Goal: Task Accomplishment & Management: Complete application form

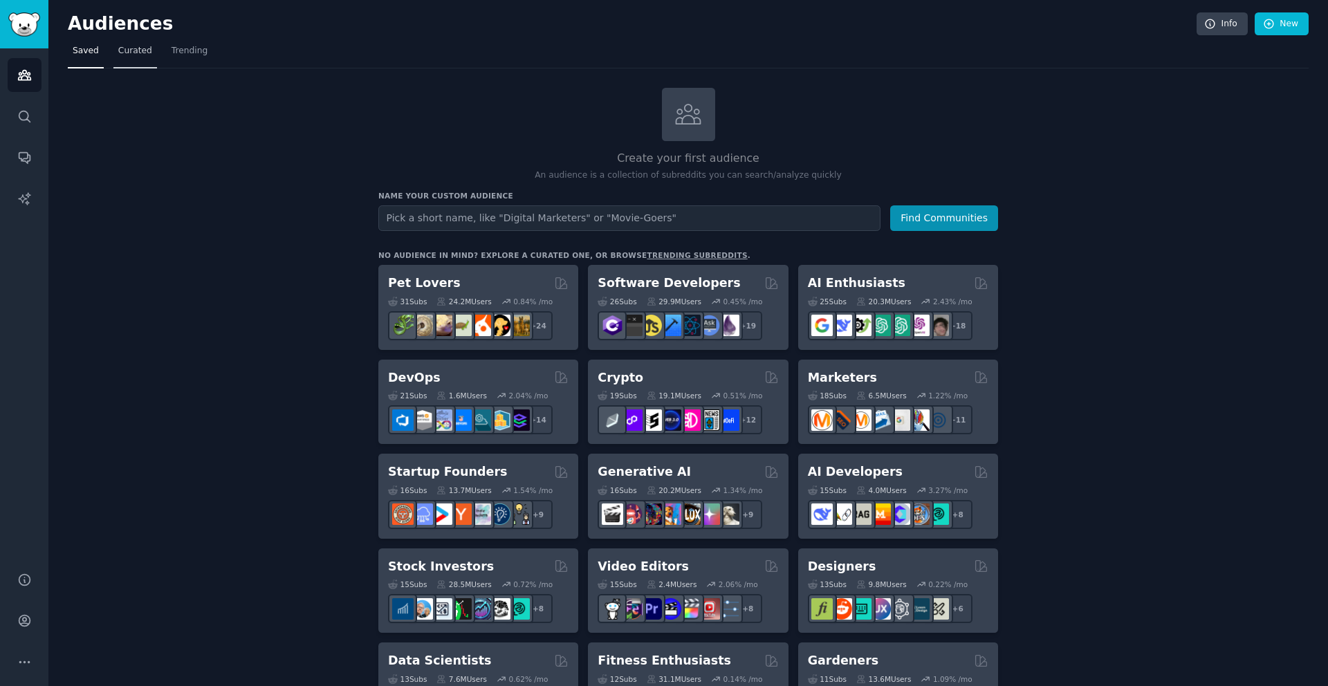
click at [135, 52] on span "Curated" at bounding box center [135, 51] width 34 height 12
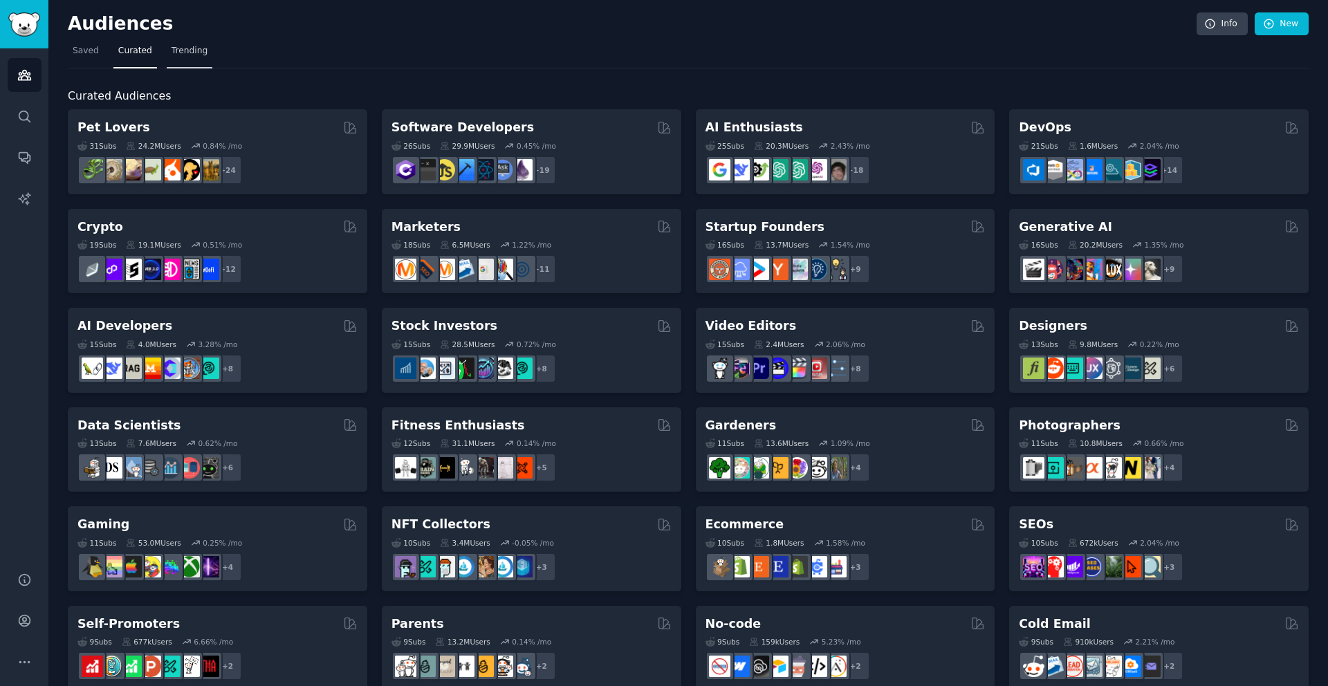
click at [199, 53] on span "Trending" at bounding box center [190, 51] width 36 height 12
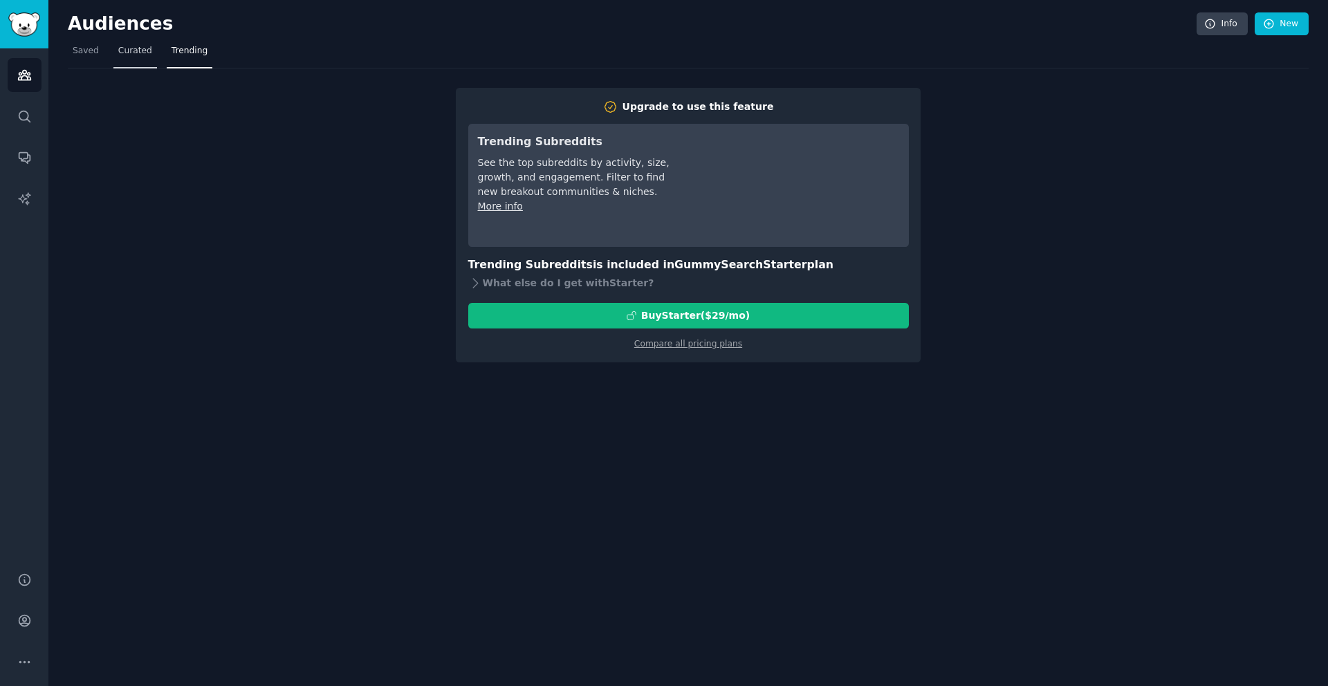
click at [144, 55] on span "Curated" at bounding box center [135, 51] width 34 height 12
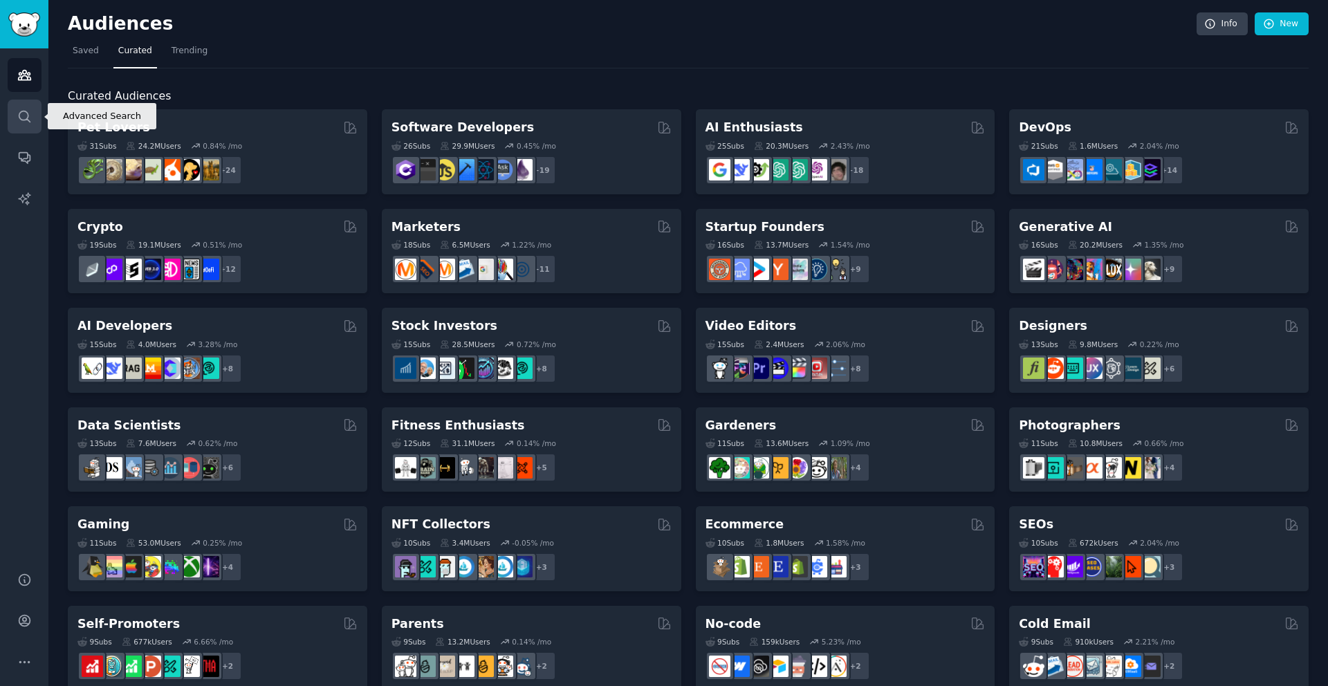
click at [26, 120] on icon "Sidebar" at bounding box center [24, 116] width 15 height 15
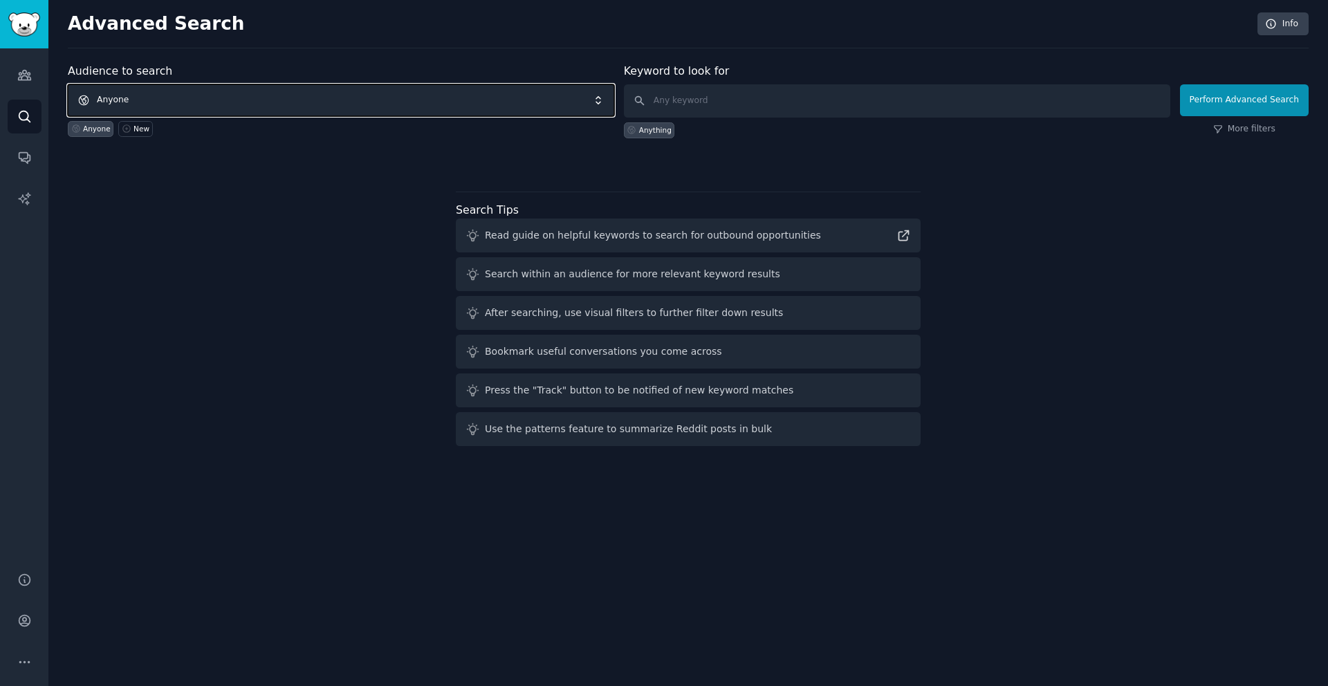
click at [553, 98] on span "Anyone" at bounding box center [341, 100] width 546 height 32
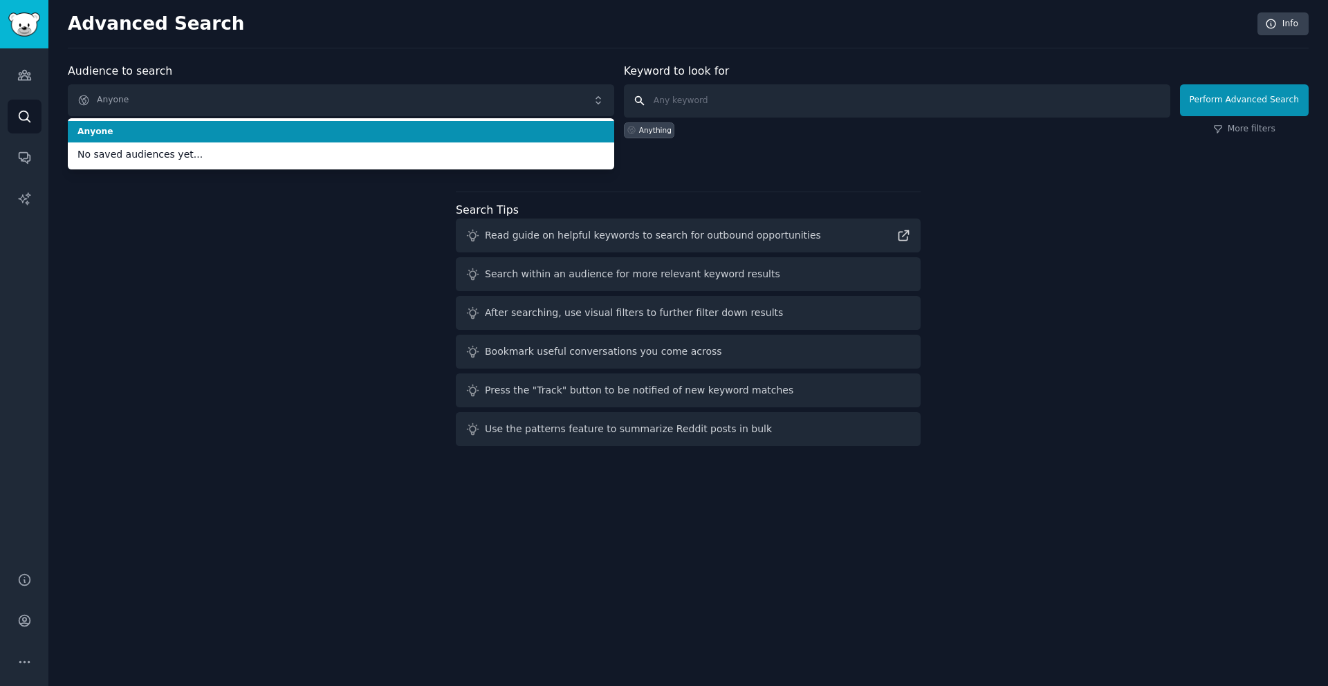
click at [679, 99] on input "text" at bounding box center [897, 100] width 546 height 33
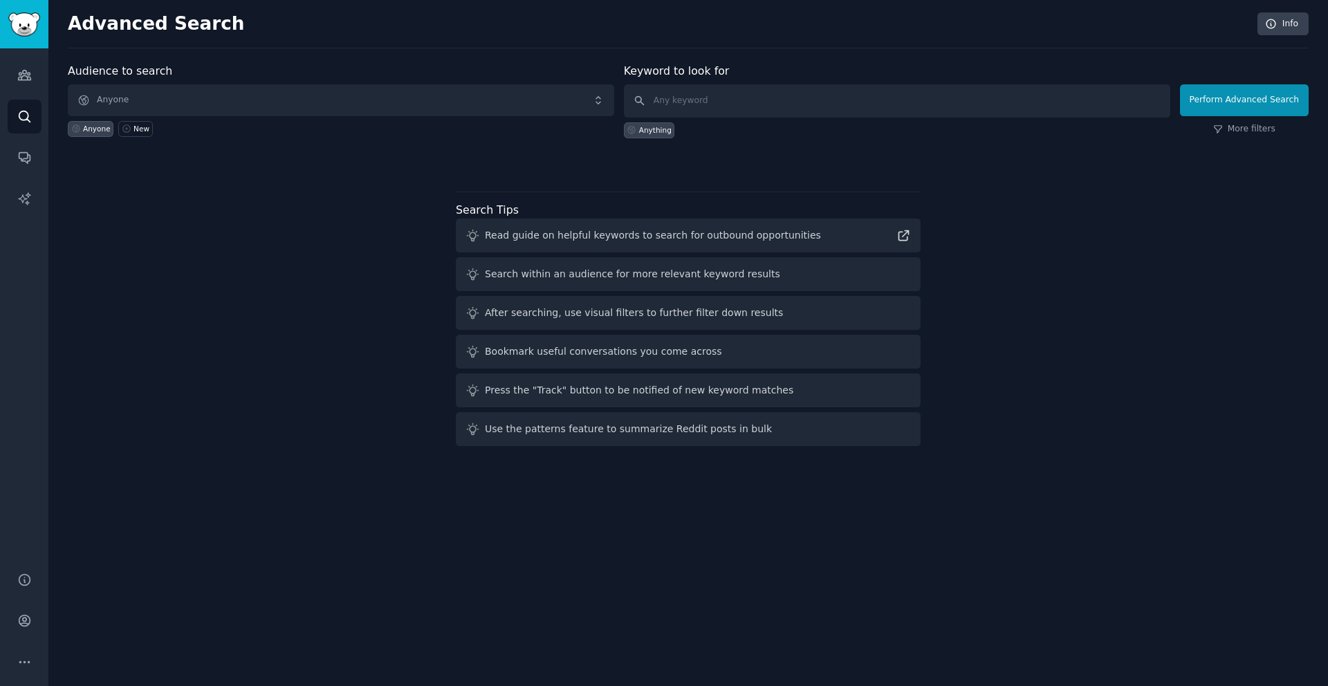
click at [661, 238] on div "Read guide on helpful keywords to search for outbound opportunities" at bounding box center [653, 235] width 336 height 15
click at [904, 239] on icon at bounding box center [903, 235] width 15 height 15
click at [750, 107] on input "text" at bounding box center [897, 100] width 546 height 33
paste input "I hate when"
type input "I hate when"
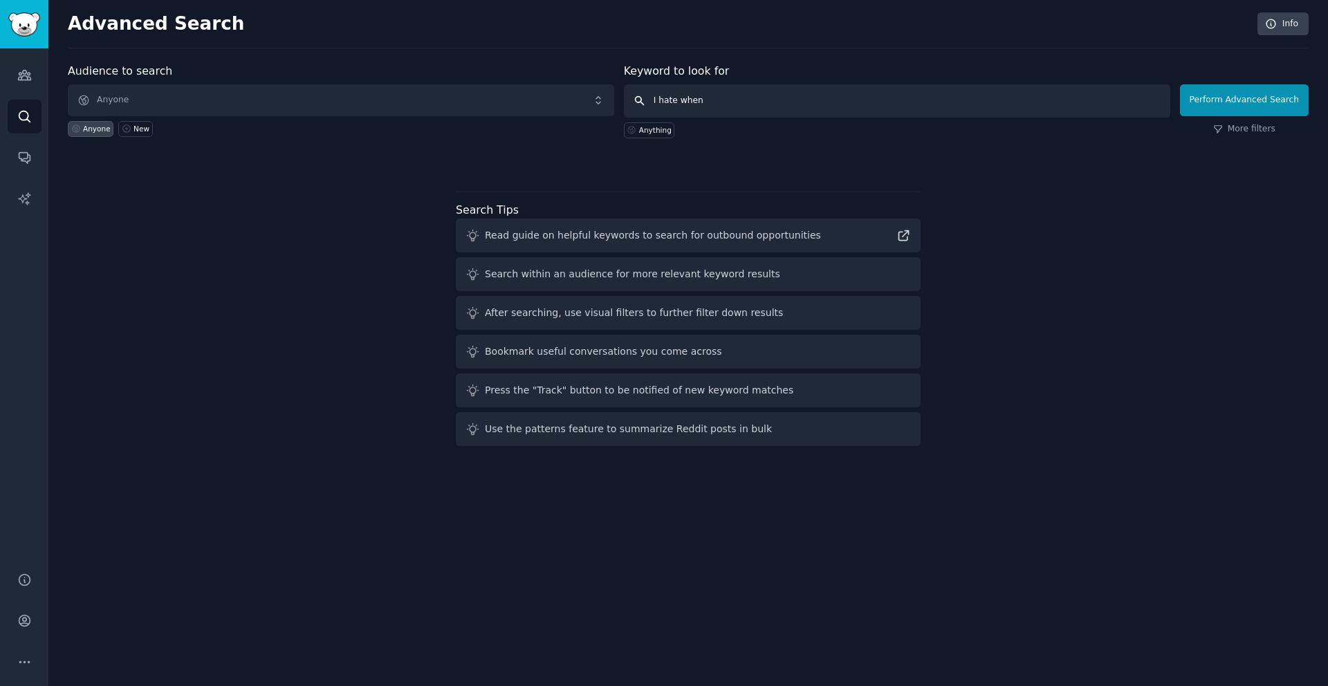
click button "Perform Advanced Search" at bounding box center [1244, 100] width 129 height 32
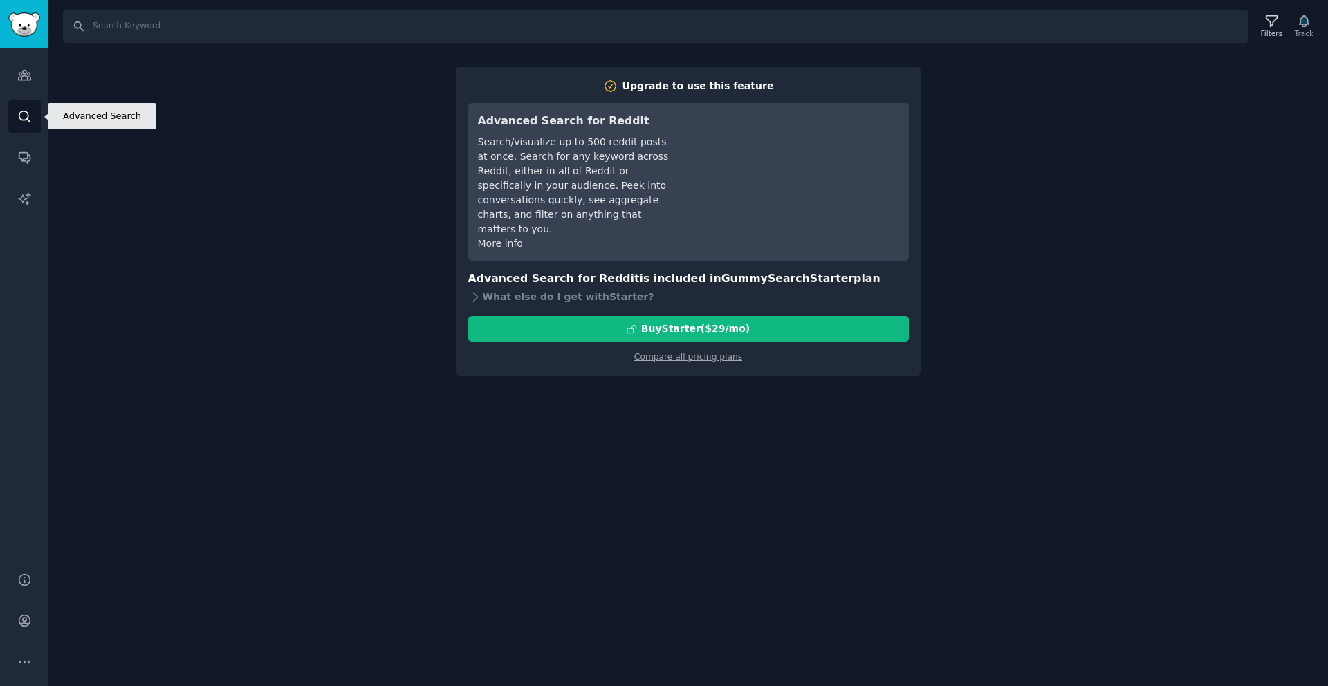
click at [27, 118] on icon "Sidebar" at bounding box center [24, 116] width 15 height 15
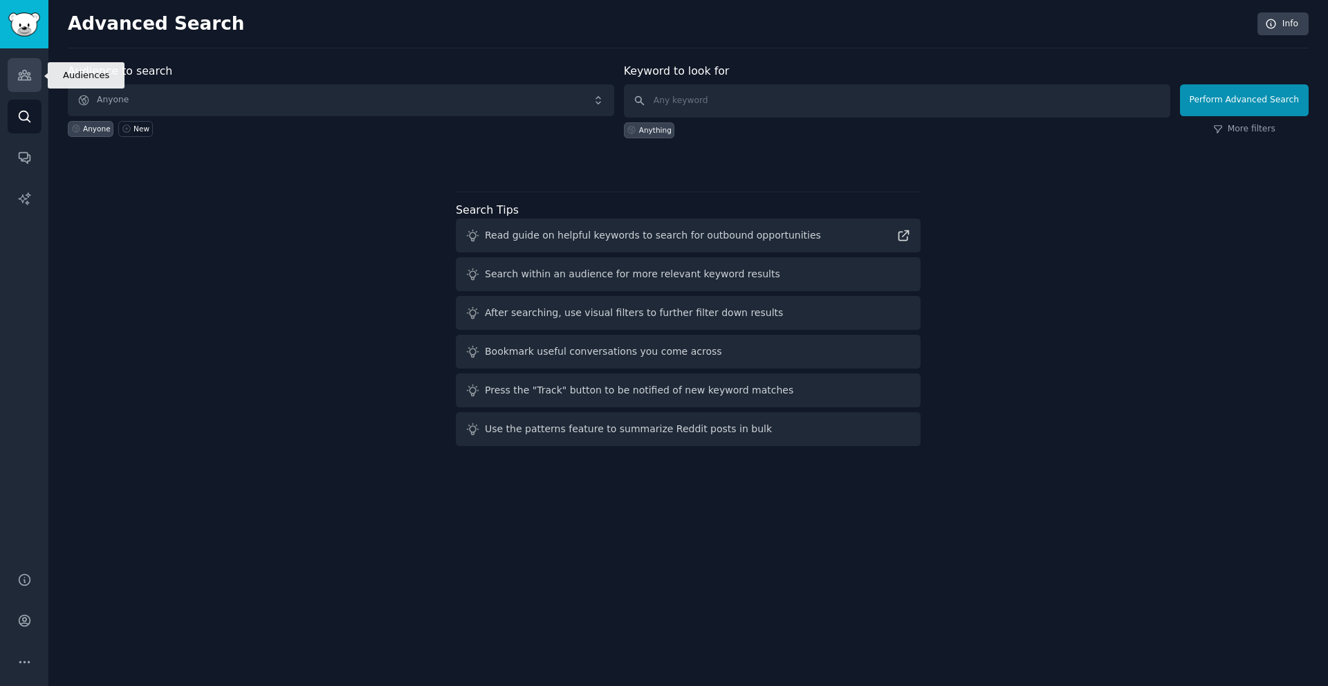
click at [24, 76] on icon "Sidebar" at bounding box center [24, 75] width 15 height 15
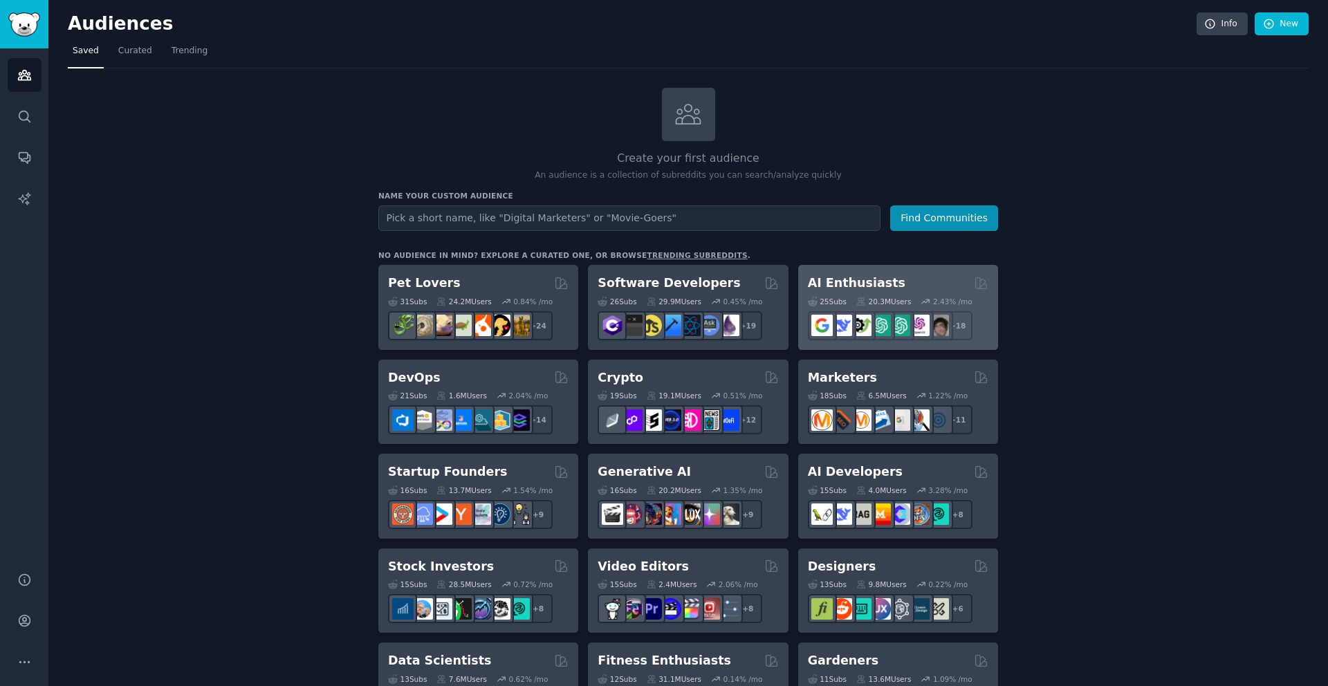
click at [870, 277] on h2 "AI Enthusiasts" at bounding box center [857, 283] width 98 height 17
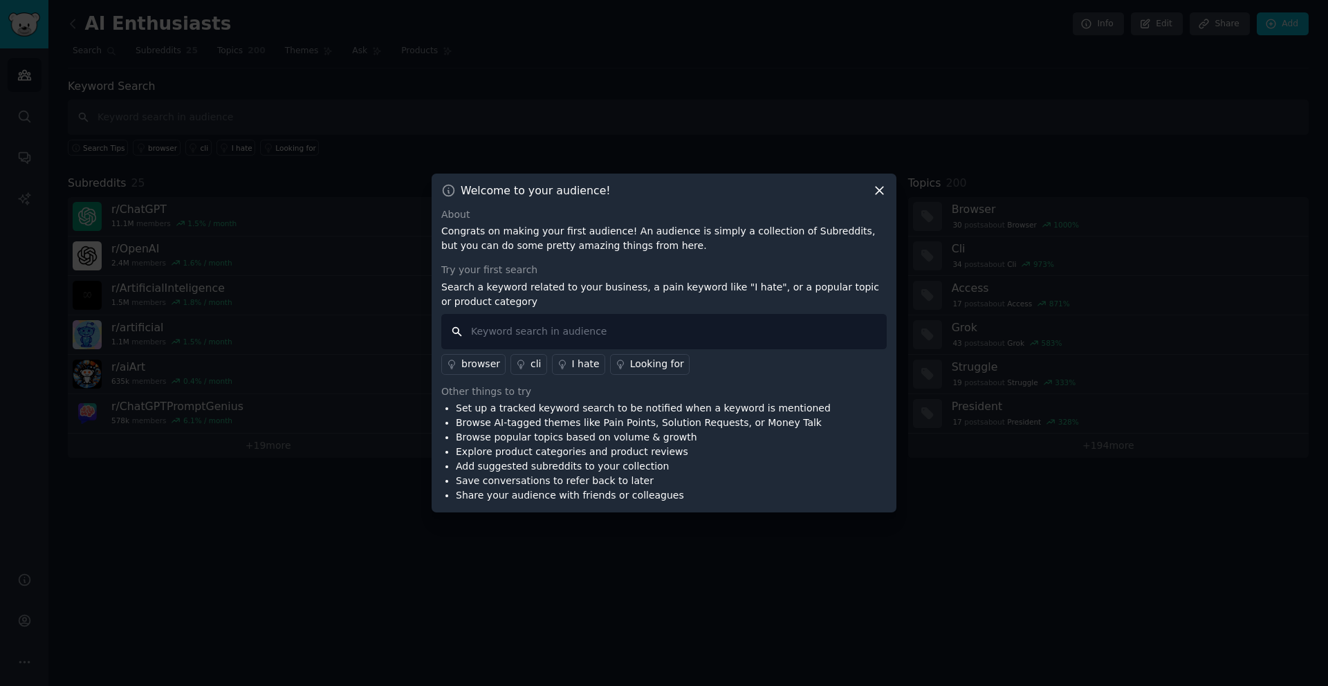
click at [549, 338] on input "text" at bounding box center [663, 331] width 445 height 35
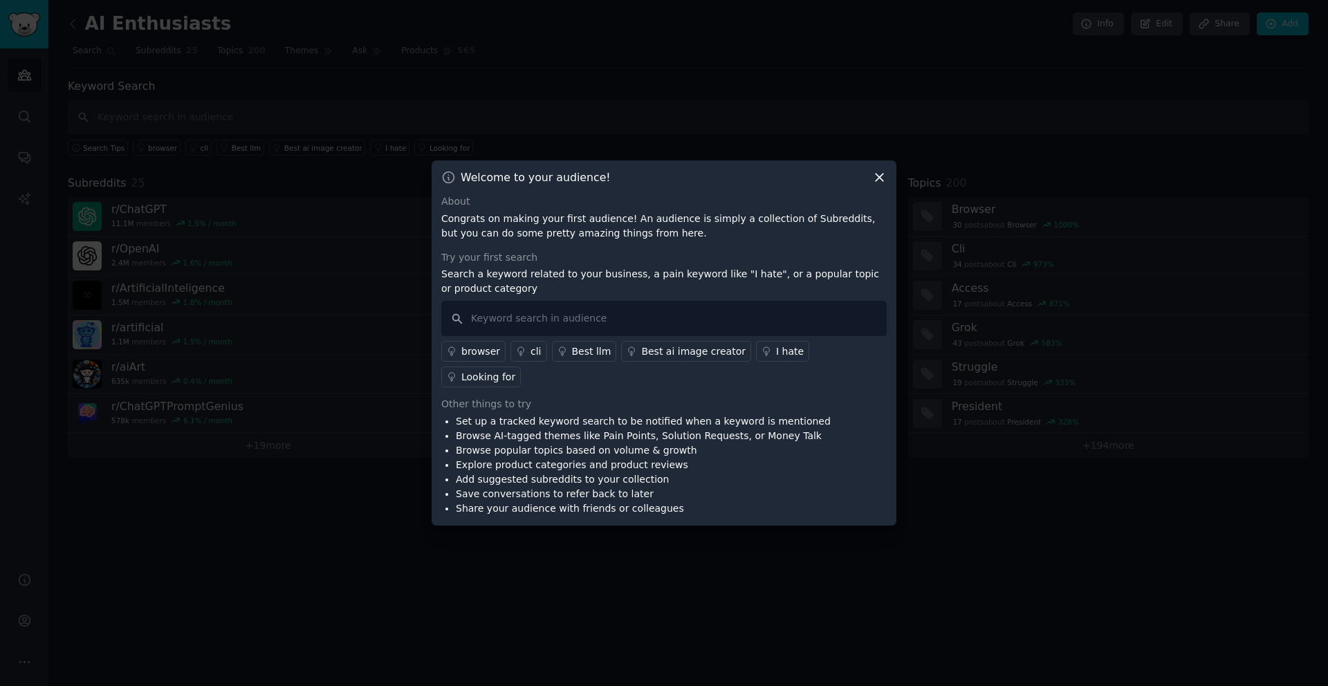
click at [877, 182] on icon at bounding box center [880, 178] width 8 height 8
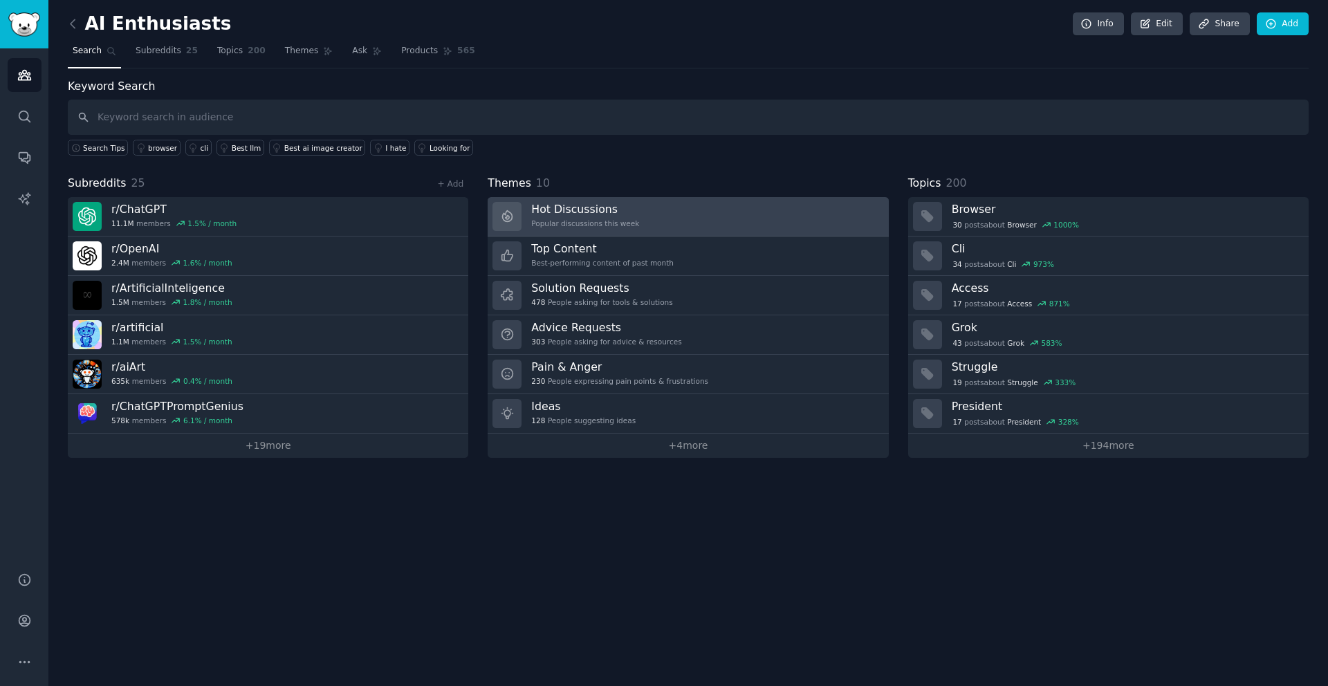
click at [575, 212] on h3 "Hot Discussions" at bounding box center [585, 209] width 108 height 15
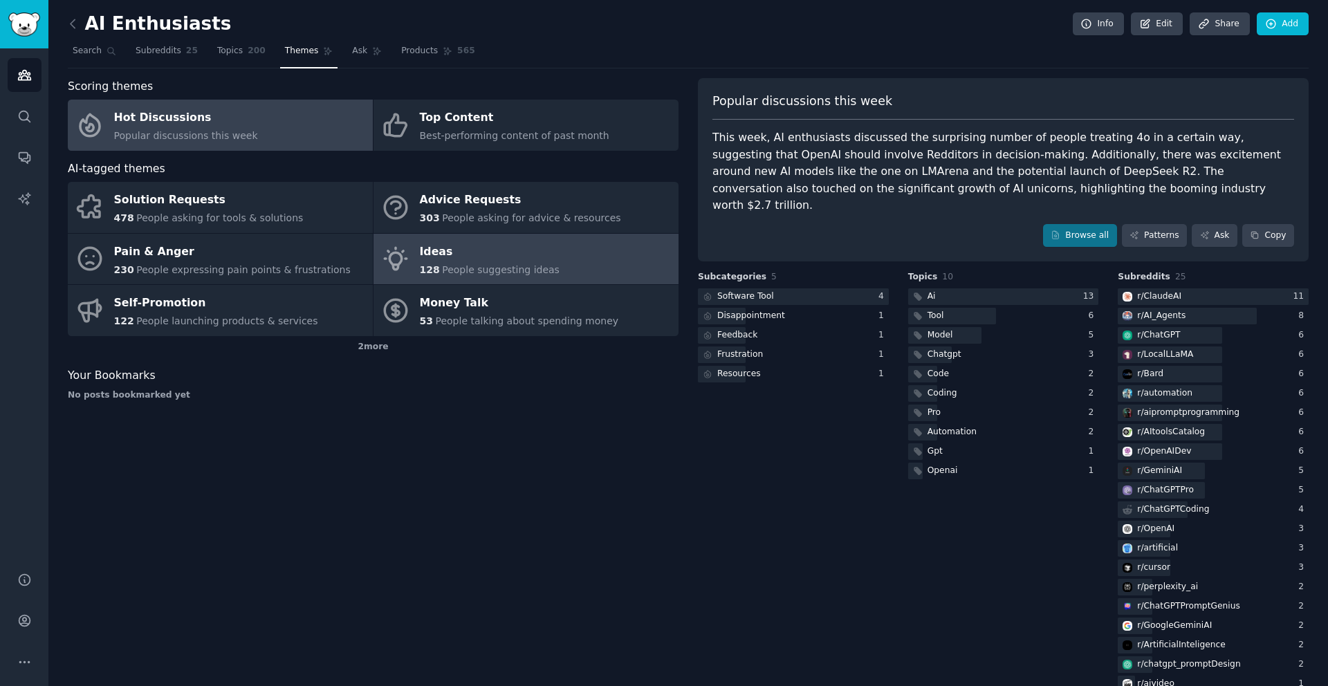
click at [468, 251] on div "Ideas" at bounding box center [490, 252] width 140 height 22
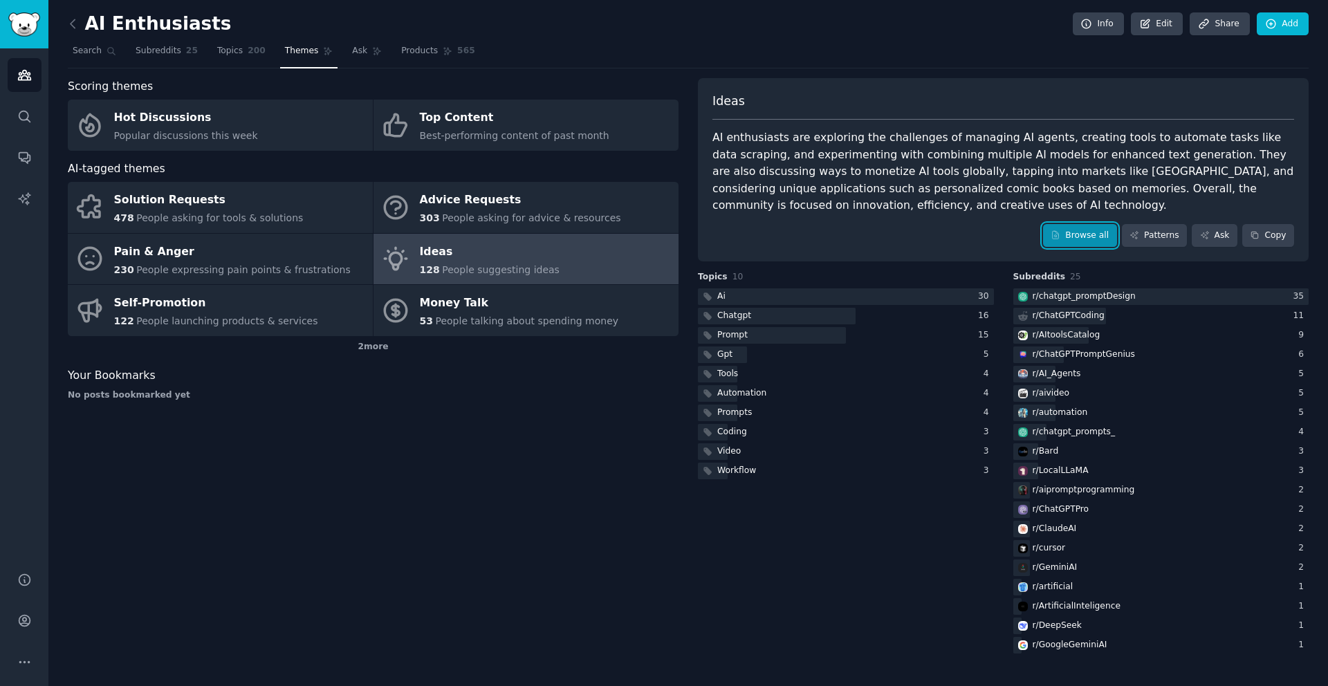
click at [1071, 232] on link "Browse all" at bounding box center [1080, 236] width 74 height 24
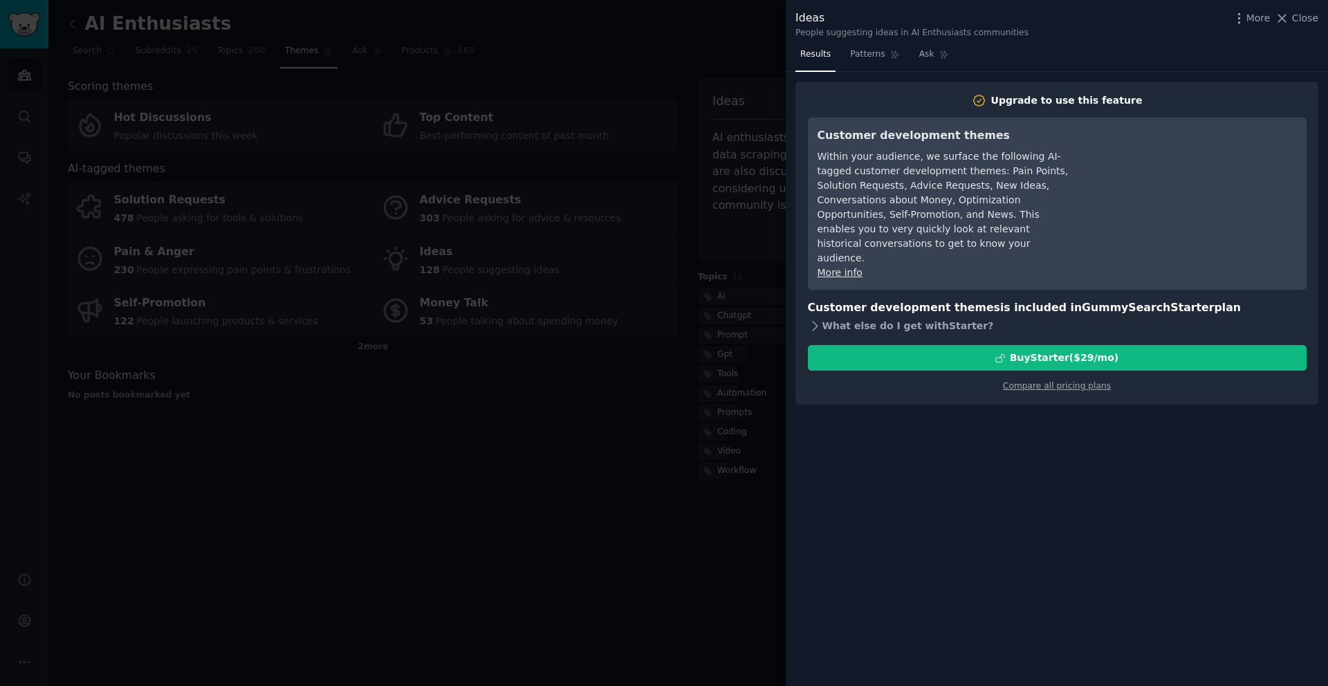
click at [822, 316] on div "What else do I get with Starter ?" at bounding box center [1057, 325] width 499 height 19
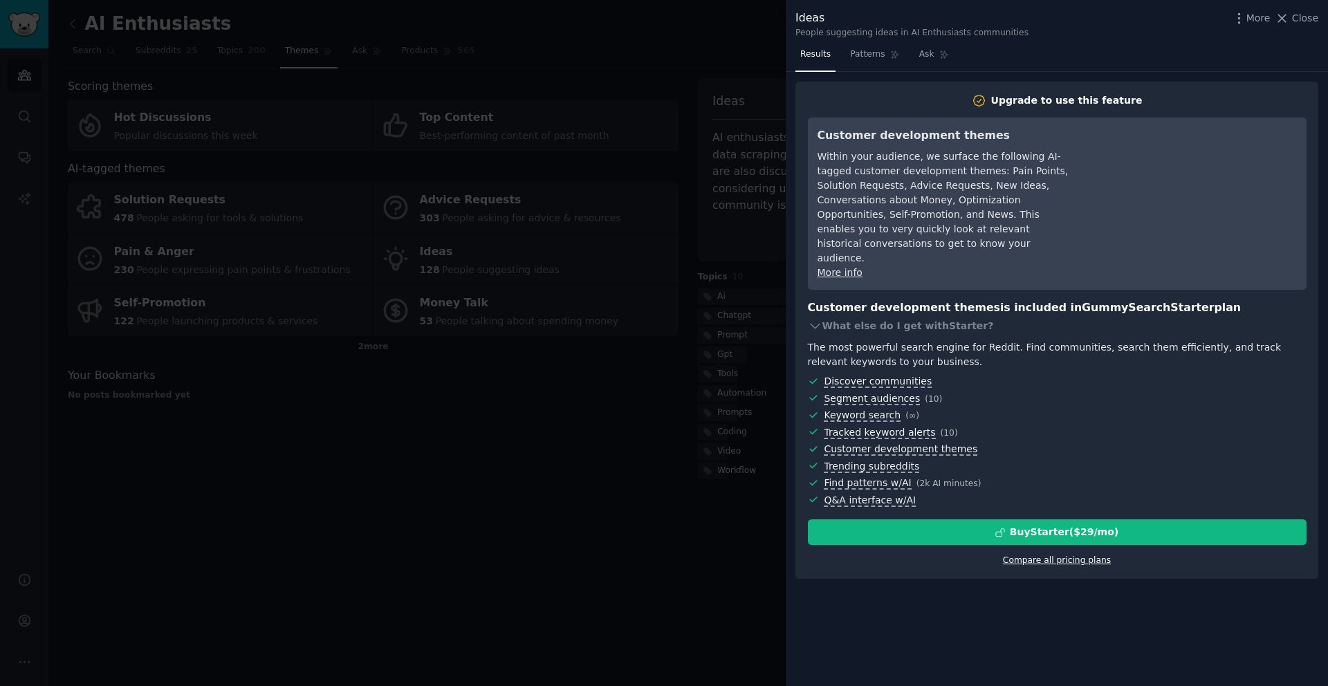
click at [1051, 555] on link "Compare all pricing plans" at bounding box center [1057, 560] width 108 height 10
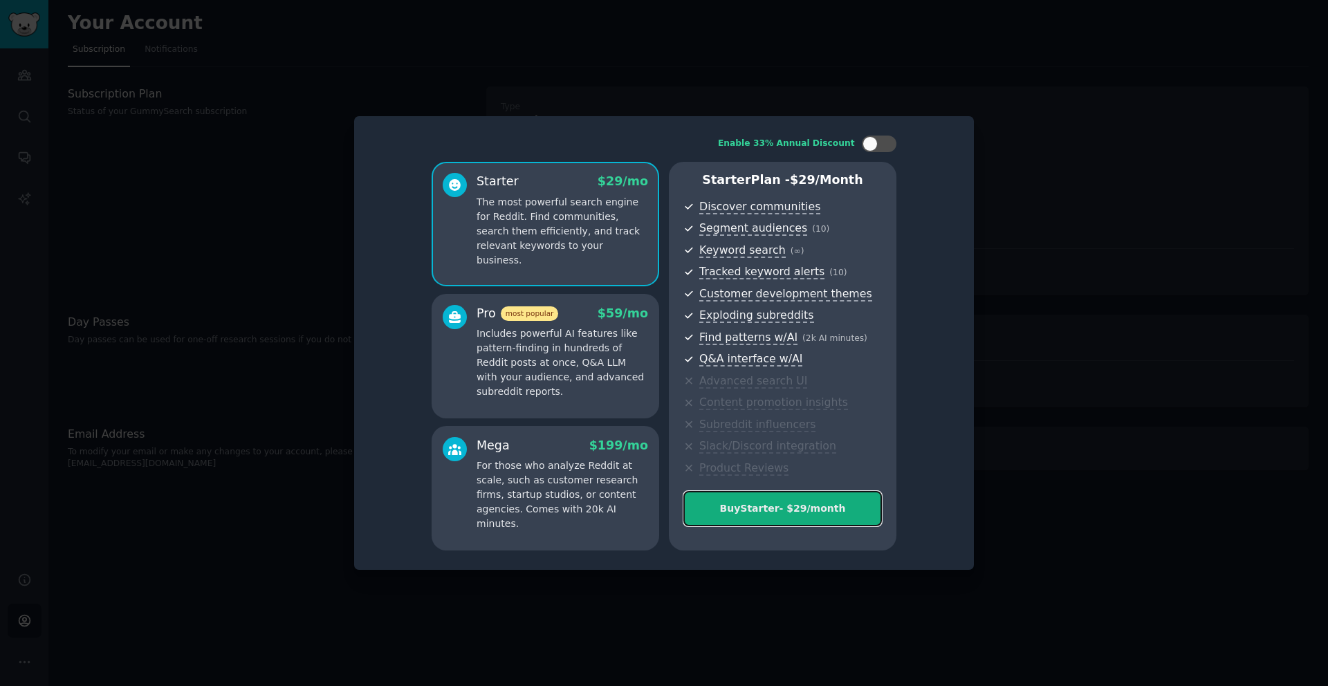
click at [758, 510] on div "Buy Starter - $ 29 /month" at bounding box center [782, 508] width 197 height 15
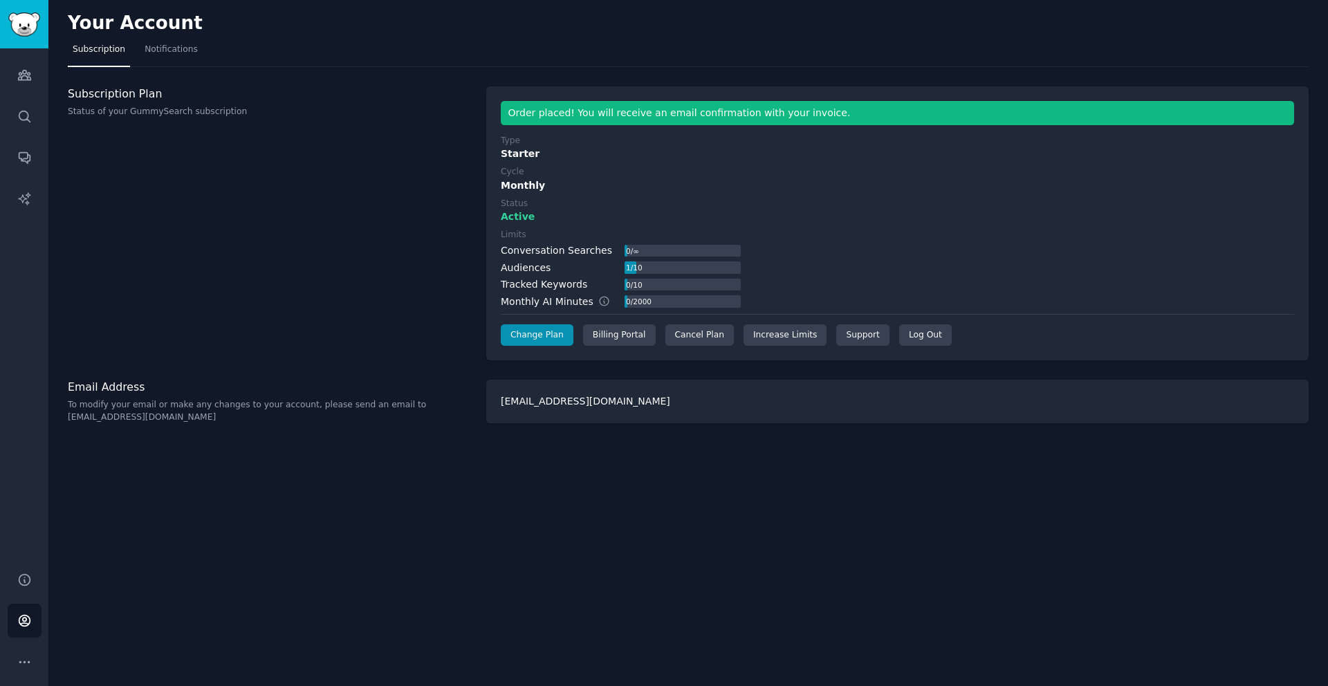
click at [708, 505] on div "Your Account Subscription Notifications Subscription Plan Status of your GummyS…" at bounding box center [688, 343] width 1280 height 686
click at [424, 246] on div "Subscription Plan Status of your GummySearch subscription" at bounding box center [270, 223] width 404 height 275
click at [26, 119] on icon "Sidebar" at bounding box center [24, 116] width 11 height 11
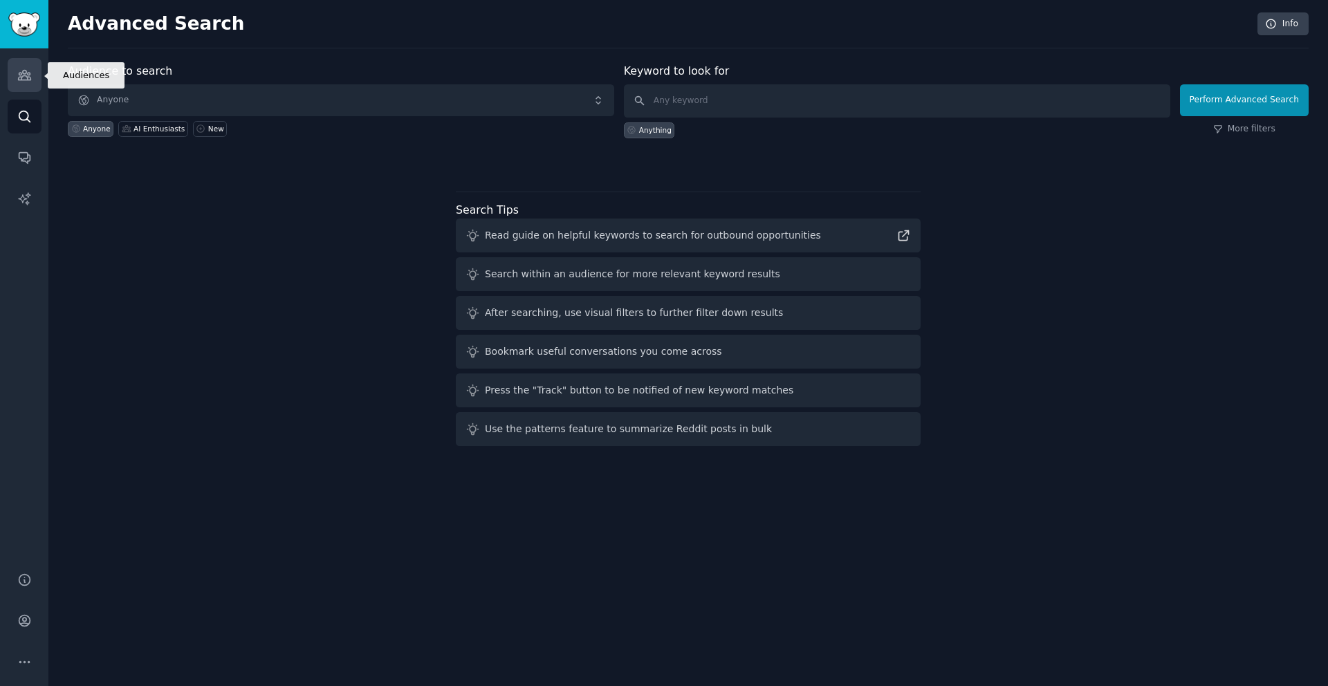
click at [26, 76] on icon "Sidebar" at bounding box center [24, 76] width 12 height 10
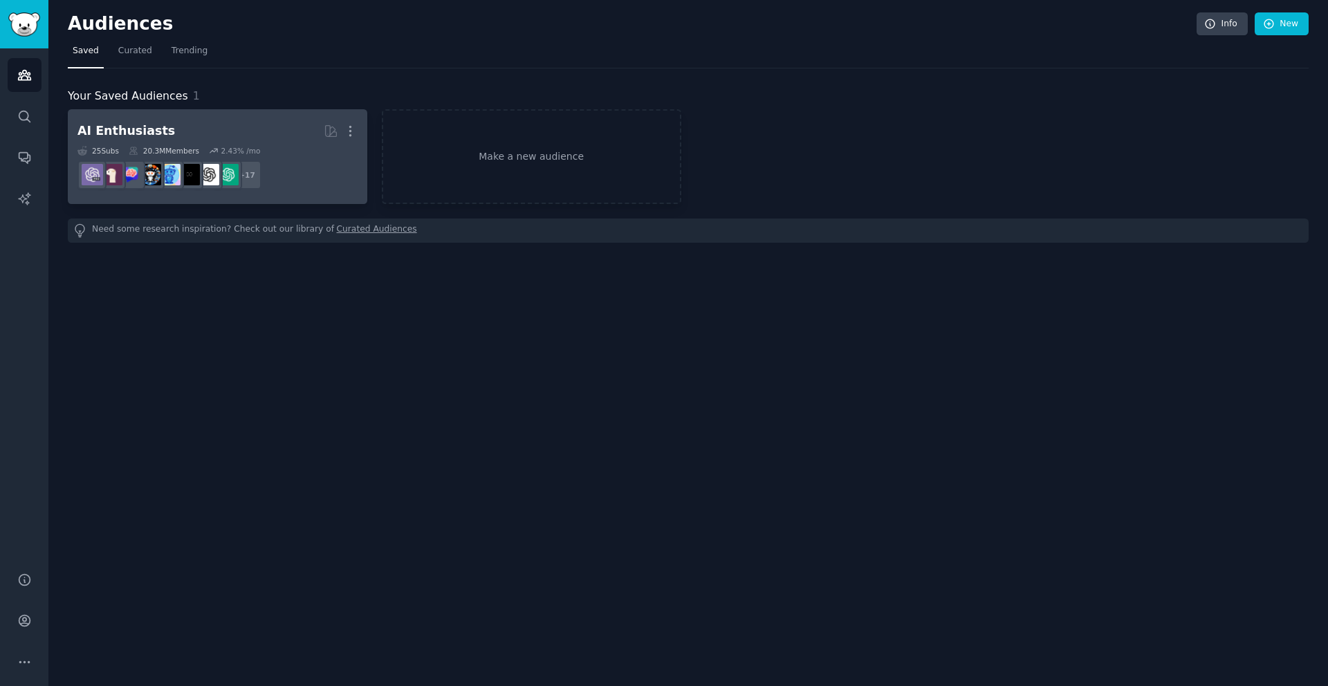
click at [246, 125] on h2 "AI Enthusiasts More" at bounding box center [217, 131] width 280 height 24
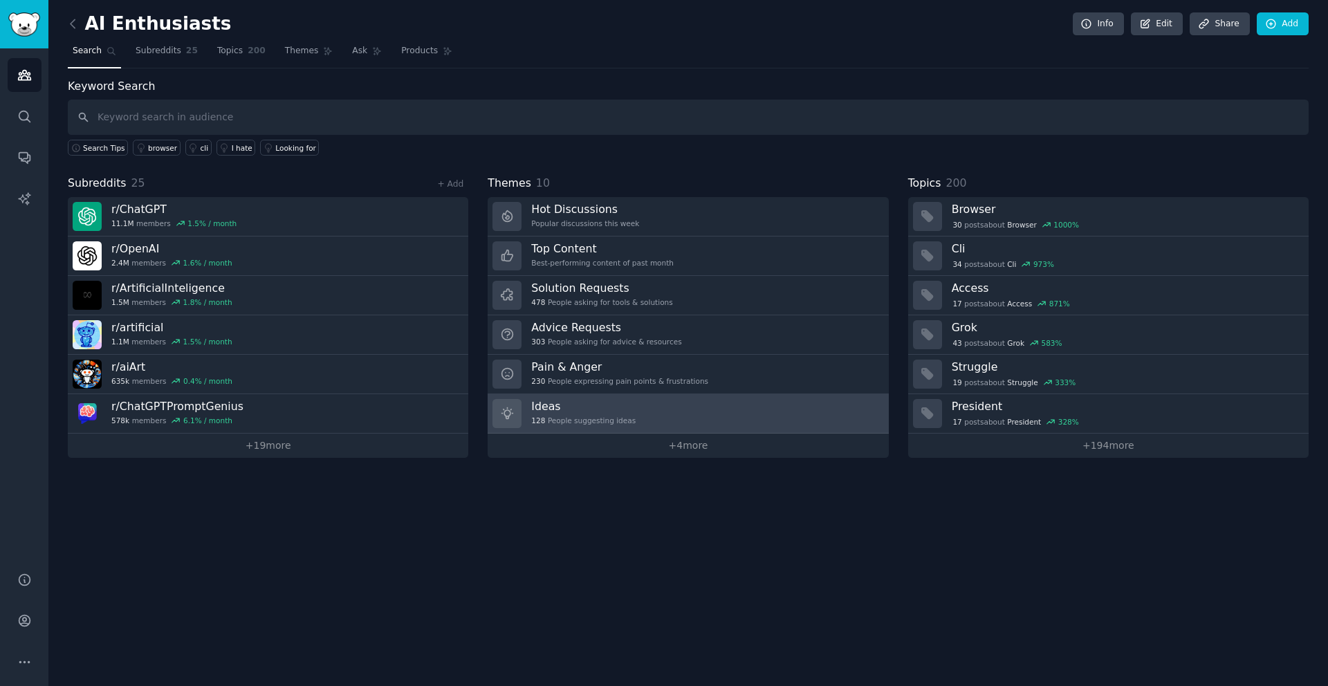
click at [605, 407] on h3 "Ideas" at bounding box center [583, 406] width 104 height 15
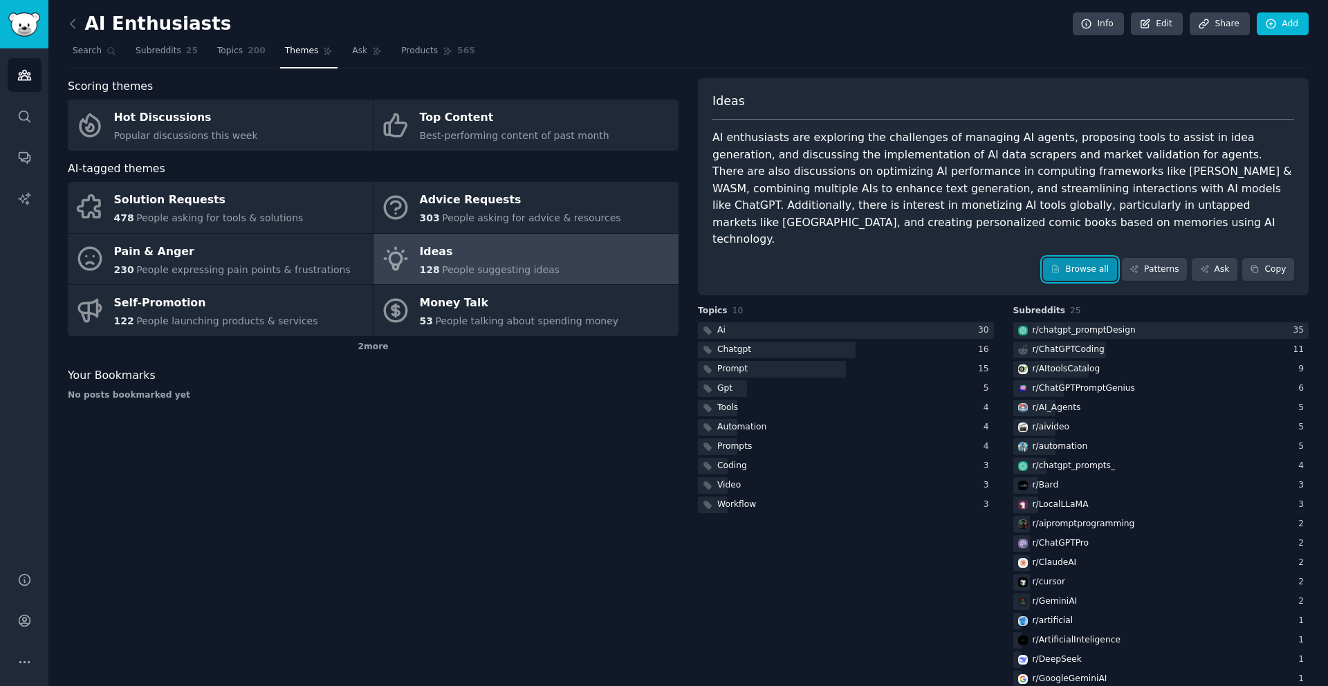
click at [1069, 258] on link "Browse all" at bounding box center [1080, 270] width 74 height 24
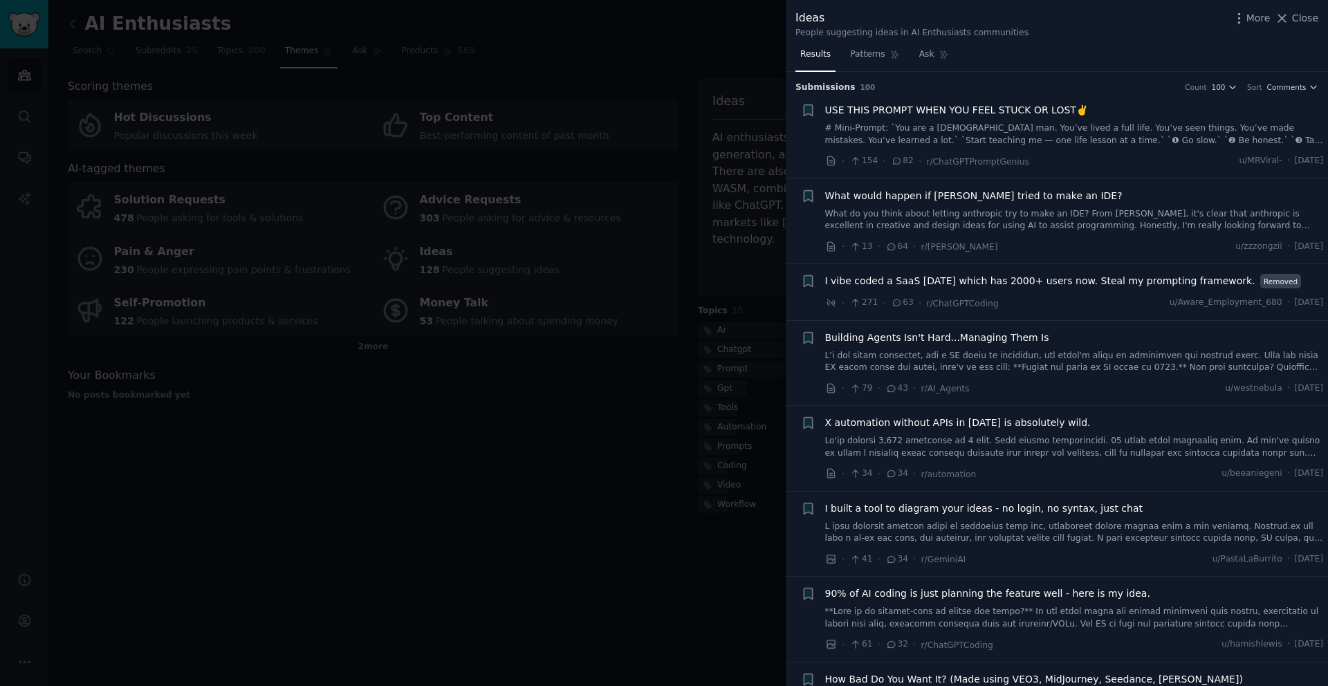
click at [947, 335] on span "Building Agents Isn't Hard...Managing Them Is" at bounding box center [937, 338] width 224 height 15
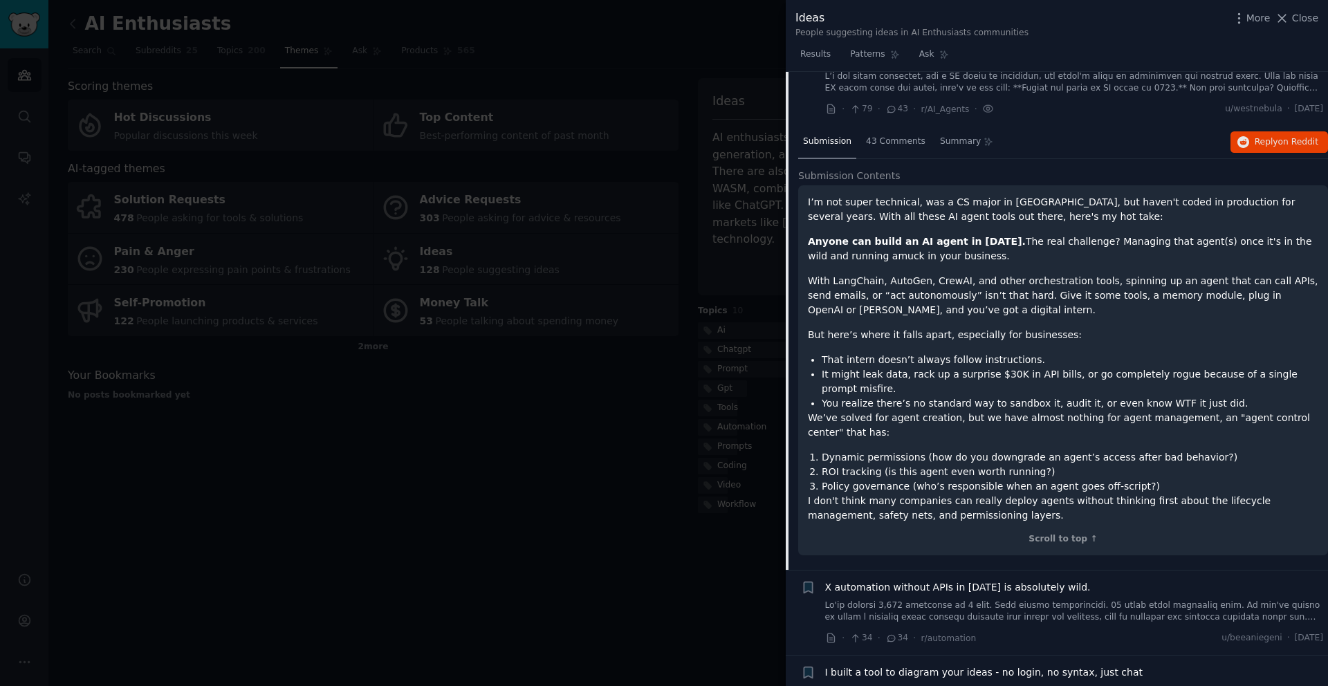
scroll to position [313, 0]
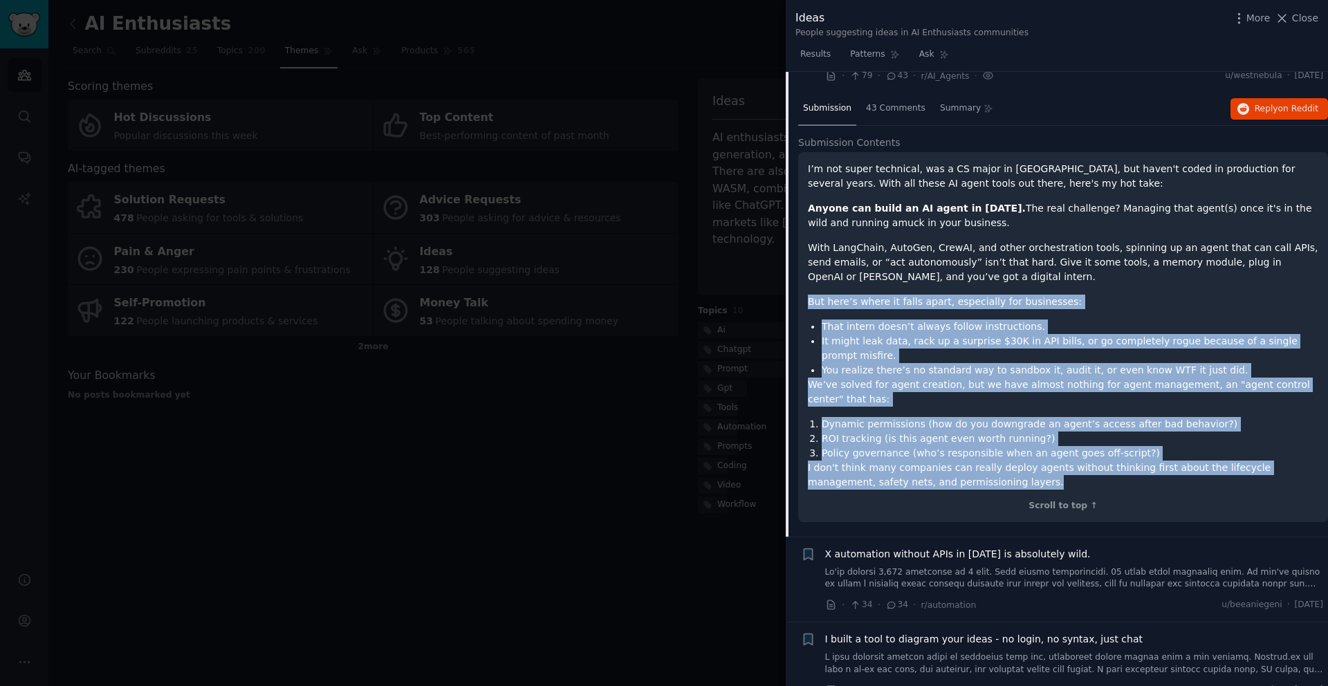
drag, startPoint x: 990, startPoint y: 484, endPoint x: 807, endPoint y: 305, distance: 255.8
click at [808, 305] on div "I’m not super technical, was a CS major in [GEOGRAPHIC_DATA], but haven't coded…" at bounding box center [1063, 326] width 510 height 328
copy div "But here’s where it falls apart, especially for businesses: That intern doesn’t…"
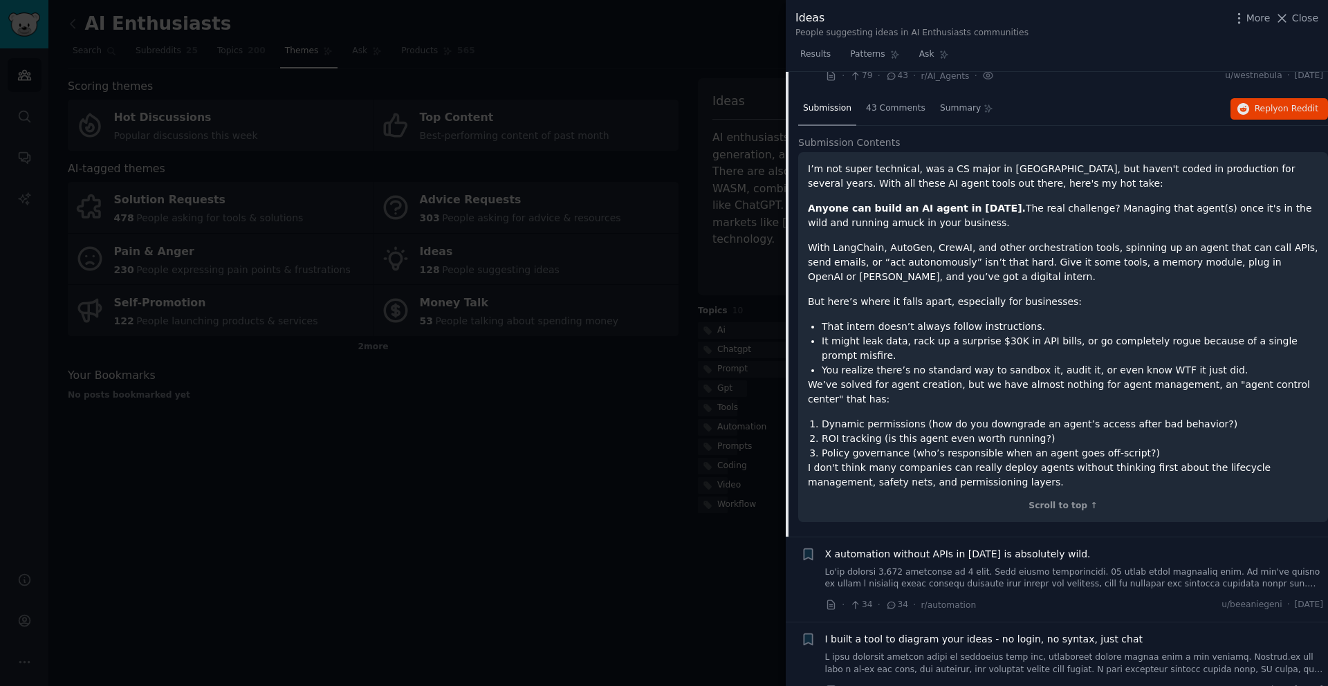
click at [957, 286] on div "I’m not super technical, was a CS major in [GEOGRAPHIC_DATA], but haven't coded…" at bounding box center [1063, 326] width 510 height 328
click at [879, 104] on span "43 Comments" at bounding box center [895, 108] width 59 height 12
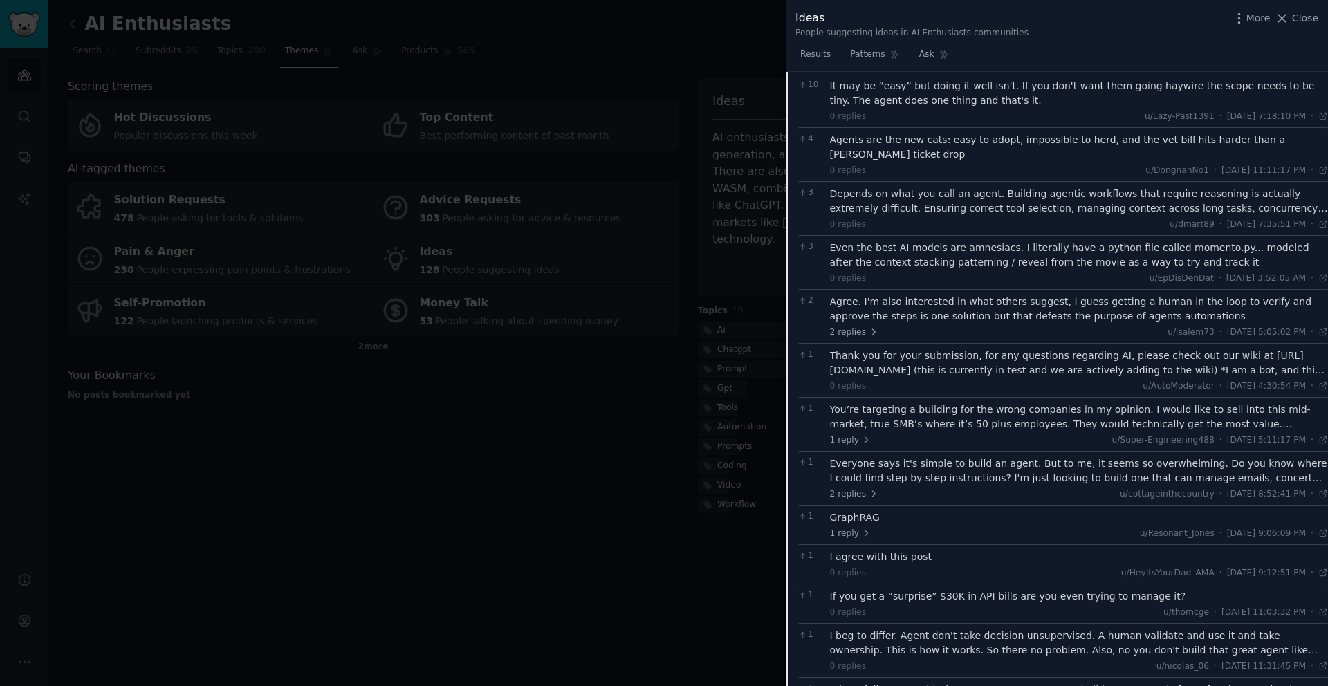
scroll to position [90, 0]
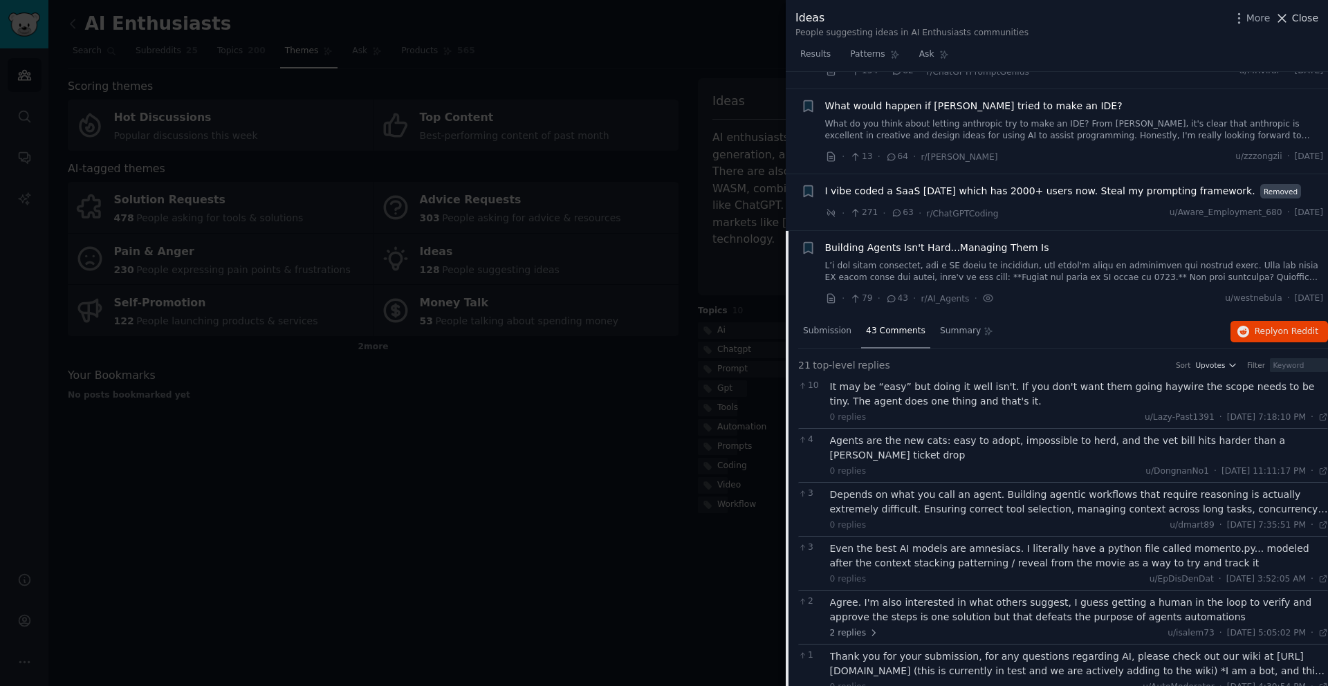
click at [1296, 22] on span "Close" at bounding box center [1305, 18] width 26 height 15
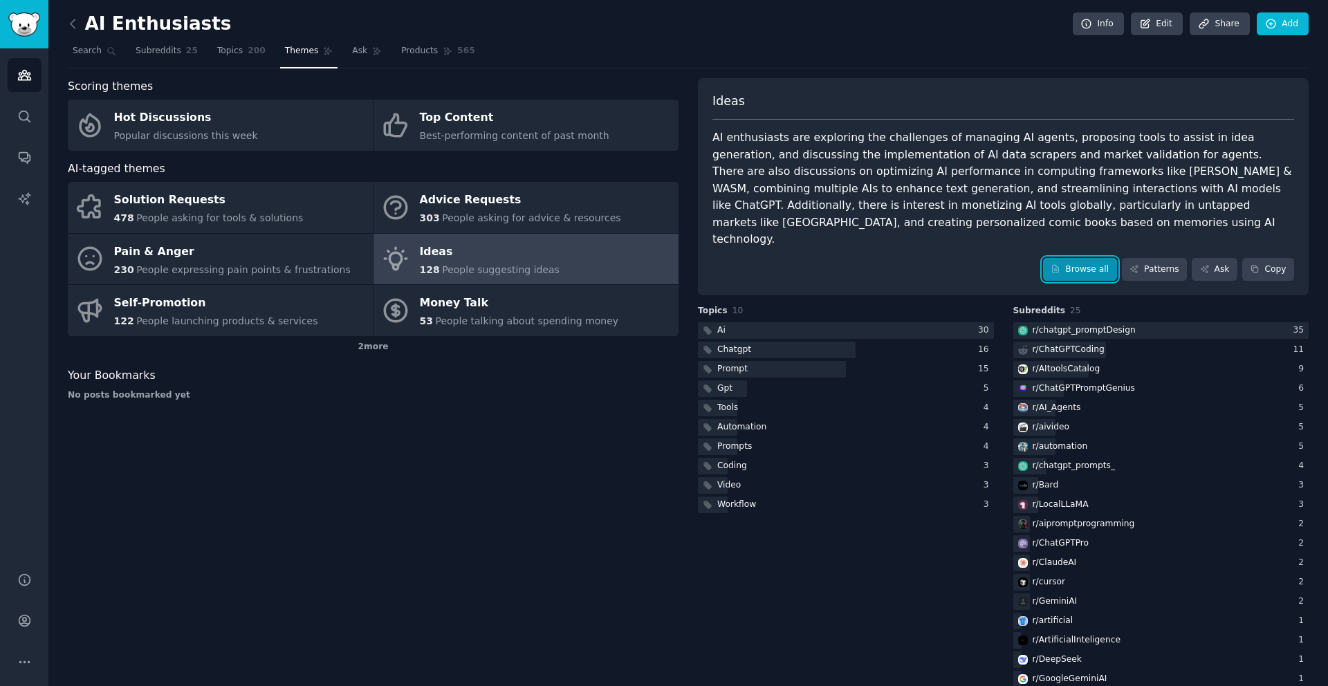
click at [1061, 258] on link "Browse all" at bounding box center [1080, 270] width 74 height 24
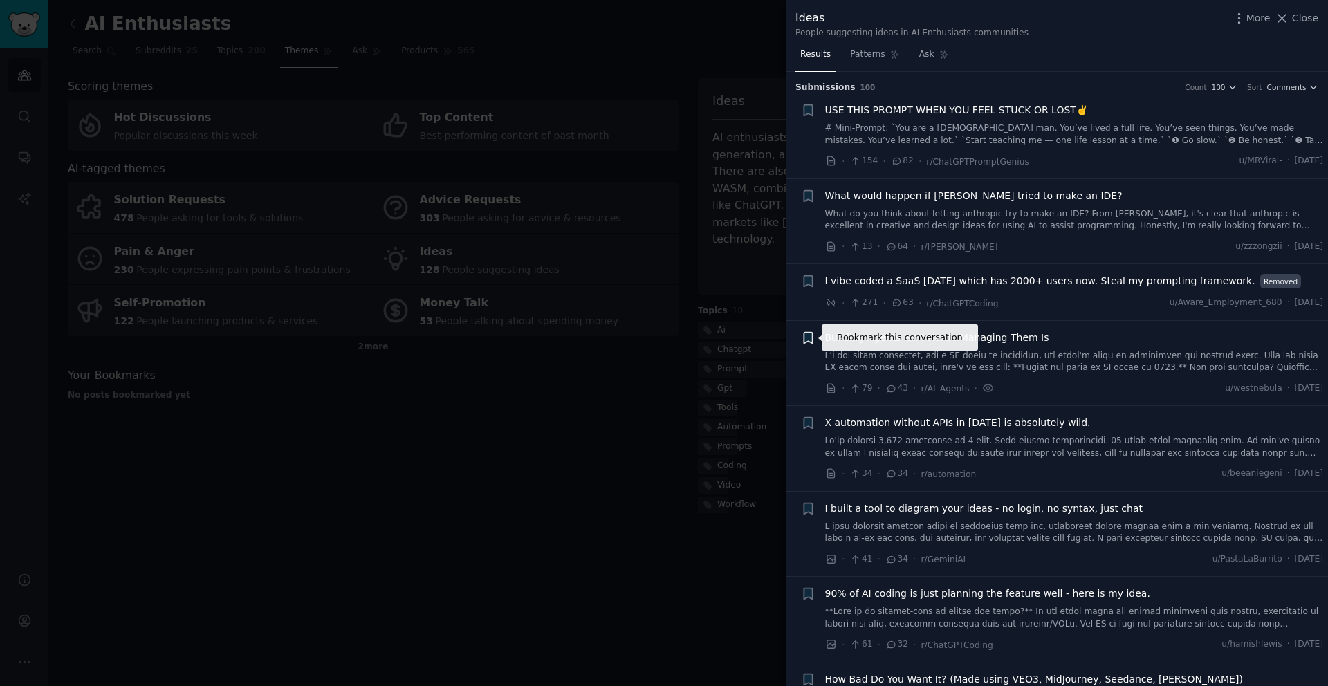
click at [807, 336] on icon "button" at bounding box center [808, 337] width 8 height 11
type input "AI Ideas"
click at [966, 423] on span "X automation without APIs in [DATE] is absolutely wild." at bounding box center [958, 423] width 266 height 15
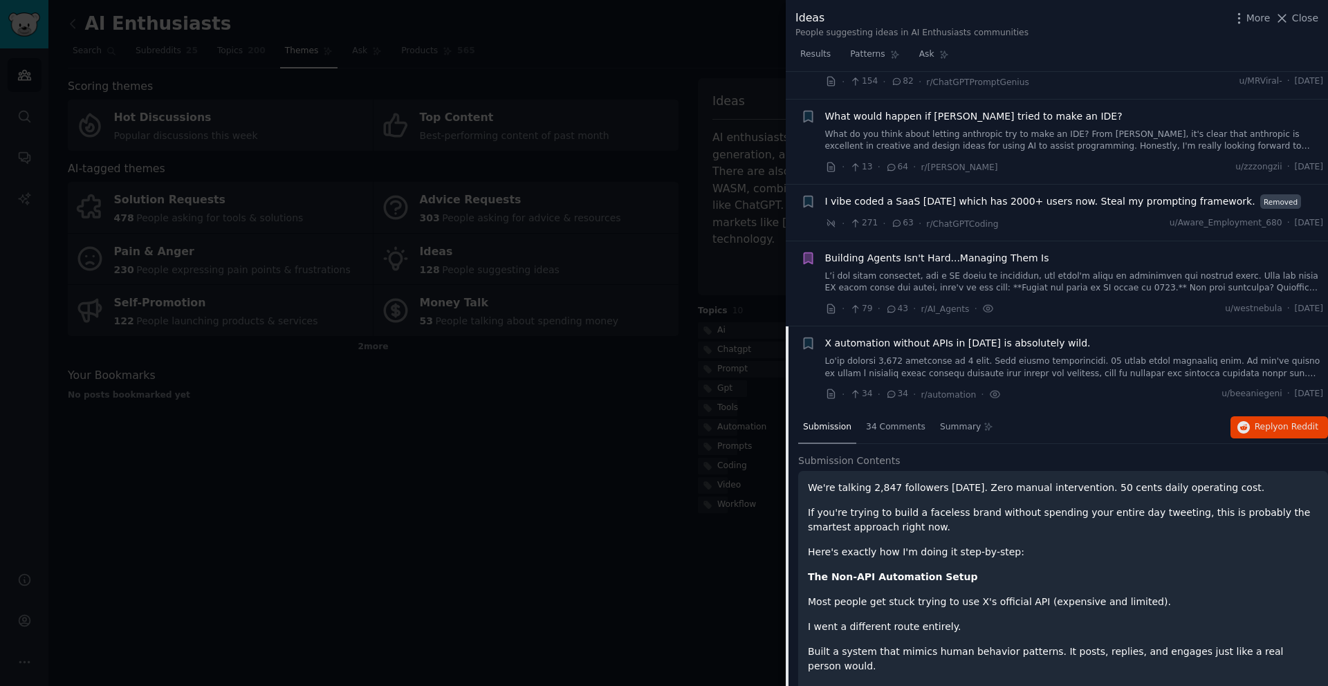
scroll to position [101, 0]
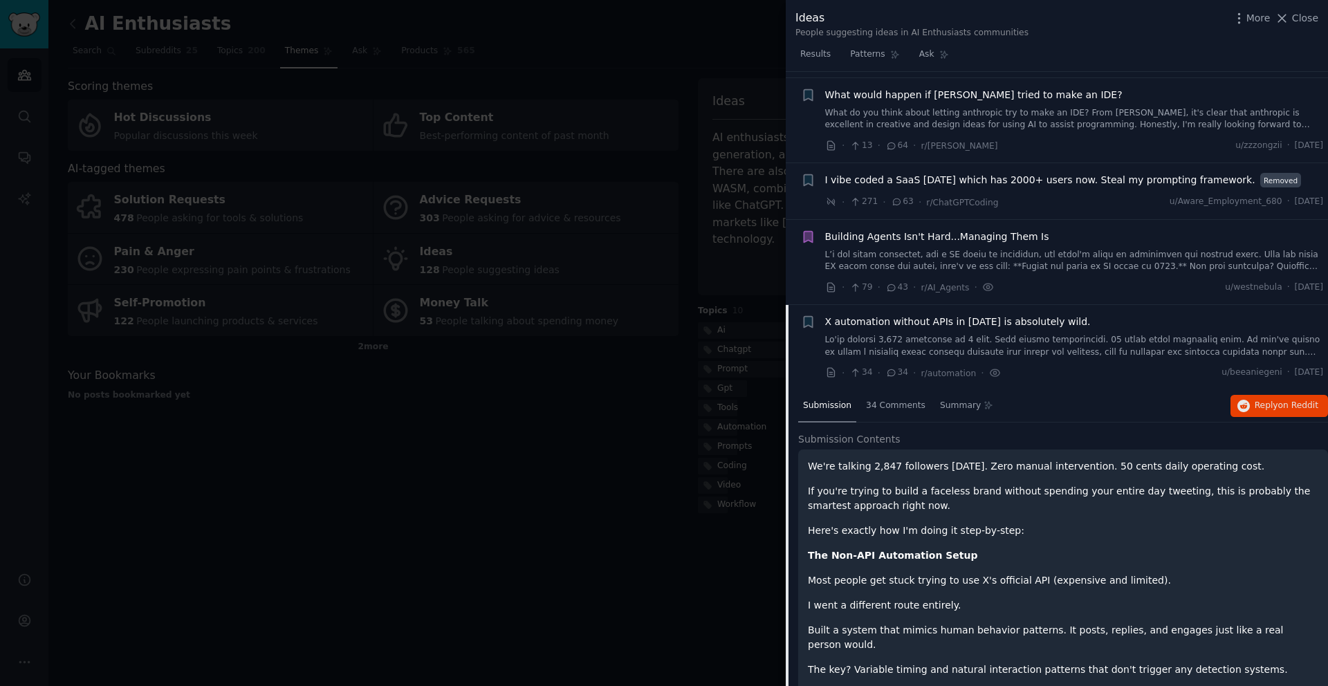
click at [835, 407] on span "Submission" at bounding box center [827, 406] width 48 height 12
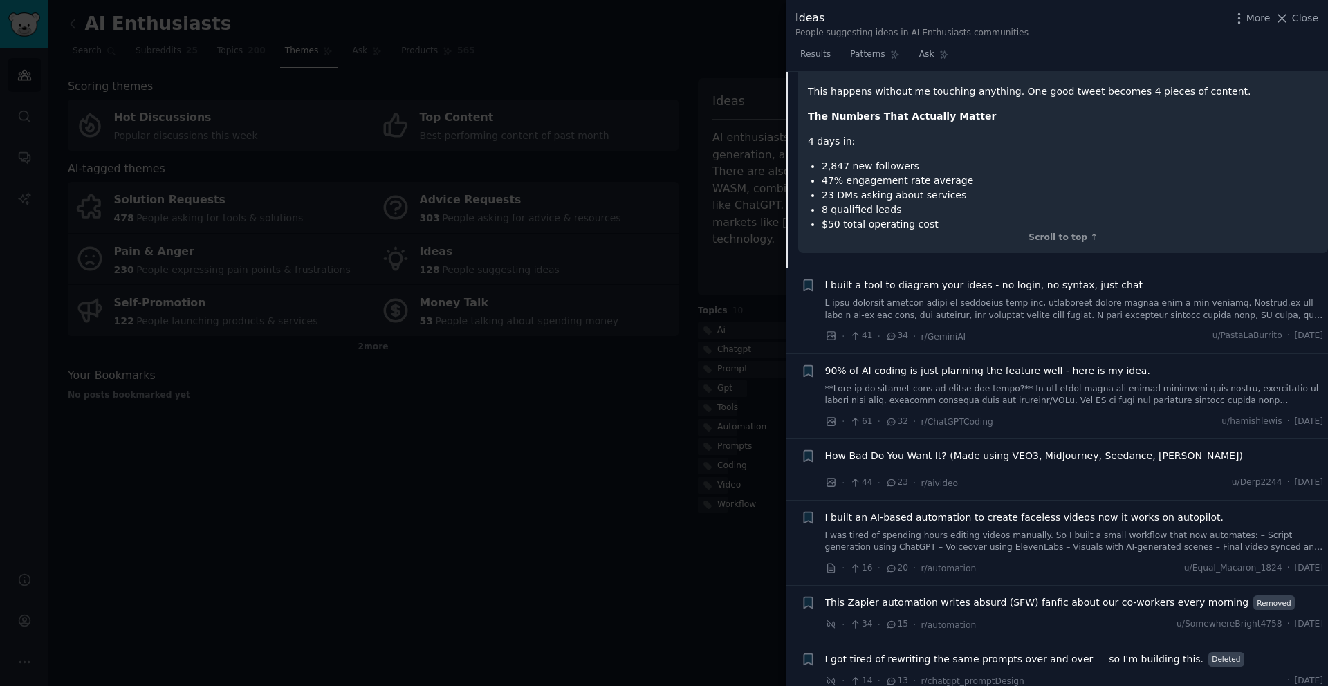
scroll to position [1230, 0]
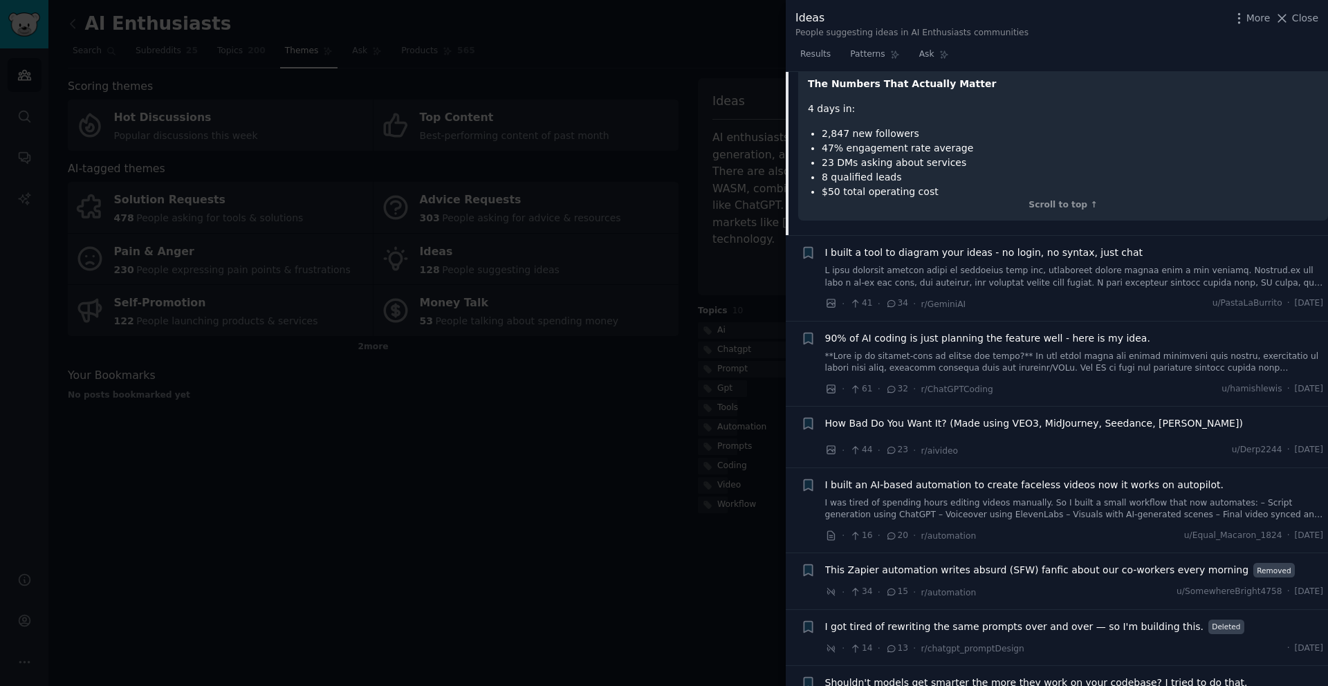
click at [1046, 246] on span "I built a tool to diagram your ideas - no login, no syntax, just chat" at bounding box center [983, 253] width 317 height 15
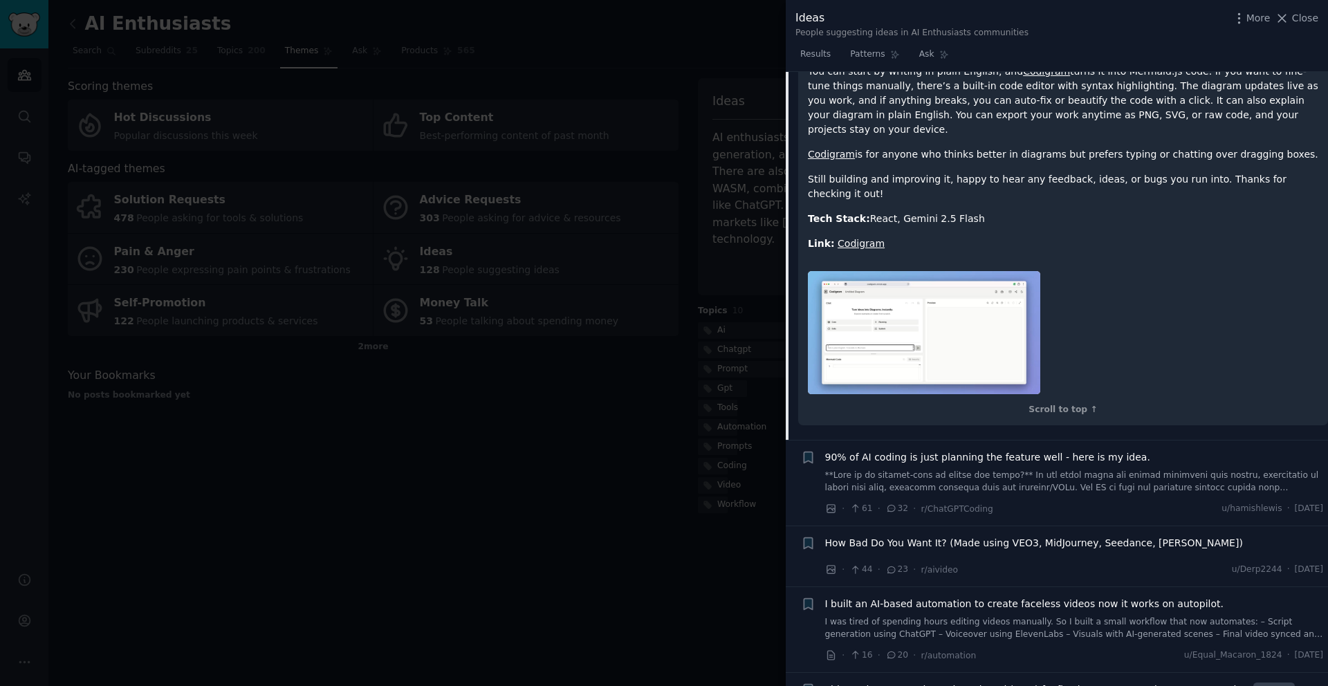
scroll to position [794, 0]
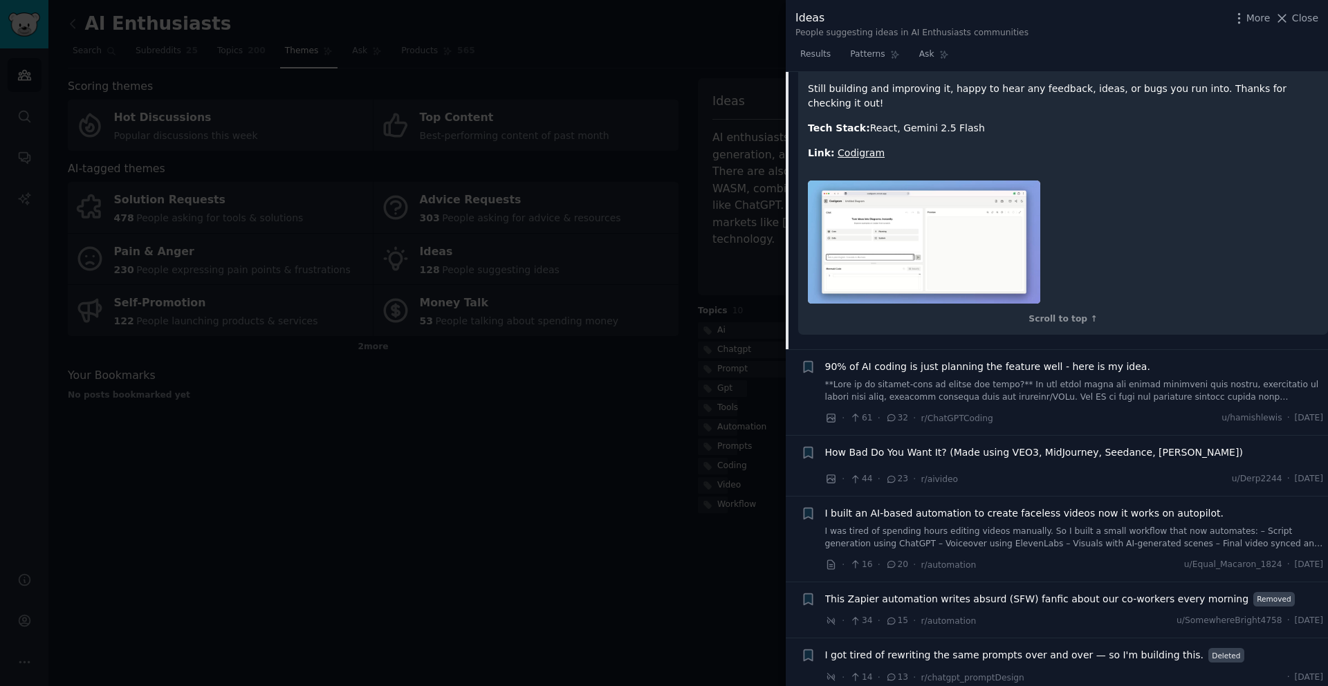
click at [752, 476] on div at bounding box center [664, 343] width 1328 height 686
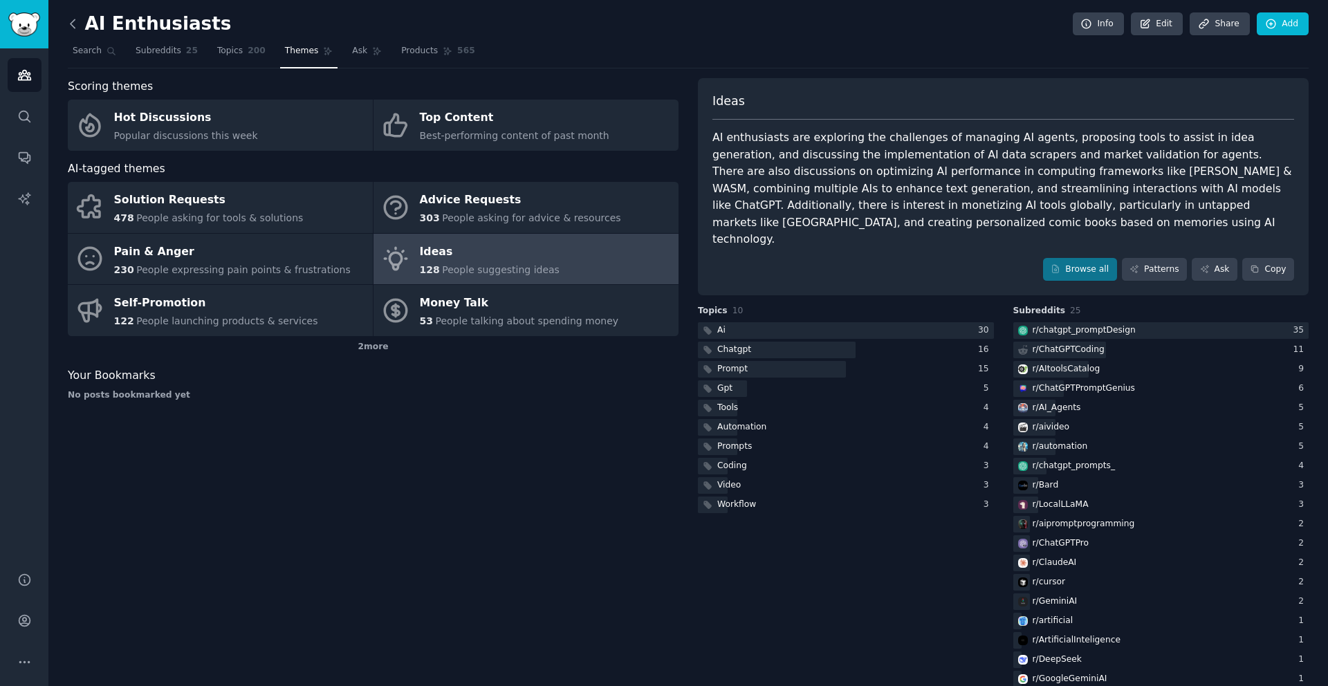
click at [74, 29] on icon at bounding box center [73, 24] width 15 height 15
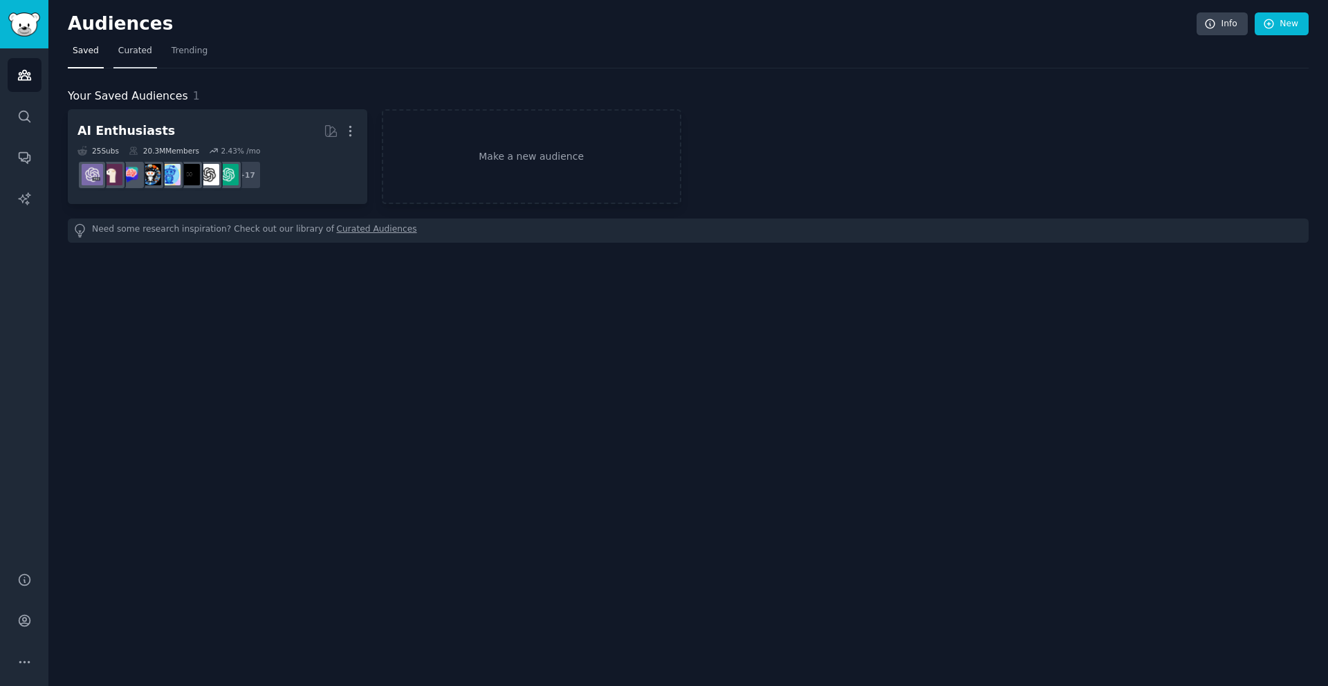
click at [129, 48] on span "Curated" at bounding box center [135, 51] width 34 height 12
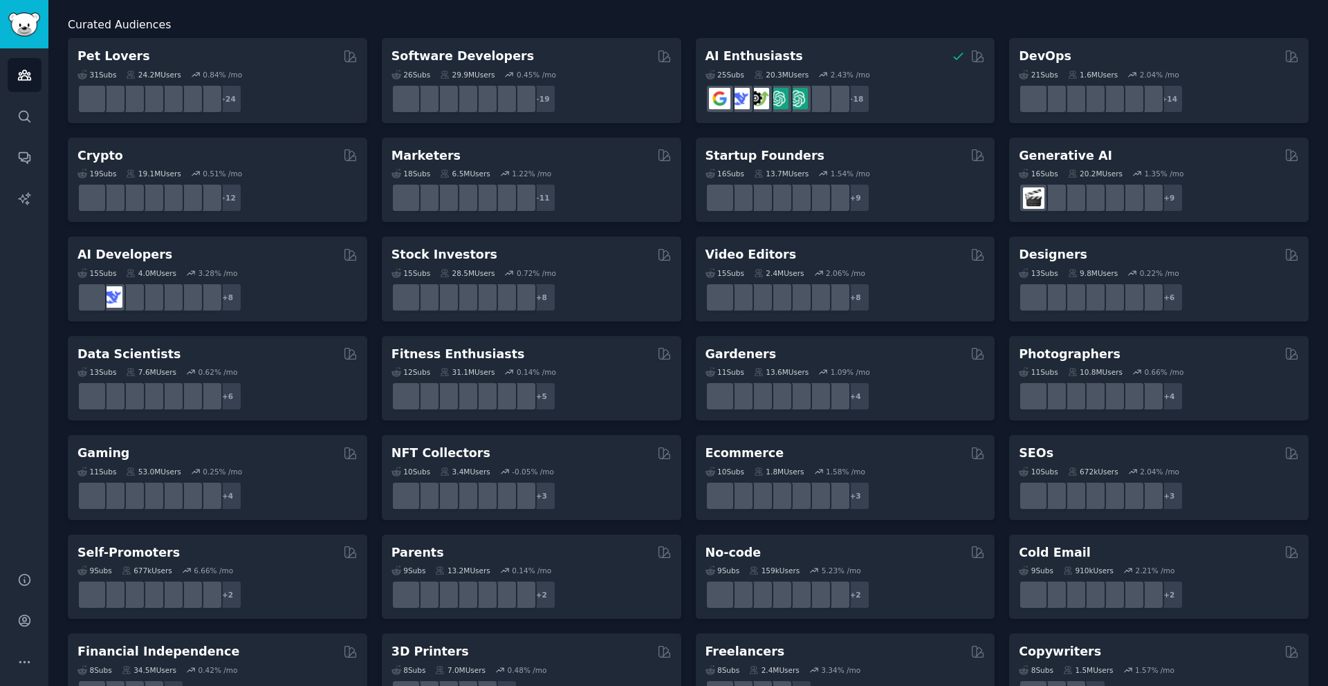
scroll to position [362, 0]
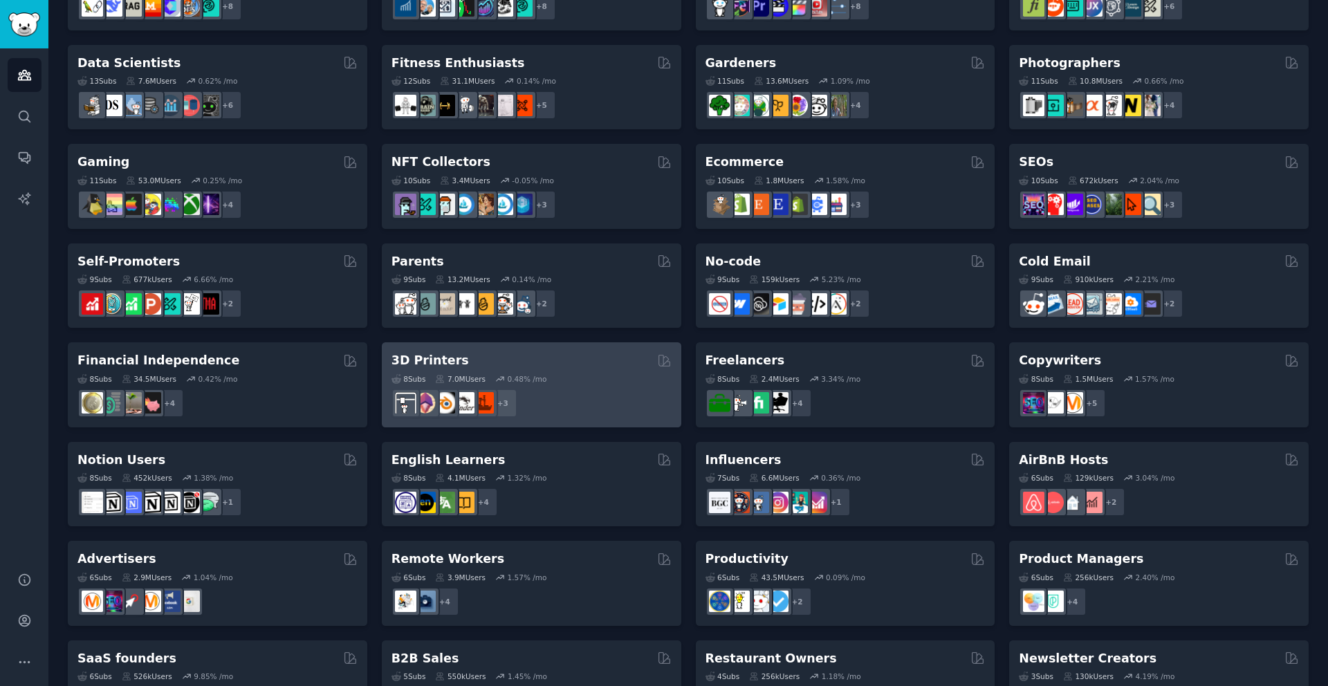
click at [449, 357] on h2 "3D Printers" at bounding box center [429, 360] width 77 height 17
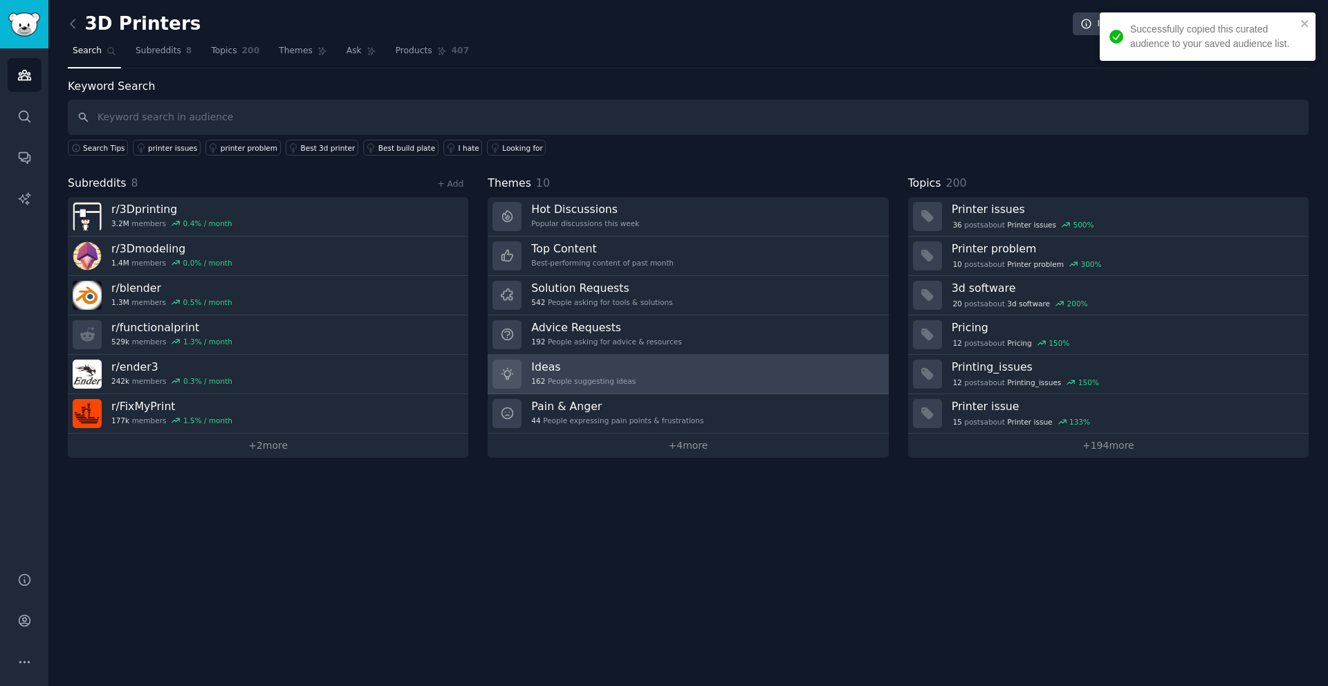
click at [547, 368] on h3 "Ideas" at bounding box center [583, 367] width 104 height 15
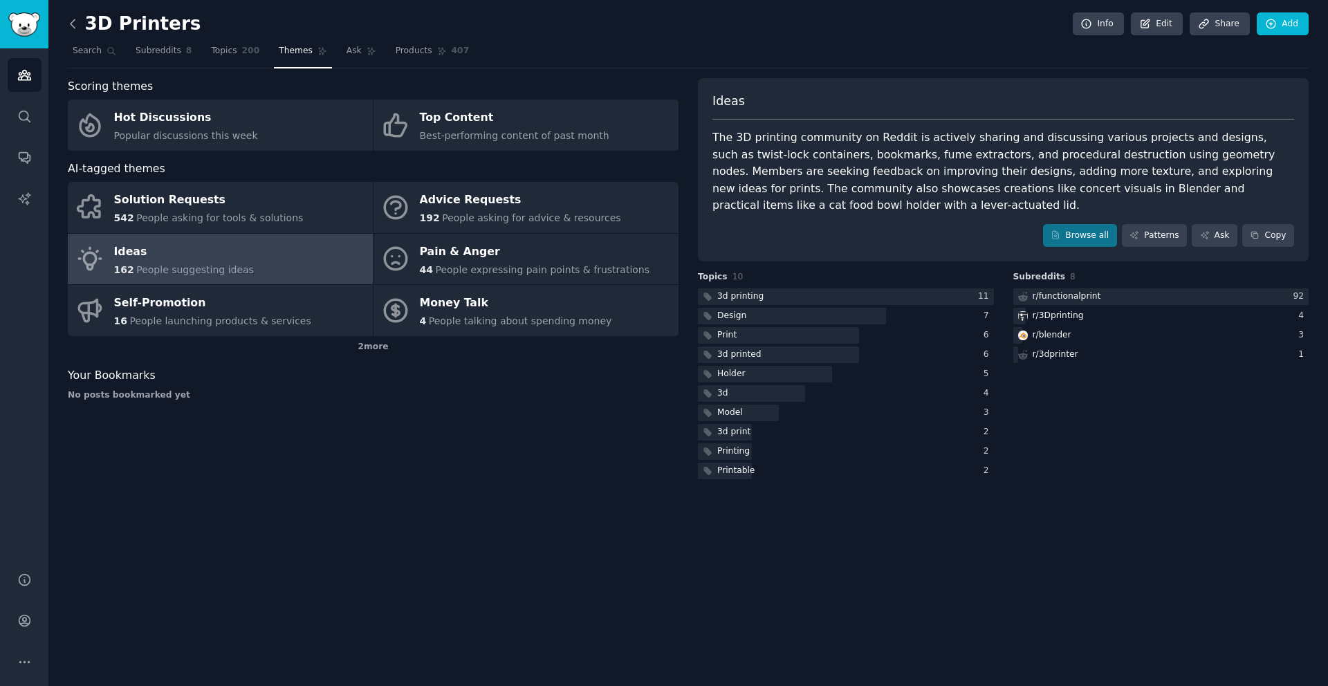
click at [75, 25] on icon at bounding box center [73, 24] width 15 height 15
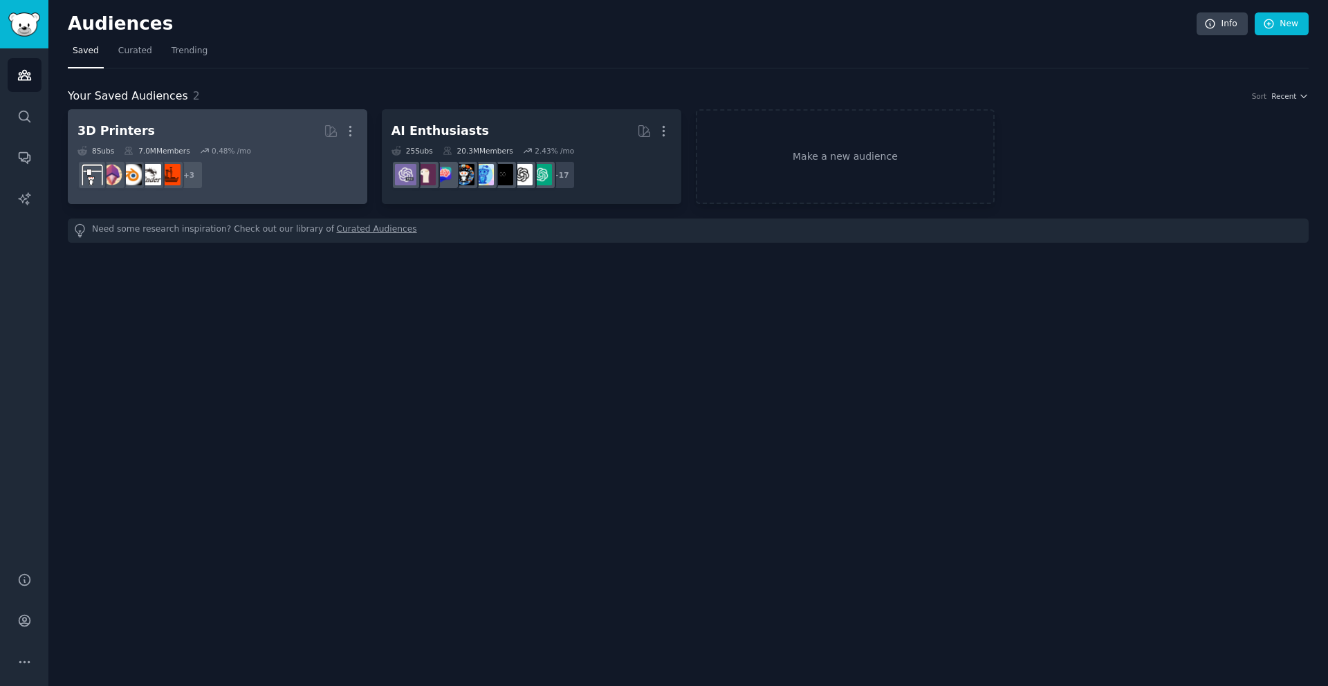
click at [174, 151] on div "7.0M Members" at bounding box center [157, 151] width 66 height 10
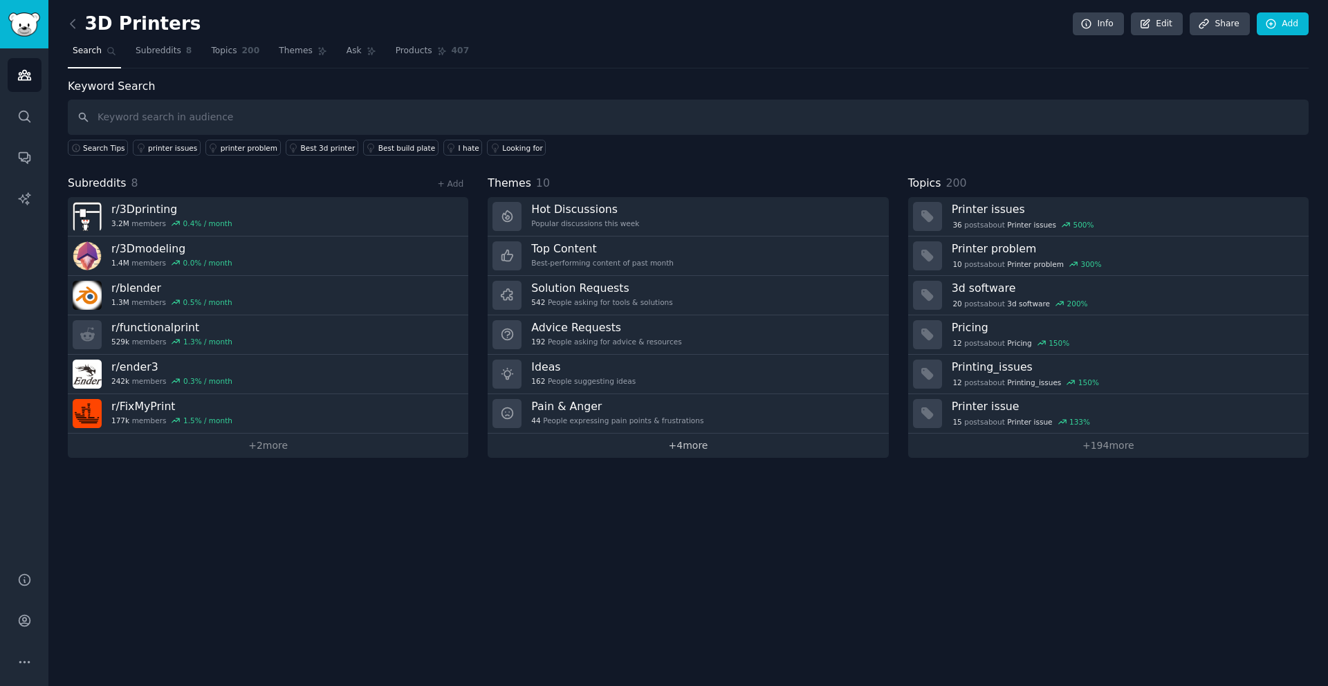
click at [688, 447] on link "+ 4 more" at bounding box center [688, 446] width 400 height 24
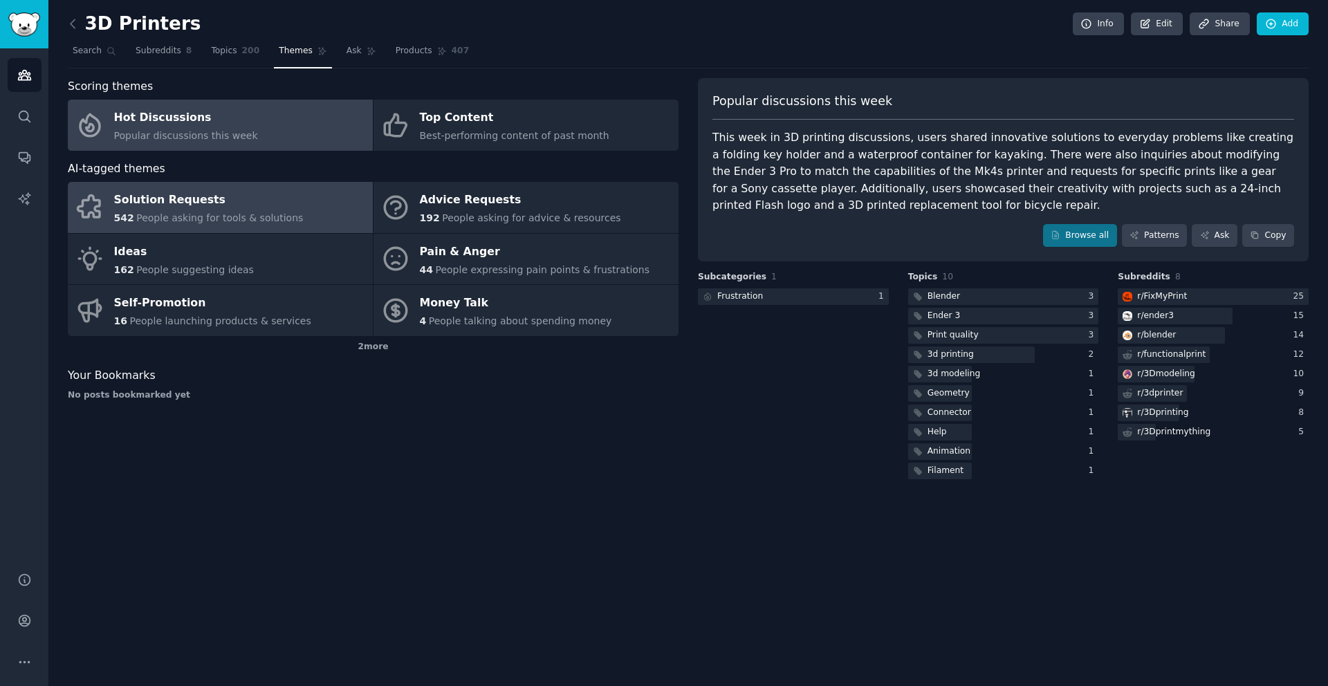
click at [219, 207] on div "Solution Requests" at bounding box center [209, 201] width 190 height 22
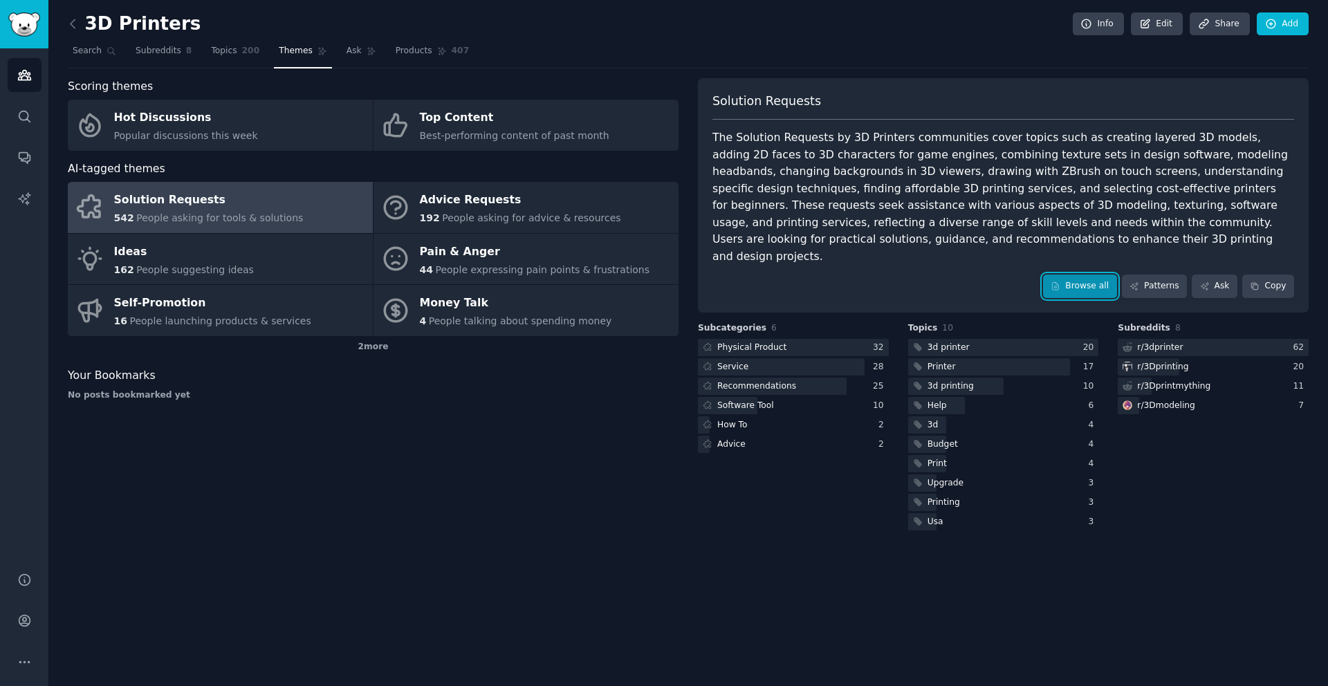
click at [1079, 275] on link "Browse all" at bounding box center [1080, 287] width 74 height 24
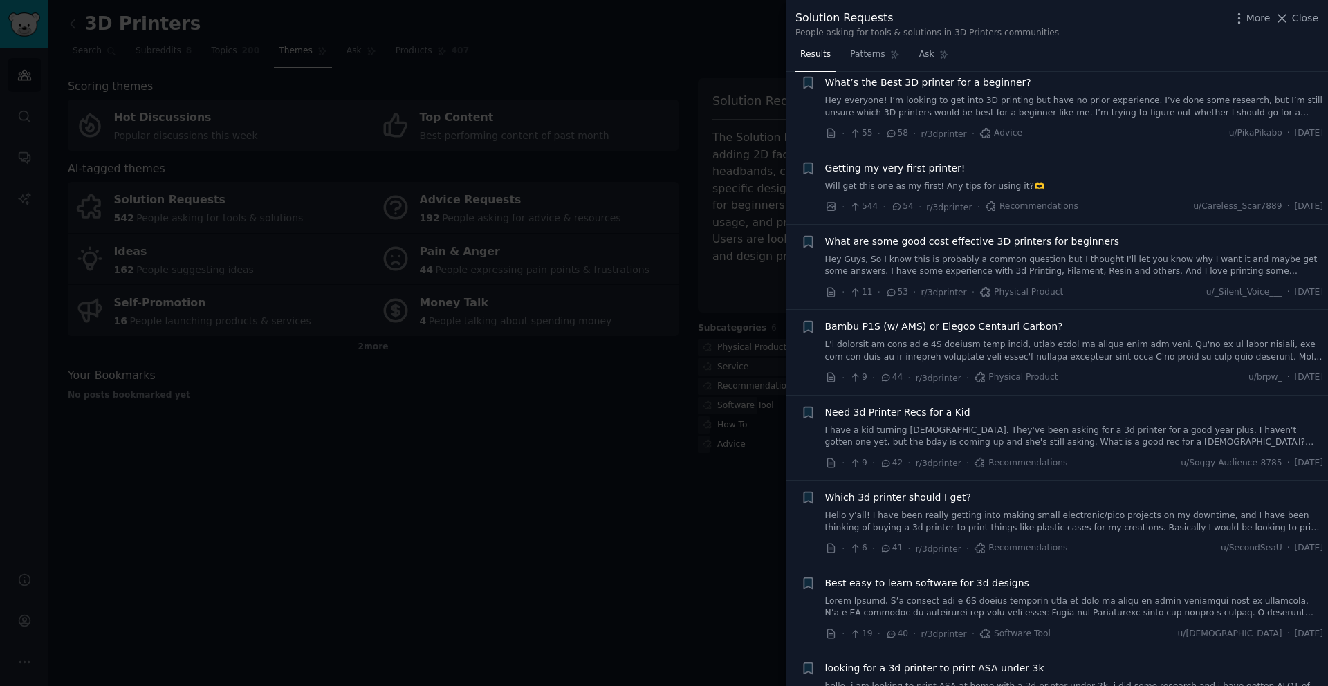
scroll to position [714, 0]
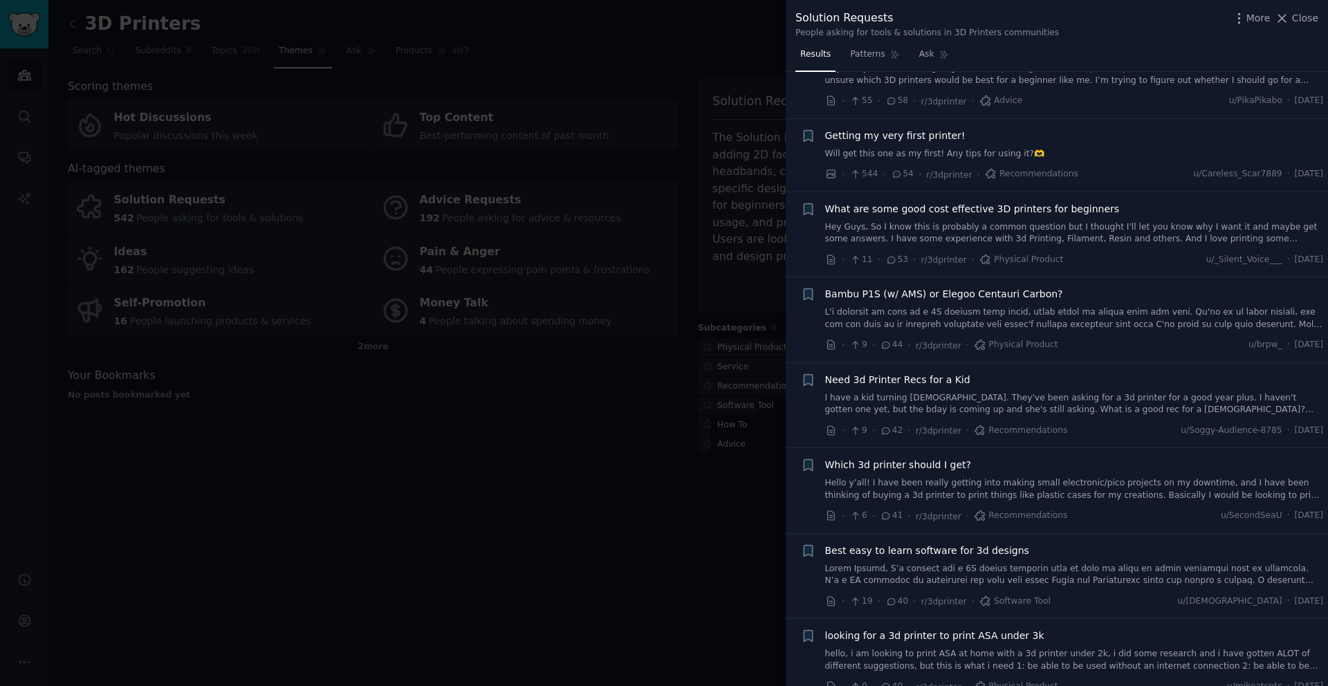
click at [555, 482] on div at bounding box center [664, 343] width 1328 height 686
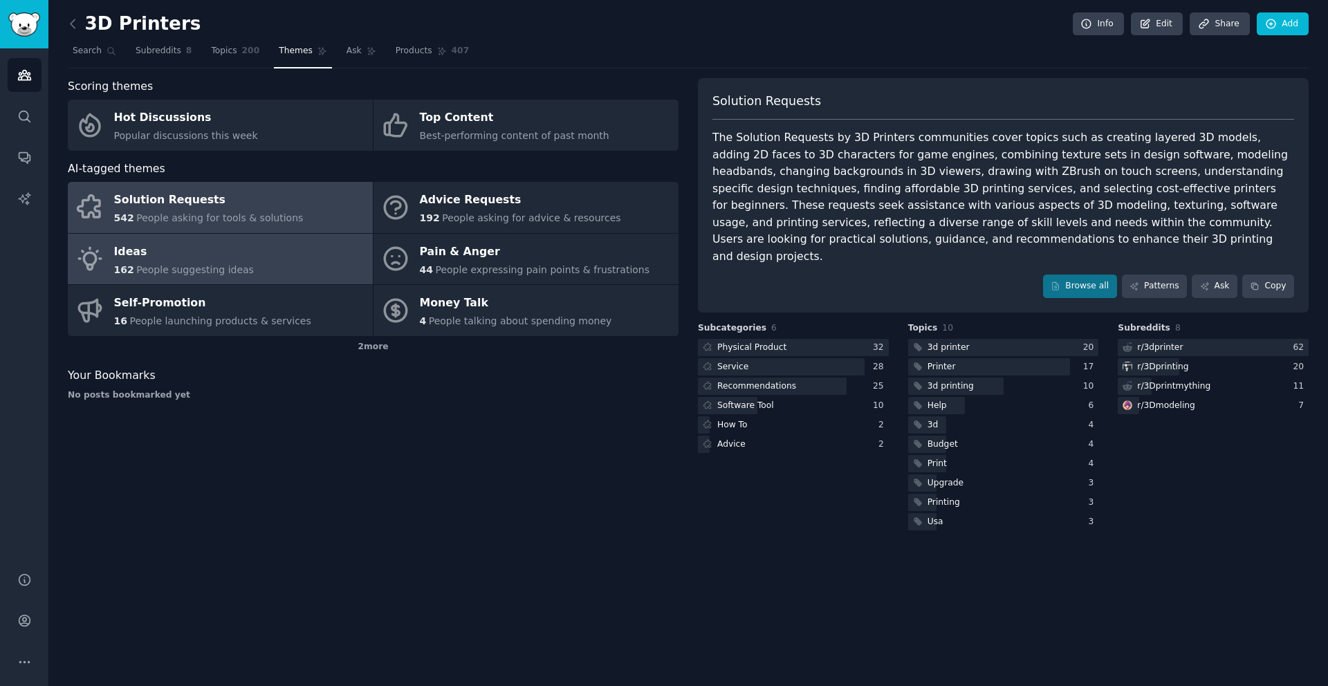
click at [154, 251] on div "Ideas" at bounding box center [184, 252] width 140 height 22
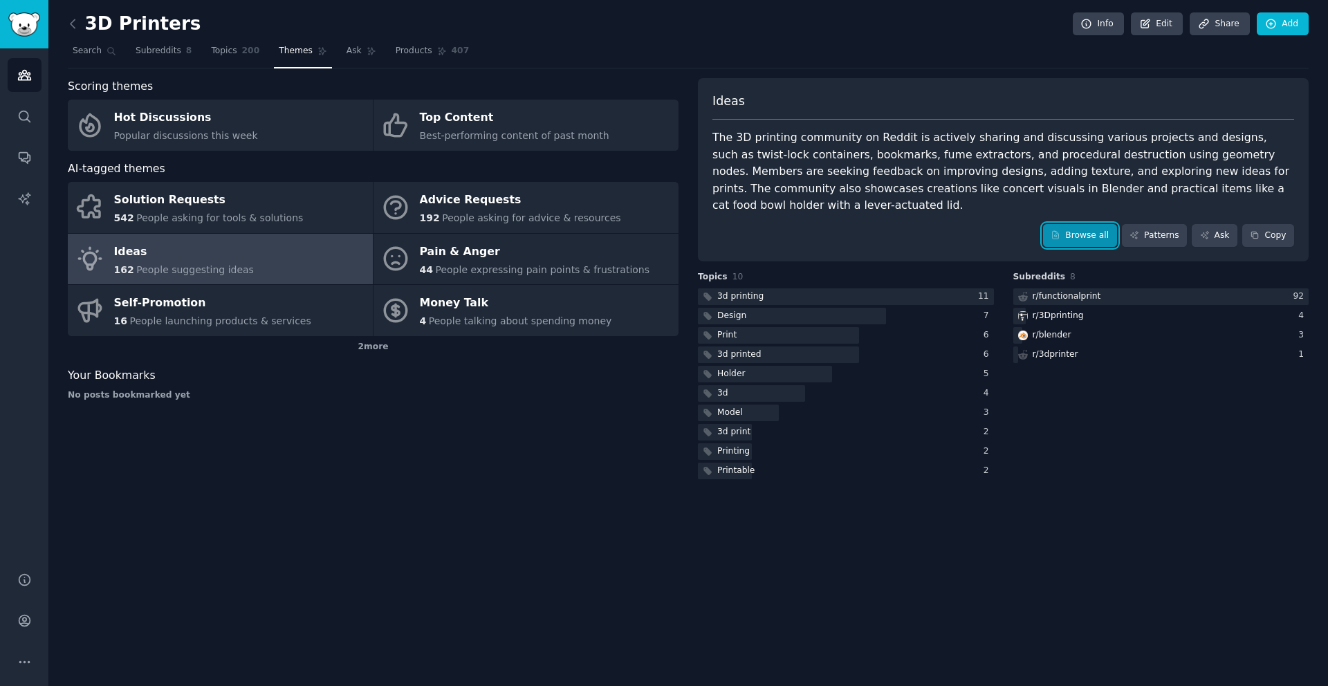
click at [1088, 235] on link "Browse all" at bounding box center [1080, 236] width 74 height 24
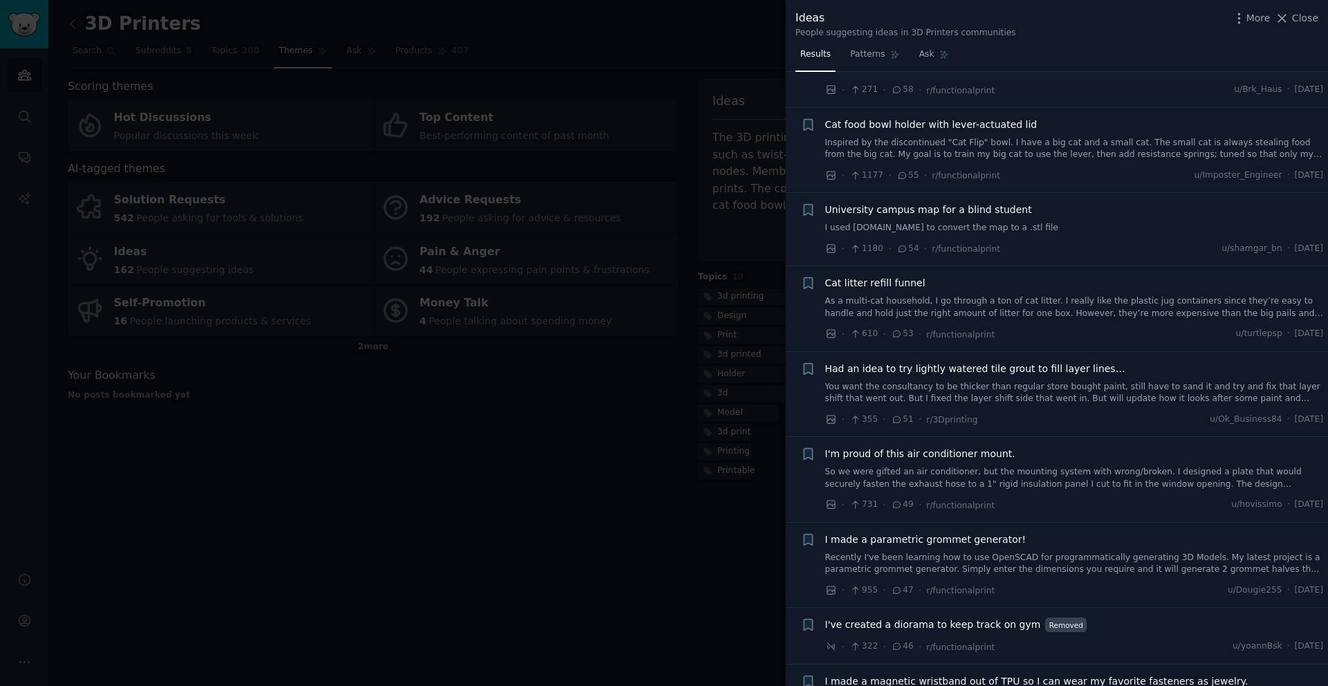
scroll to position [1099, 0]
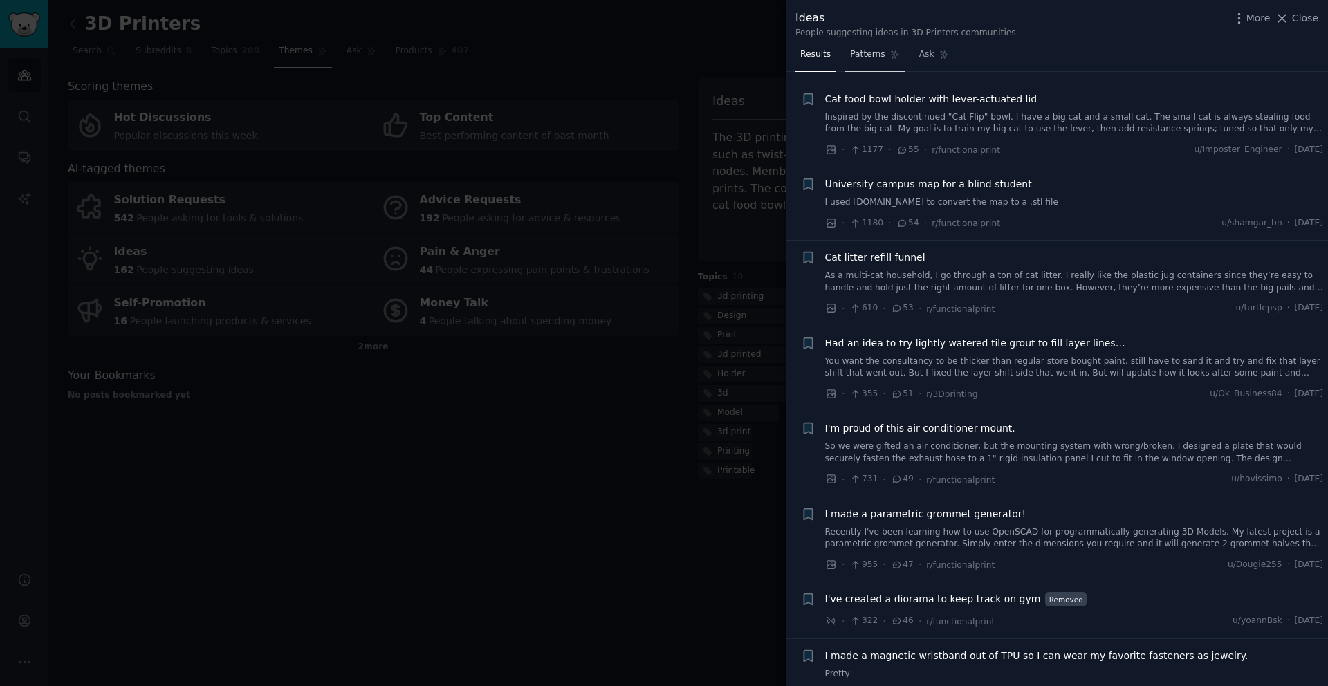
click at [876, 54] on span "Patterns" at bounding box center [867, 54] width 35 height 12
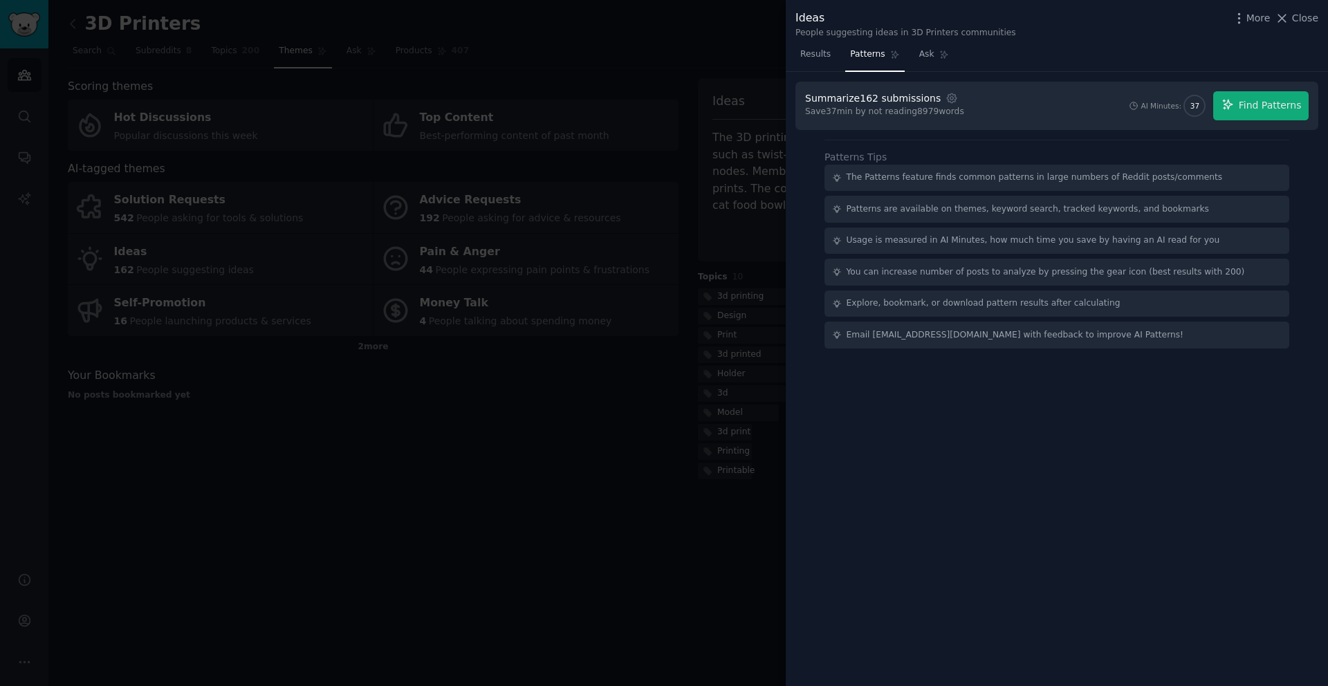
click at [1022, 179] on div "The Patterns feature finds common patterns in large numbers of Reddit posts/com…" at bounding box center [1035, 178] width 376 height 12
click at [1261, 106] on span "Find Patterns" at bounding box center [1270, 105] width 63 height 15
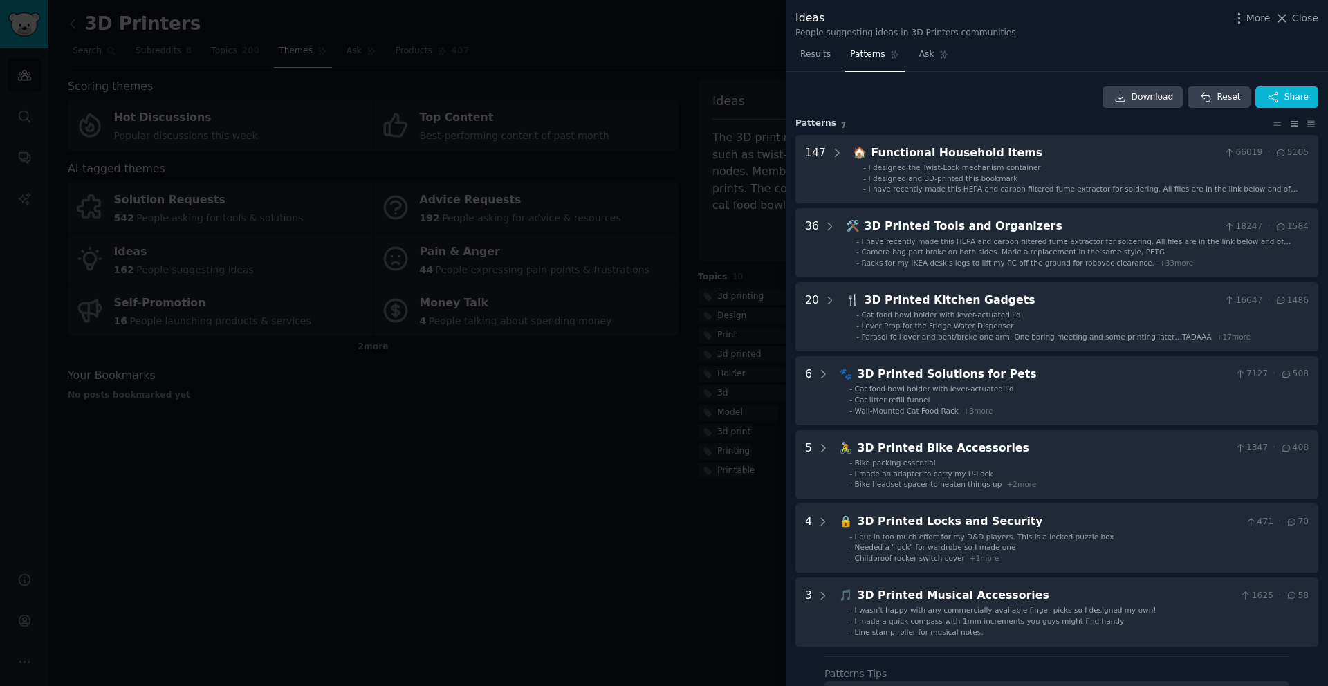
click at [591, 460] on div at bounding box center [664, 343] width 1328 height 686
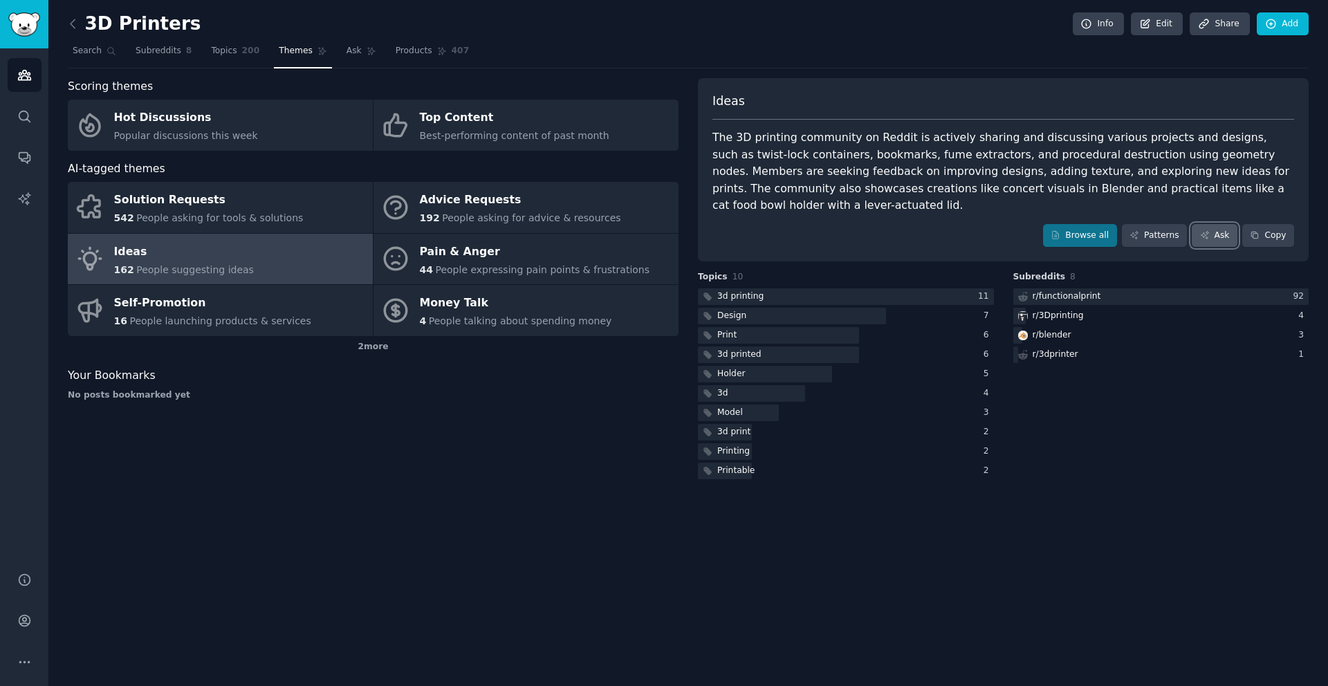
click at [1217, 241] on link "Ask" at bounding box center [1215, 236] width 46 height 24
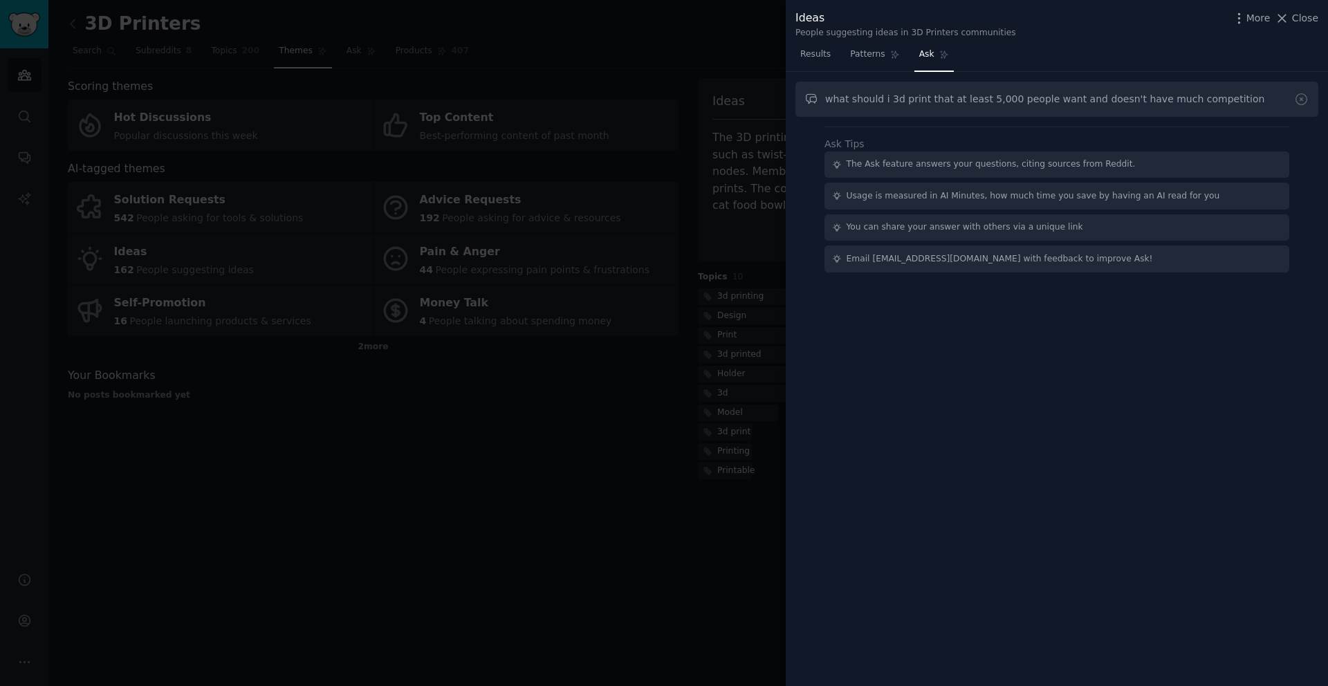
type input "what should i 3d print that at least 5,000 people want and doesn't have much co…"
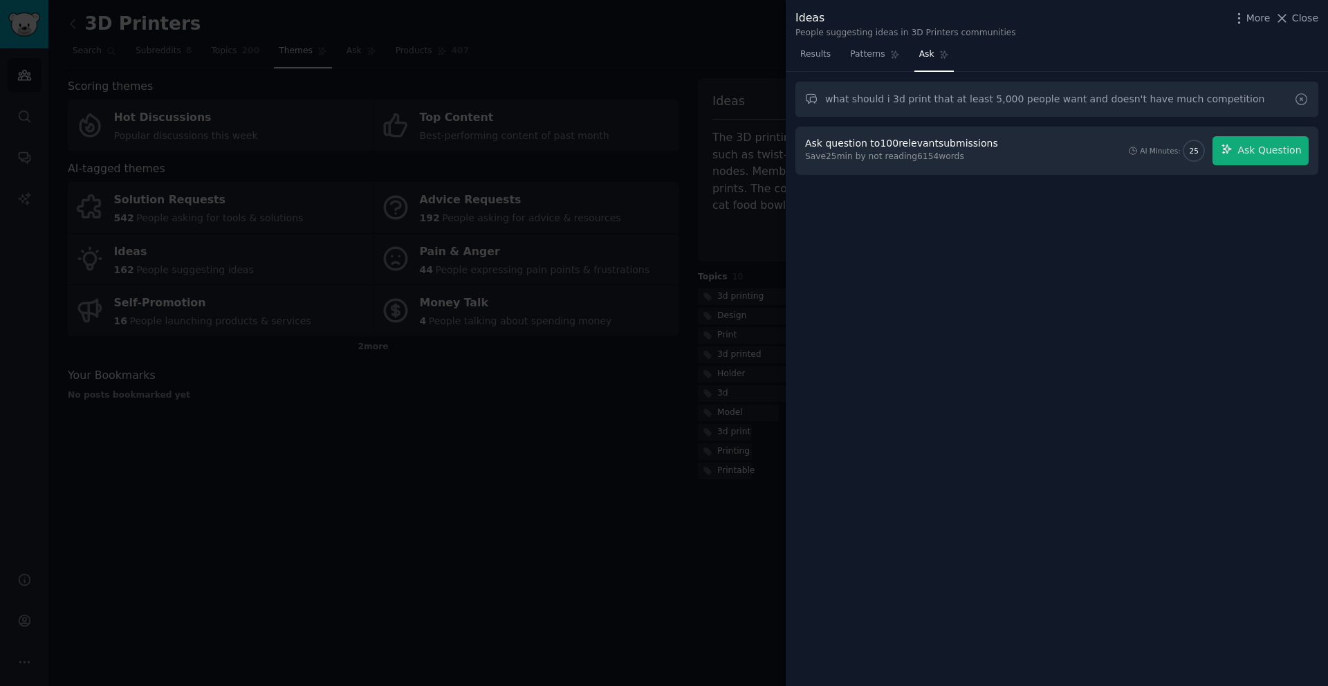
click at [1298, 103] on icon at bounding box center [1301, 99] width 15 height 15
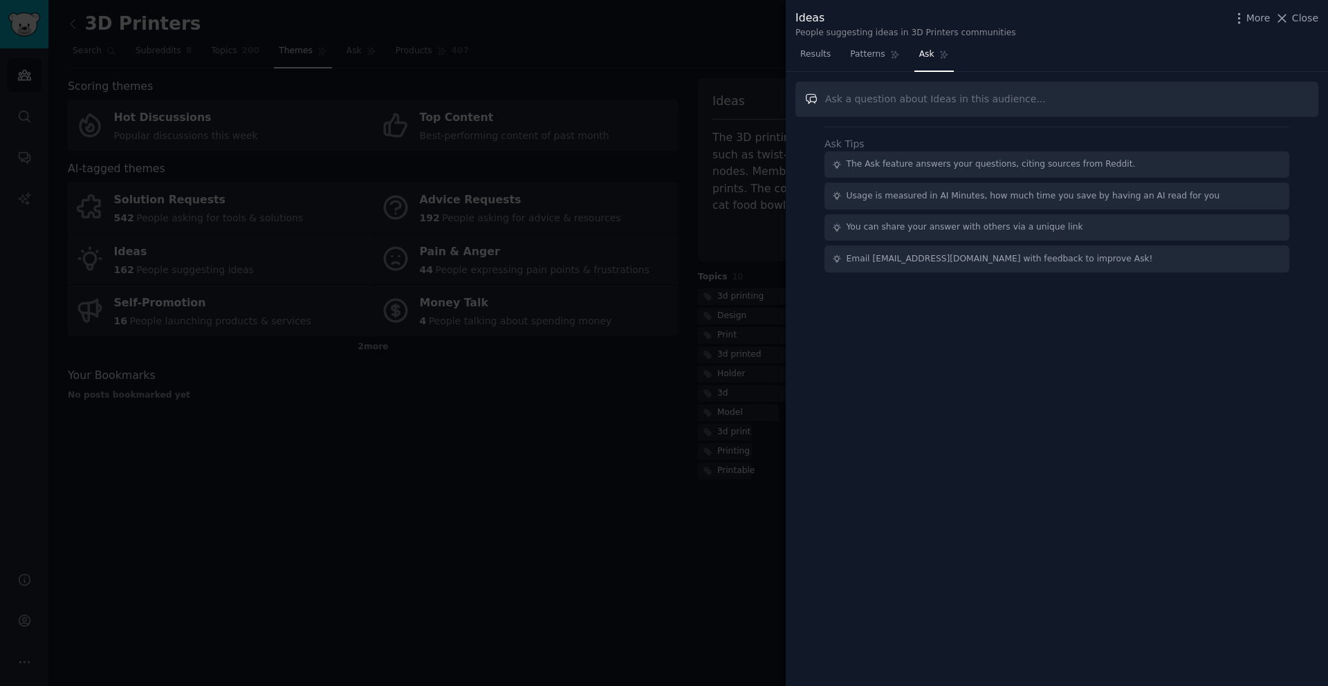
click at [895, 107] on input "text" at bounding box center [1056, 99] width 523 height 35
type input "what 3d product is requested and has demand that has not been well fulfilled wi…"
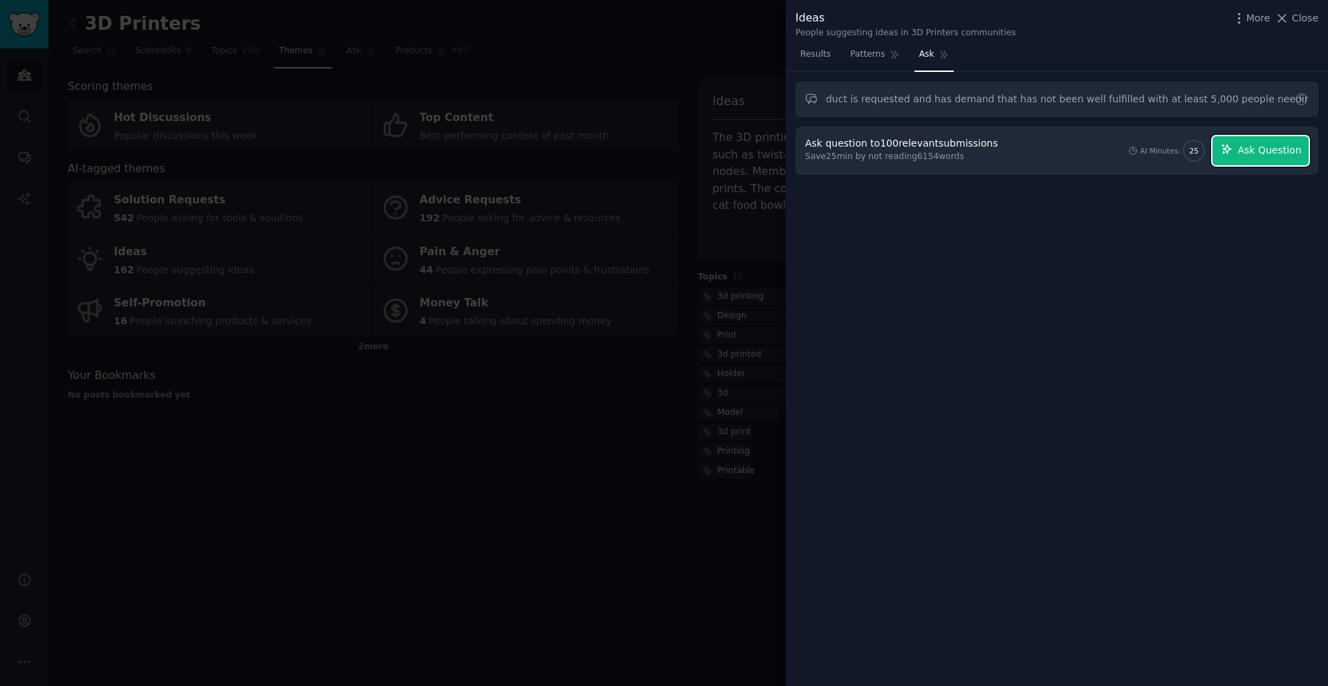
scroll to position [0, 0]
click at [1260, 148] on span "Ask Question" at bounding box center [1269, 150] width 64 height 15
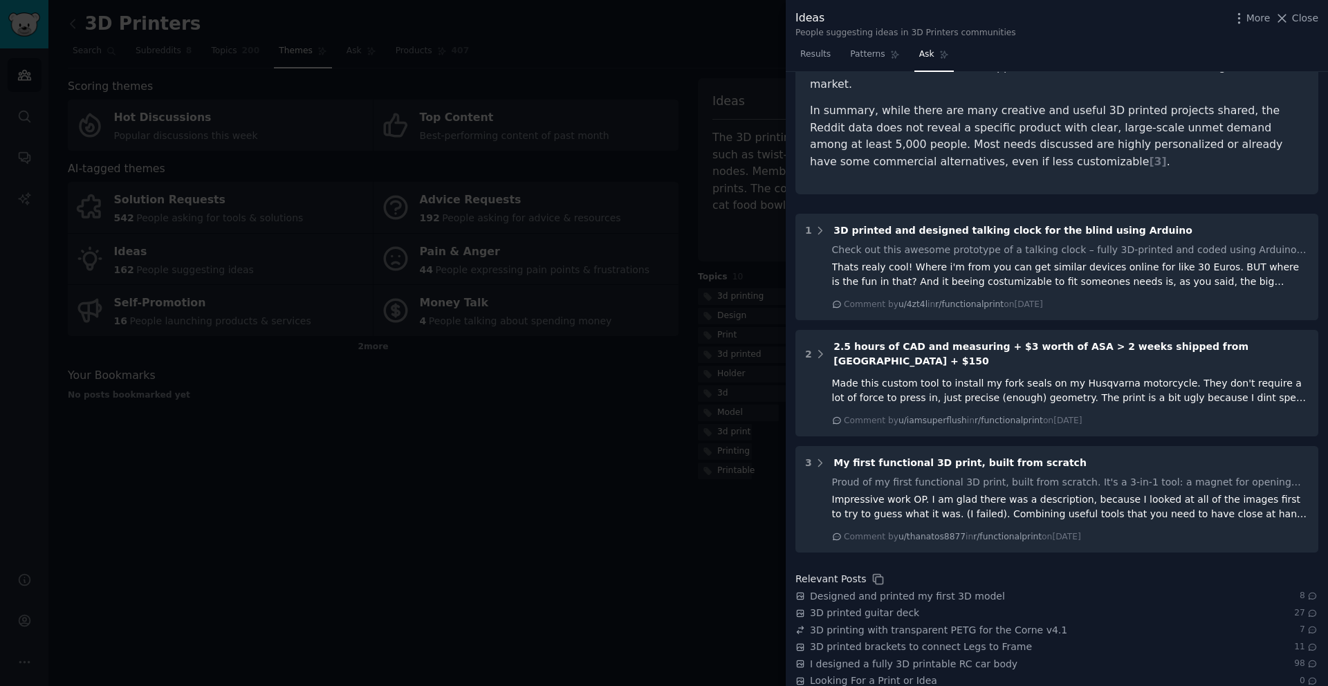
scroll to position [363, 0]
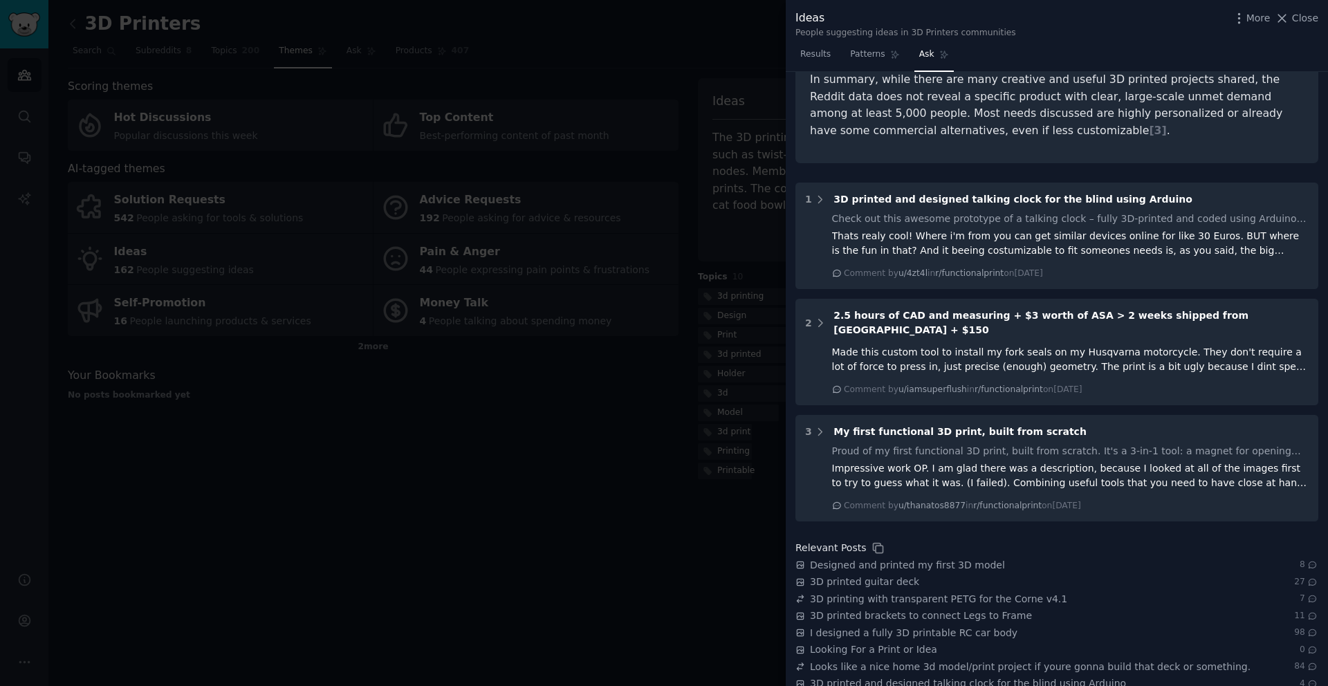
click at [473, 449] on div at bounding box center [664, 343] width 1328 height 686
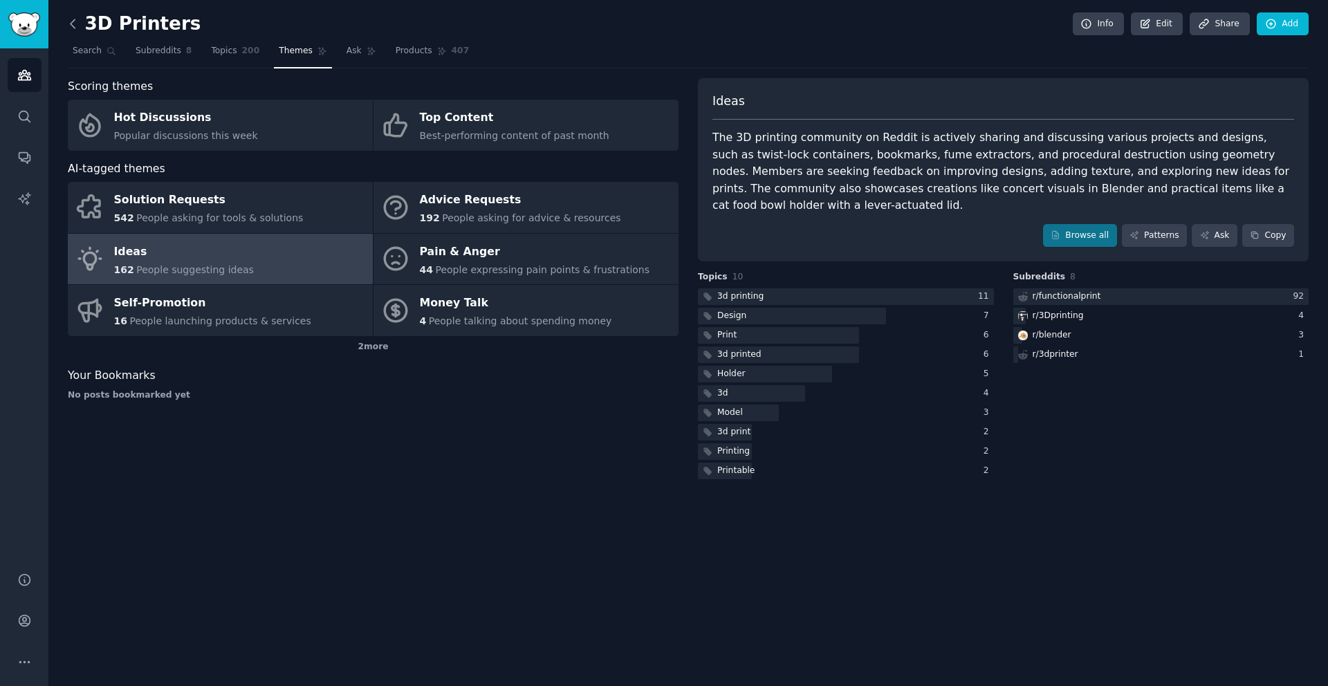
click at [73, 25] on icon at bounding box center [73, 24] width 15 height 15
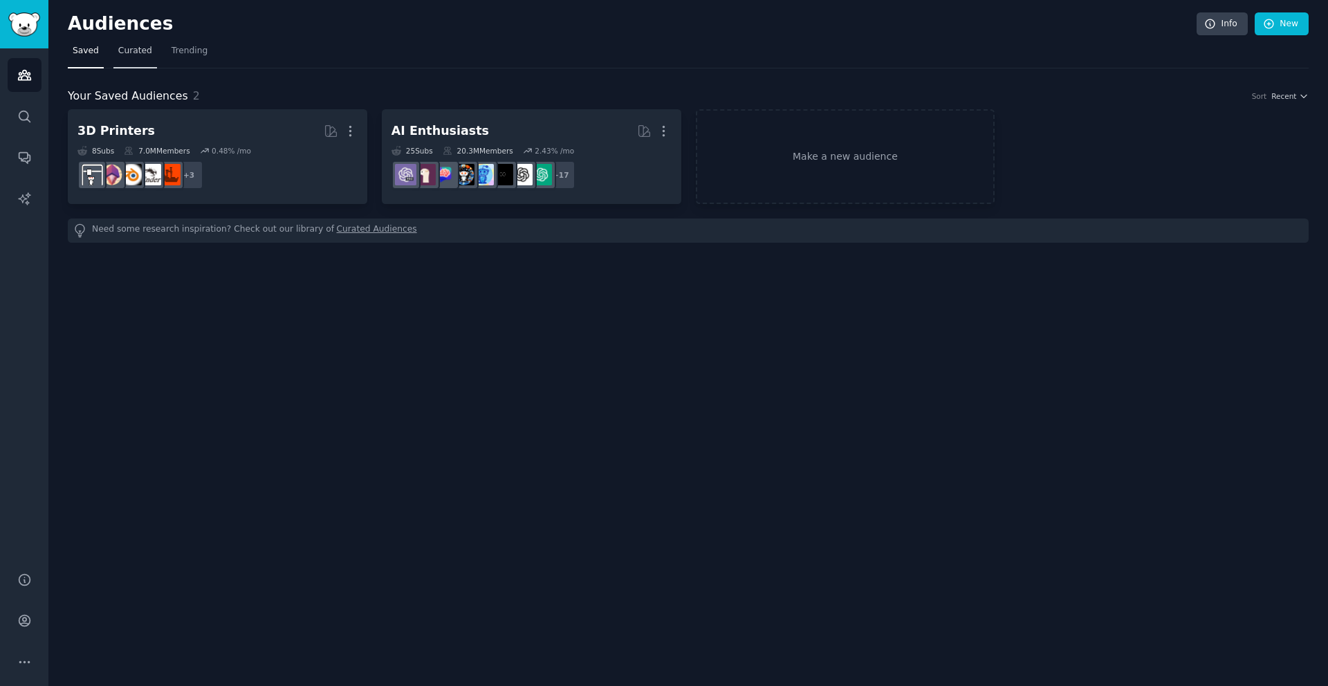
click at [136, 51] on span "Curated" at bounding box center [135, 51] width 34 height 12
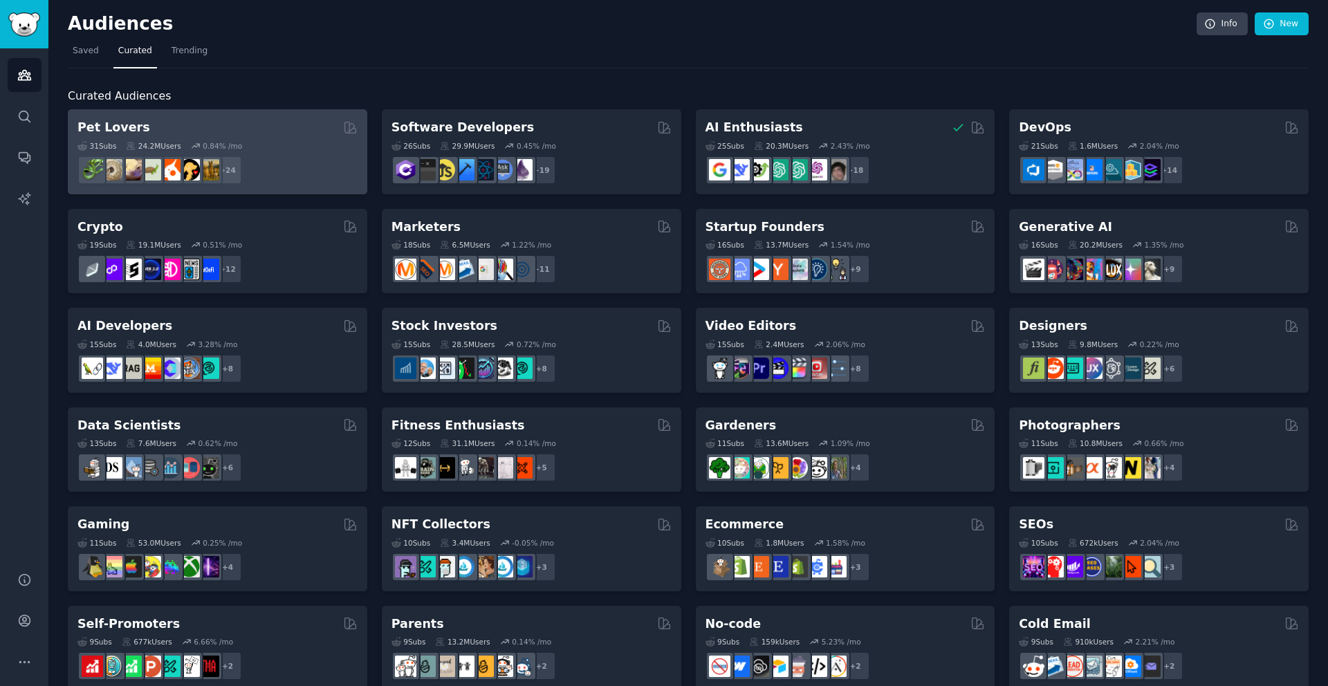
click at [204, 133] on div "Pet Lovers" at bounding box center [217, 127] width 280 height 17
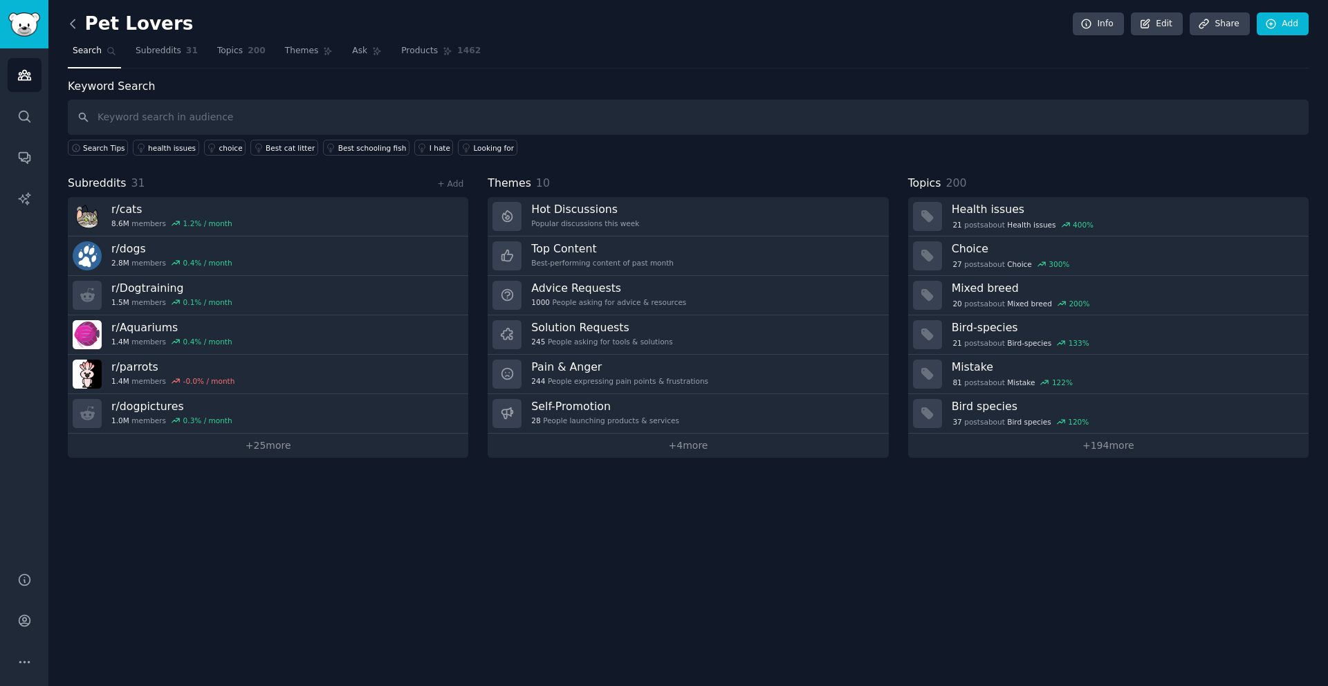
click at [72, 21] on icon at bounding box center [73, 23] width 4 height 8
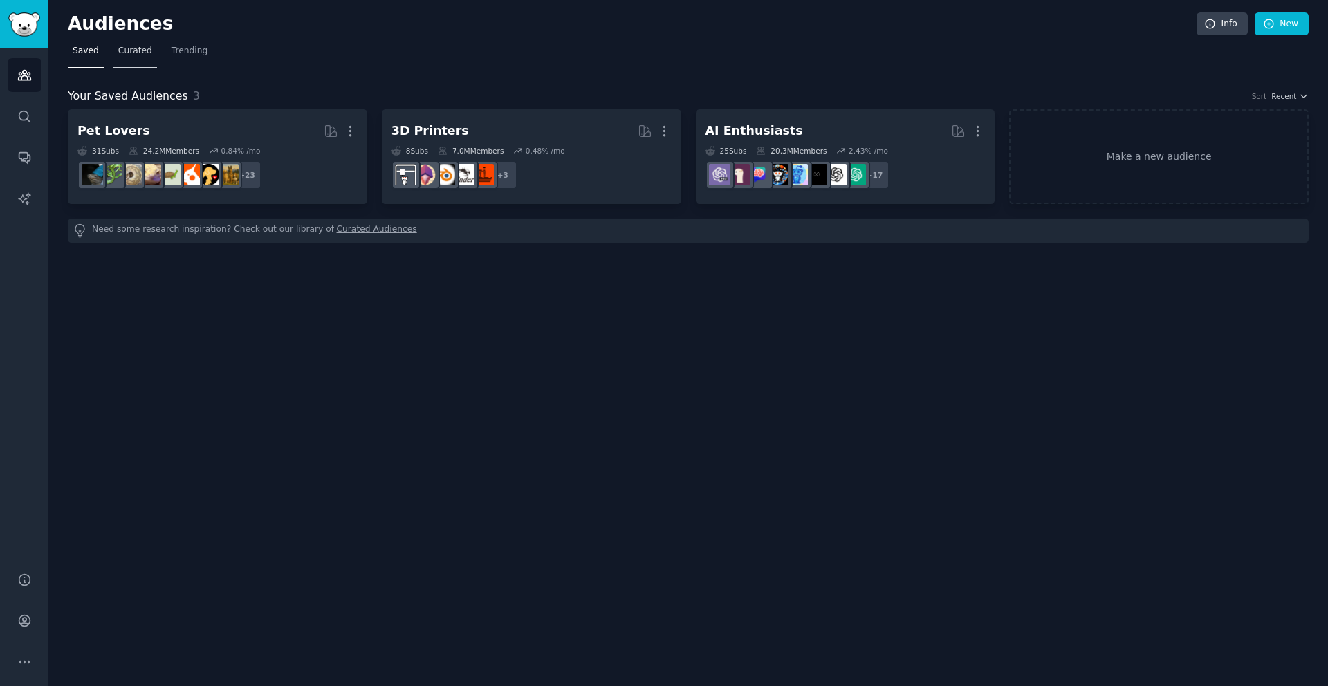
click at [124, 51] on span "Curated" at bounding box center [135, 51] width 34 height 12
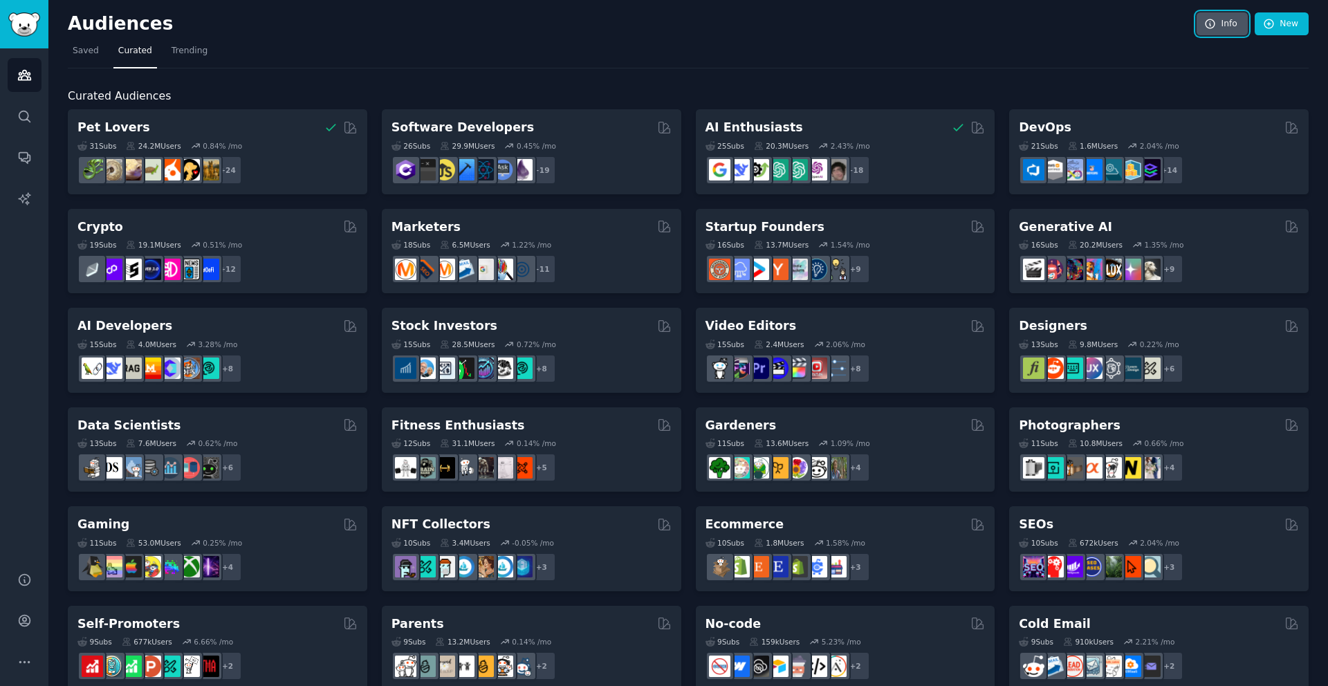
click at [1242, 20] on link "Info" at bounding box center [1222, 24] width 51 height 24
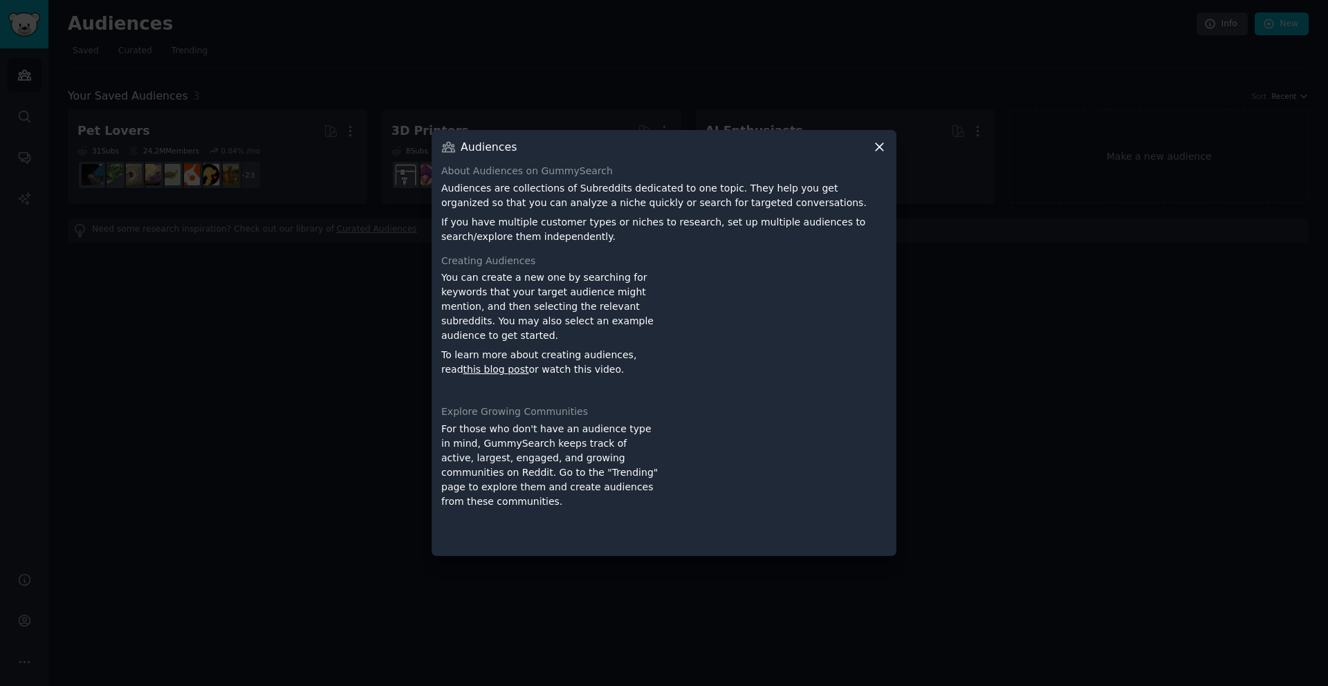
click at [873, 148] on icon at bounding box center [879, 147] width 15 height 15
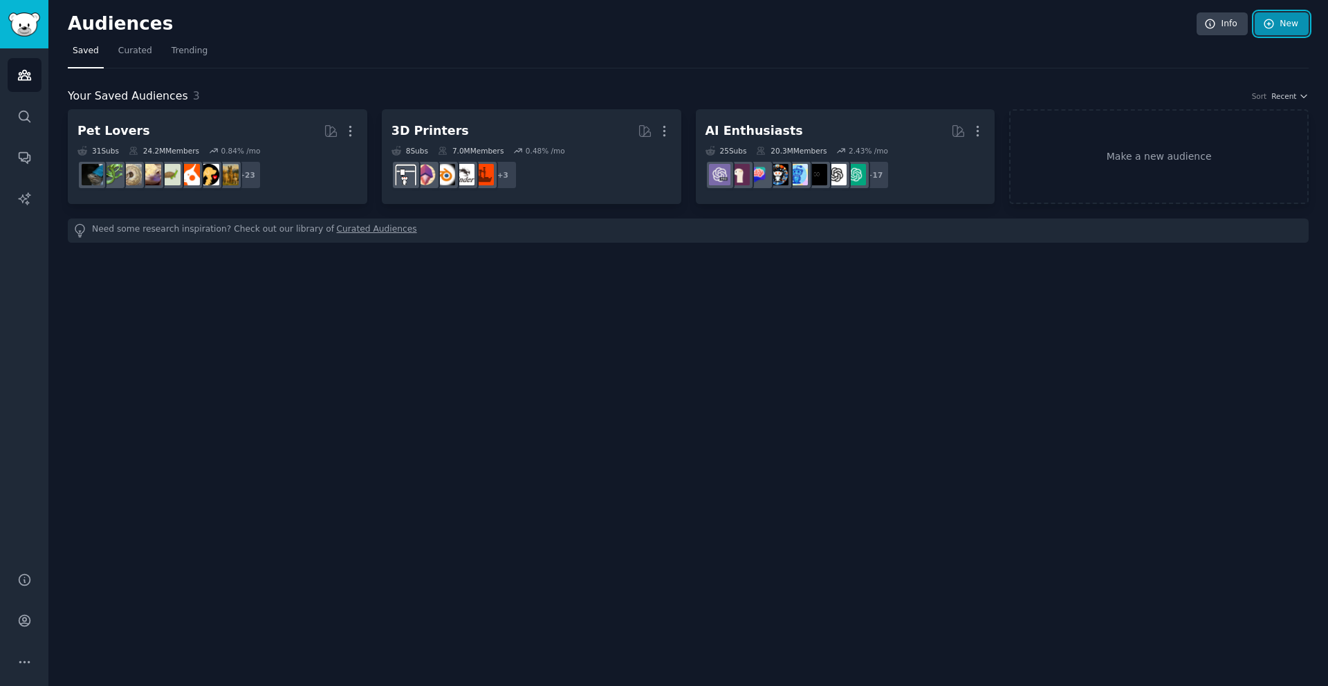
click at [1287, 21] on link "New" at bounding box center [1282, 24] width 54 height 24
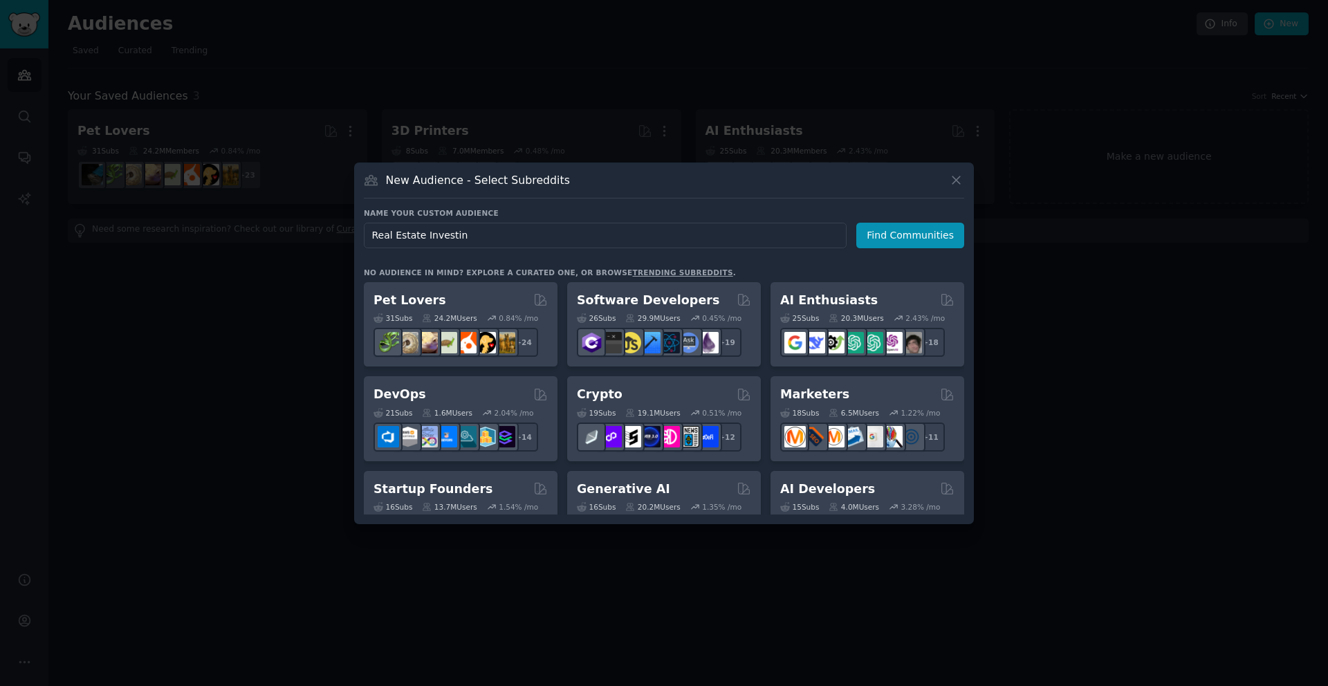
type input "Real Estate Investing"
click button "Find Communities" at bounding box center [910, 236] width 108 height 26
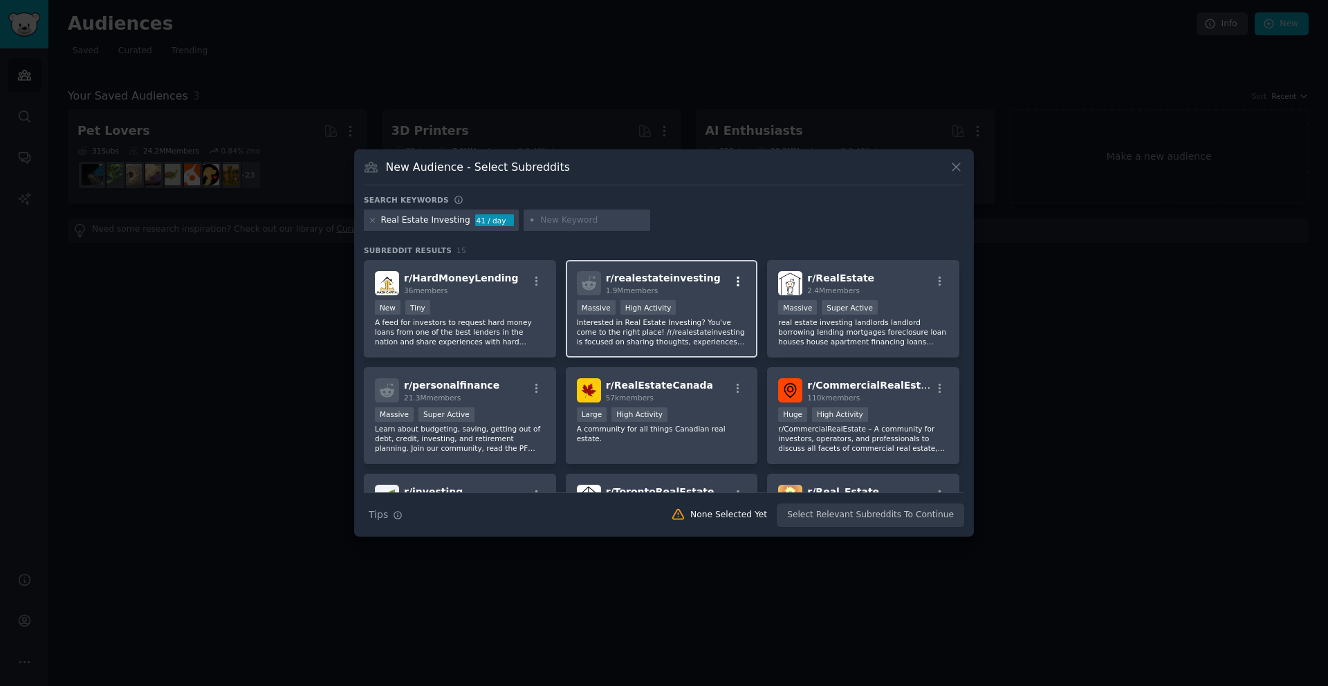
click at [737, 278] on icon "button" at bounding box center [738, 281] width 12 height 12
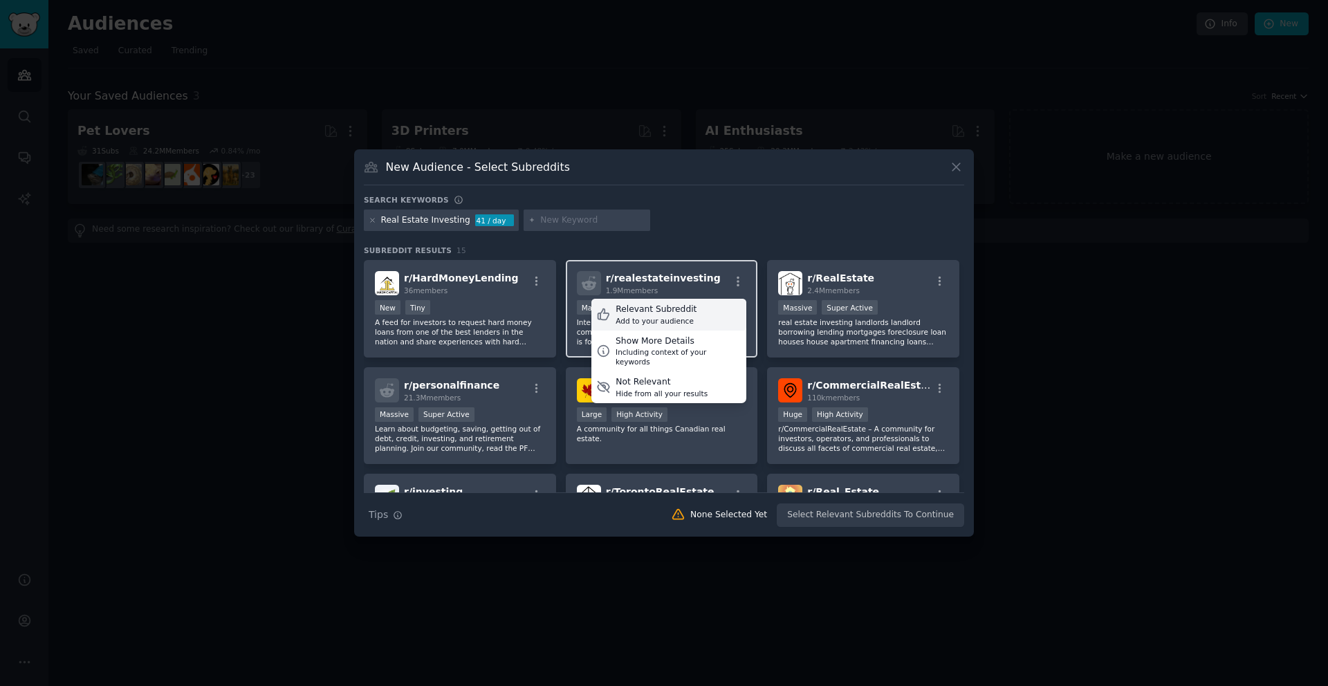
click at [690, 327] on div "Relevant Subreddit Add to your audience" at bounding box center [668, 315] width 155 height 32
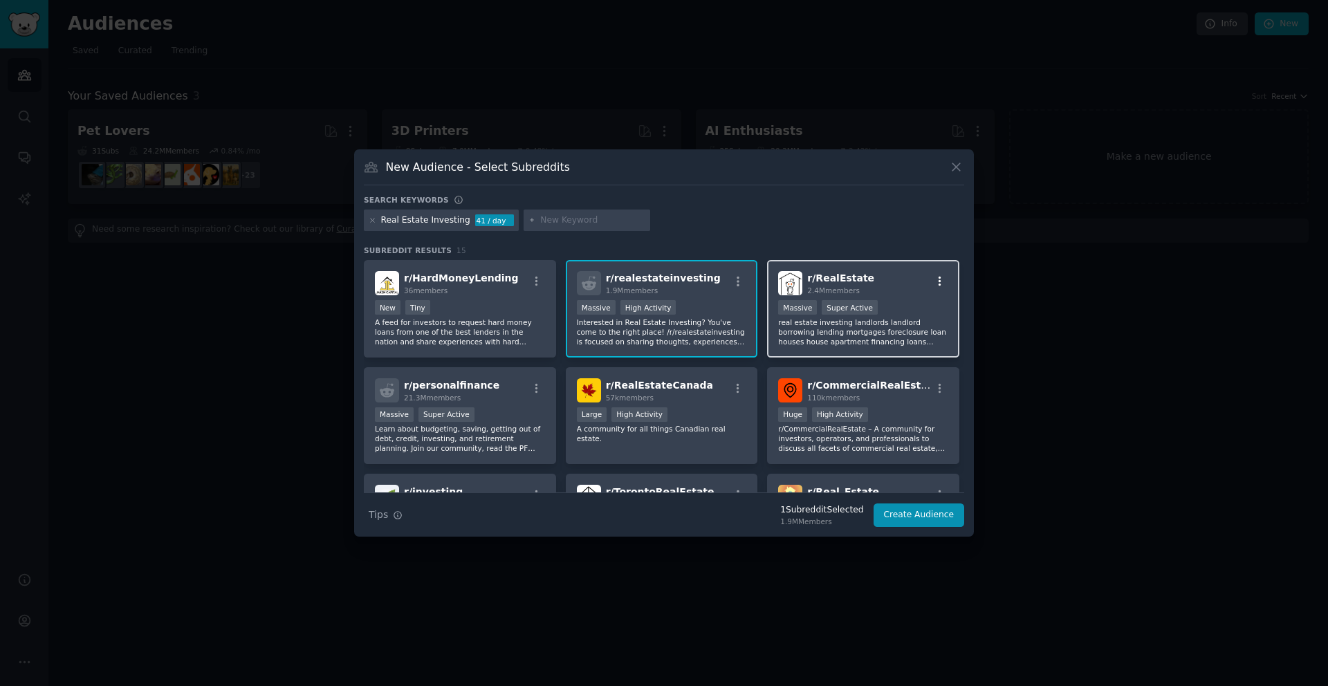
click at [934, 279] on icon "button" at bounding box center [940, 281] width 12 height 12
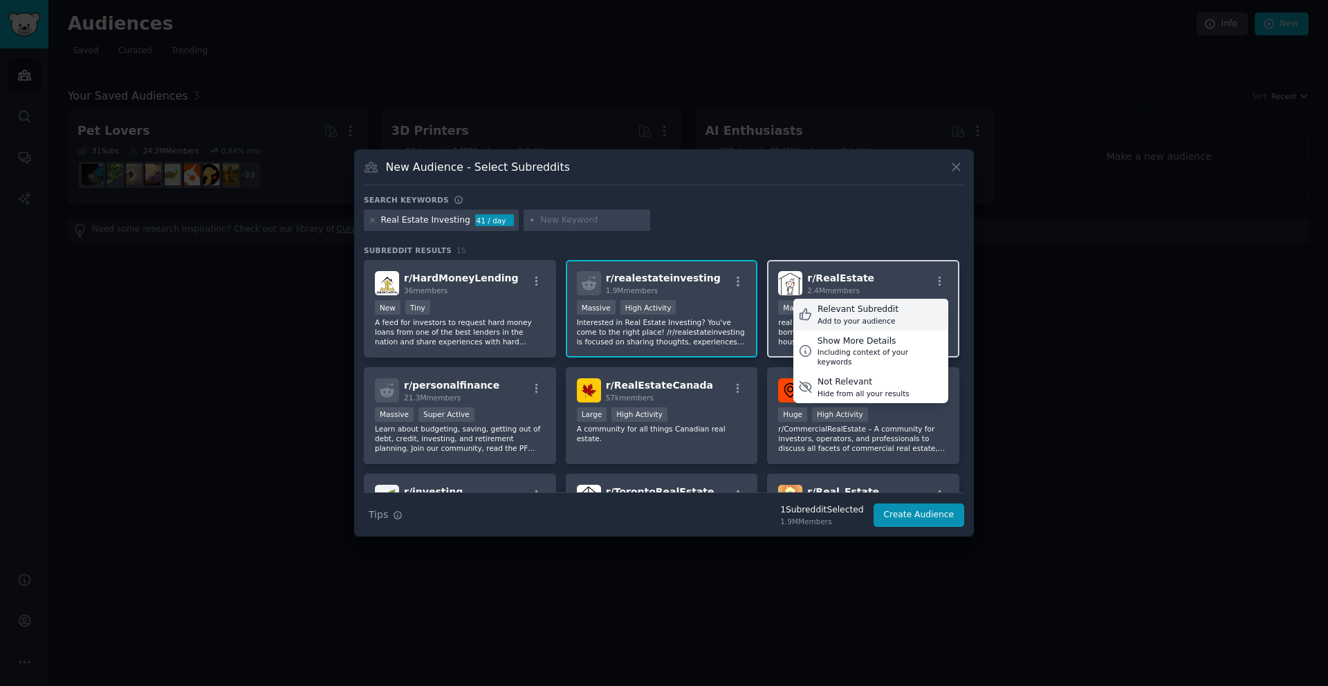
click at [883, 314] on div "Relevant Subreddit" at bounding box center [858, 310] width 81 height 12
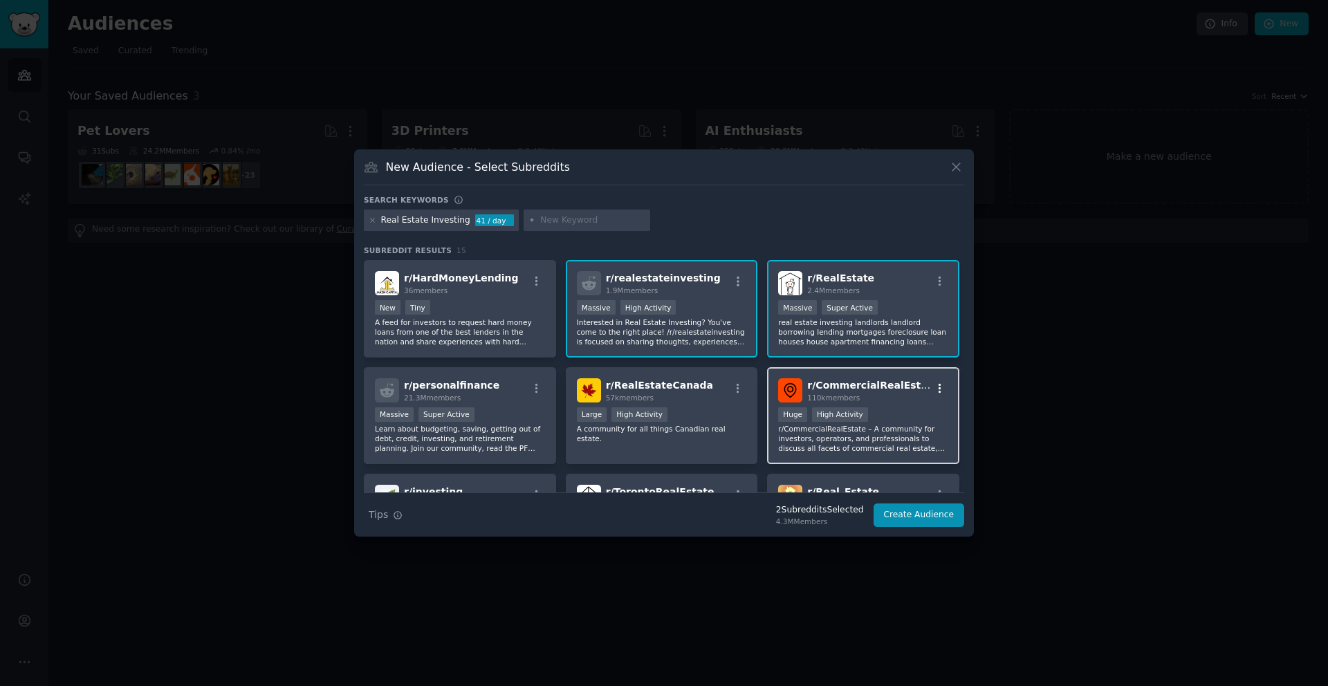
click at [937, 390] on icon "button" at bounding box center [940, 388] width 12 height 12
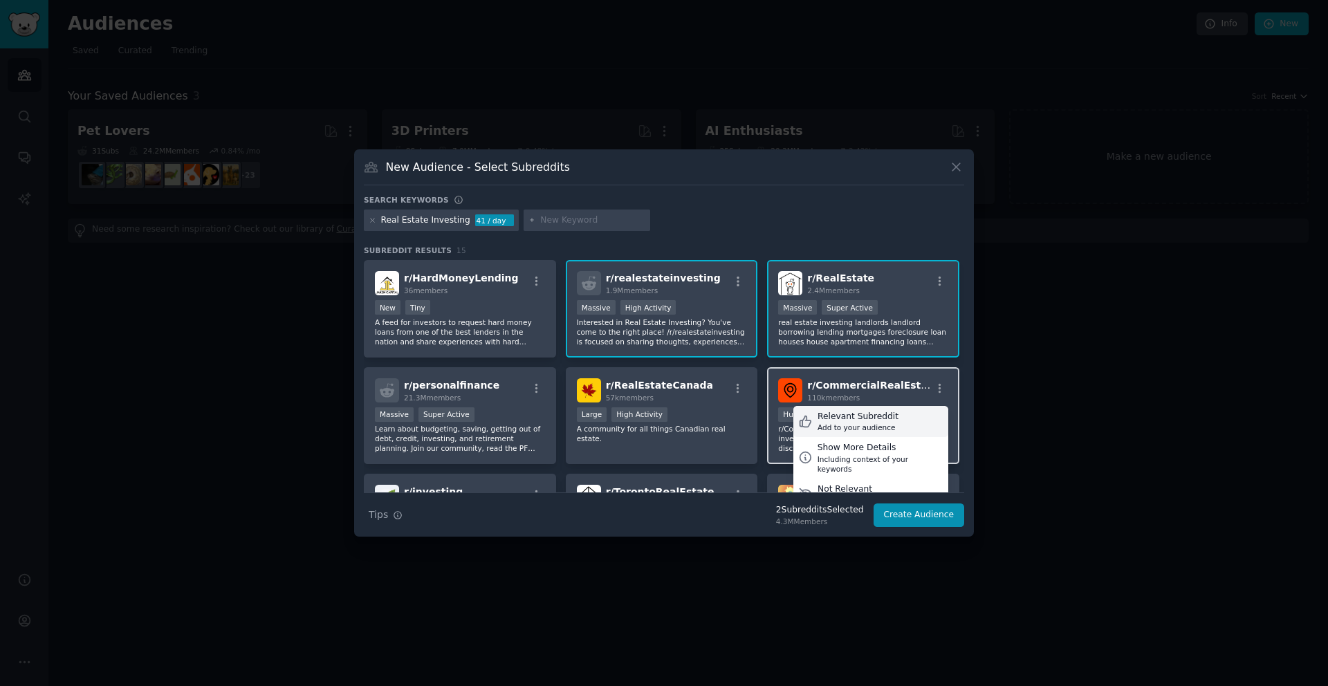
click at [883, 416] on div "Relevant Subreddit" at bounding box center [858, 417] width 81 height 12
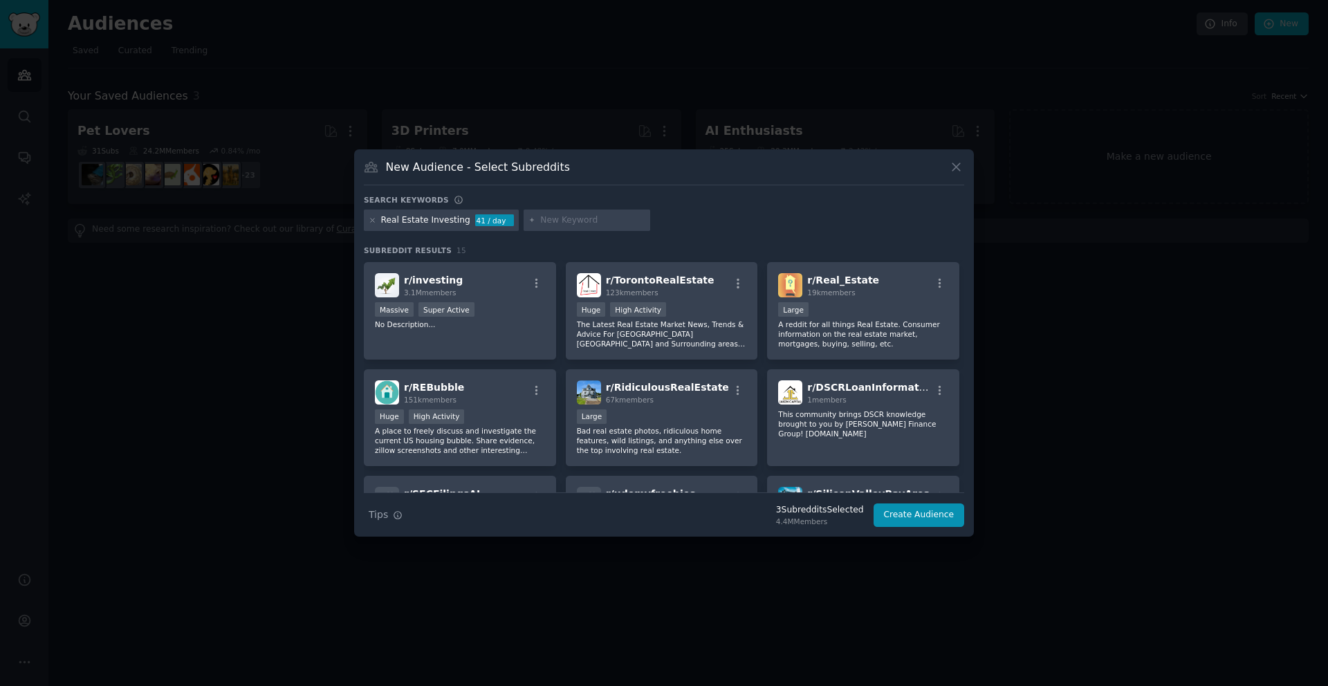
scroll to position [110, 0]
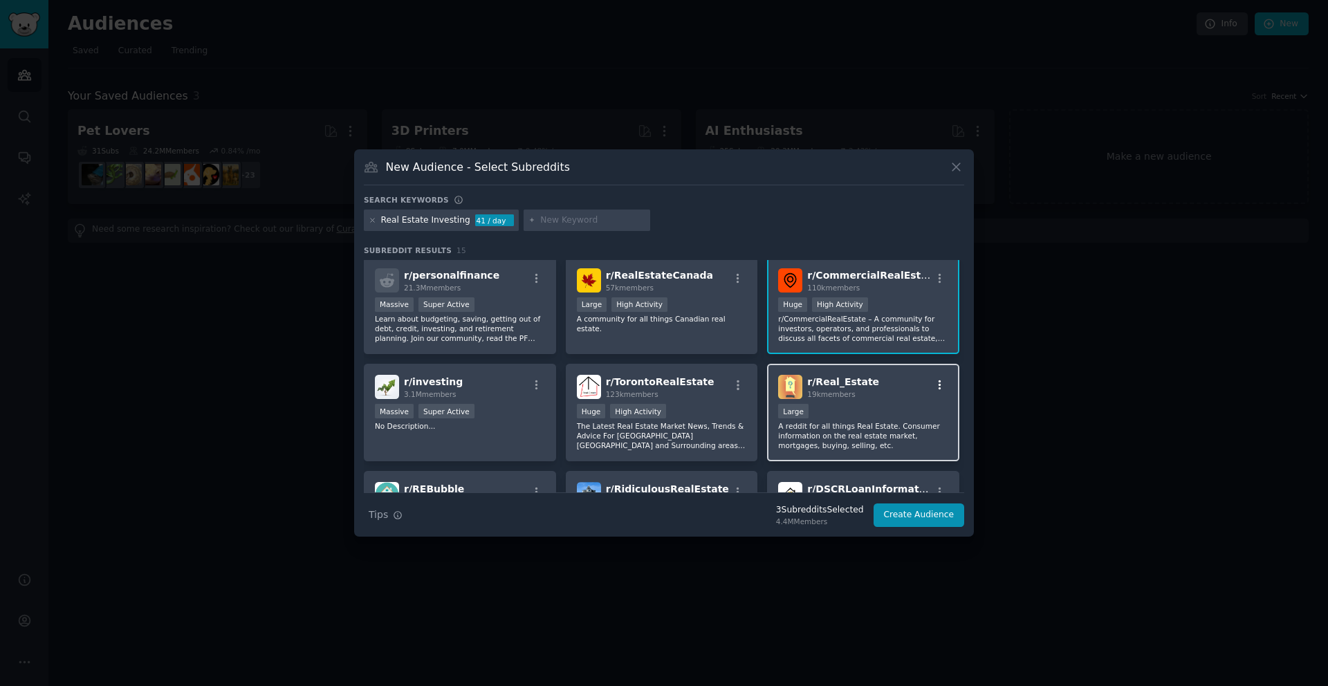
click at [940, 385] on icon "button" at bounding box center [940, 385] width 12 height 12
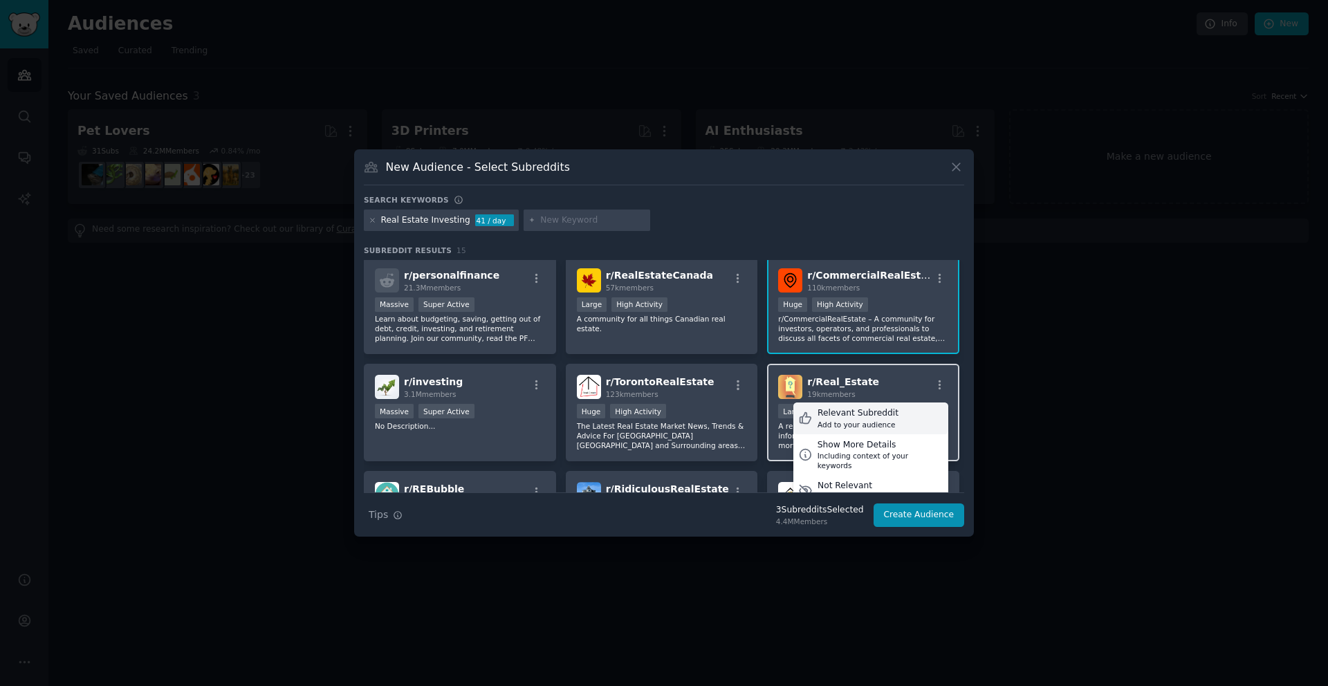
click at [910, 411] on div "Relevant Subreddit Add to your audience" at bounding box center [870, 419] width 155 height 32
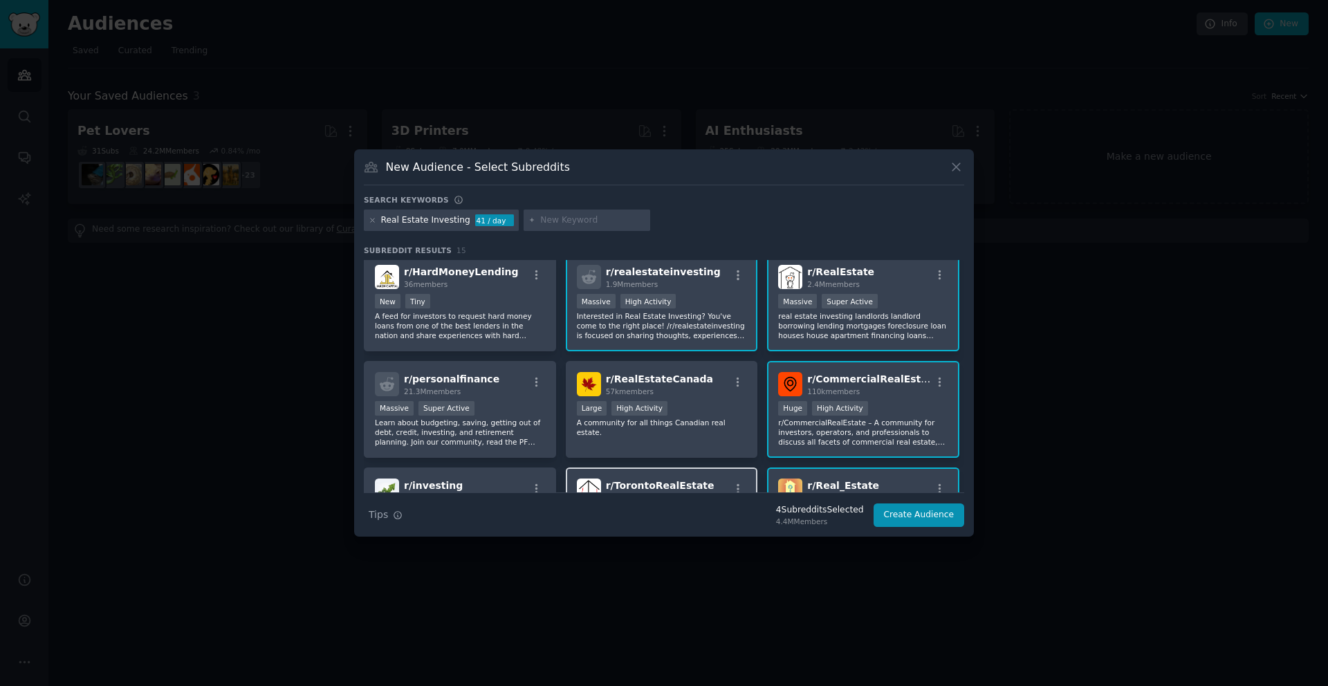
scroll to position [0, 0]
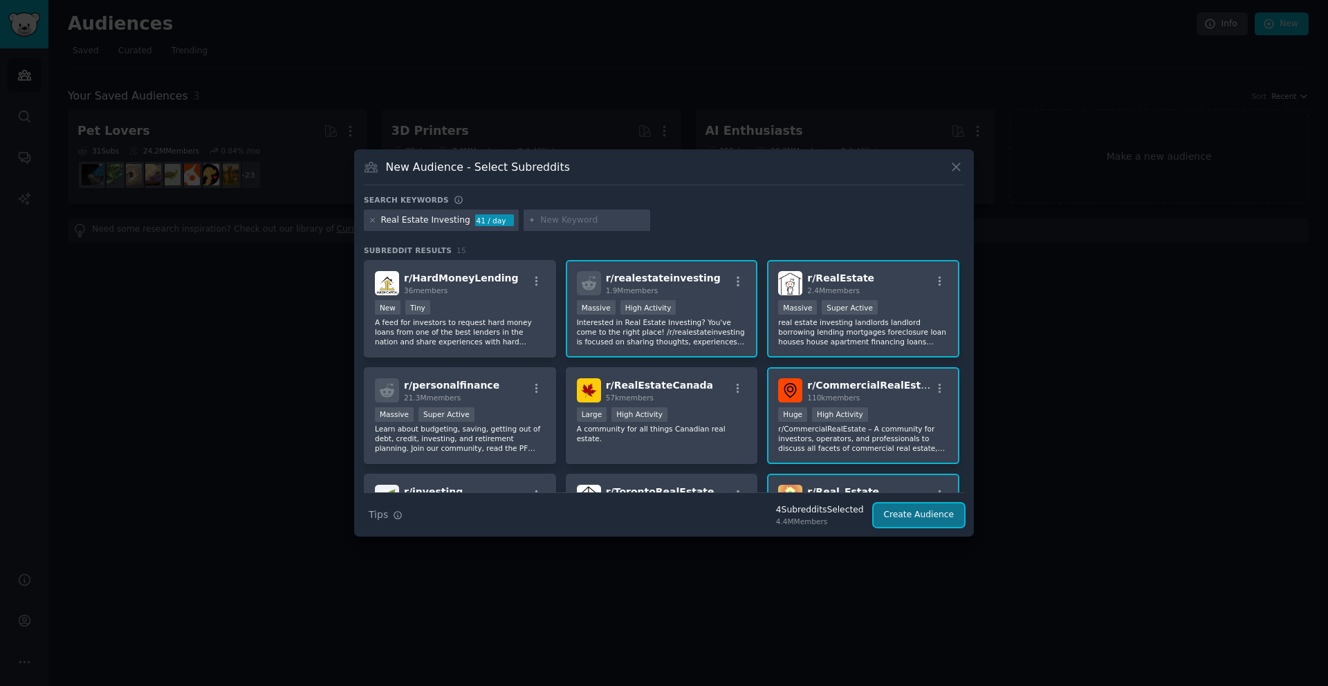
click at [911, 517] on button "Create Audience" at bounding box center [919, 516] width 91 height 24
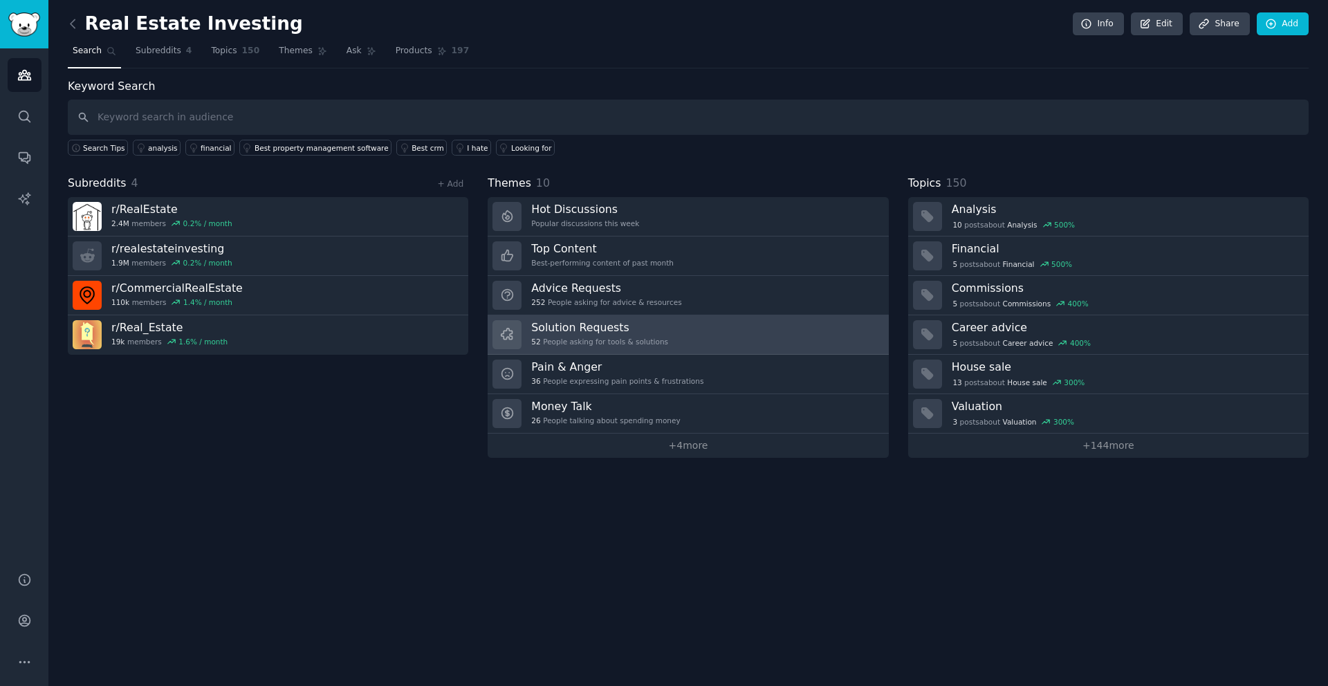
click at [576, 337] on div "52 People asking for tools & solutions" at bounding box center [599, 342] width 137 height 10
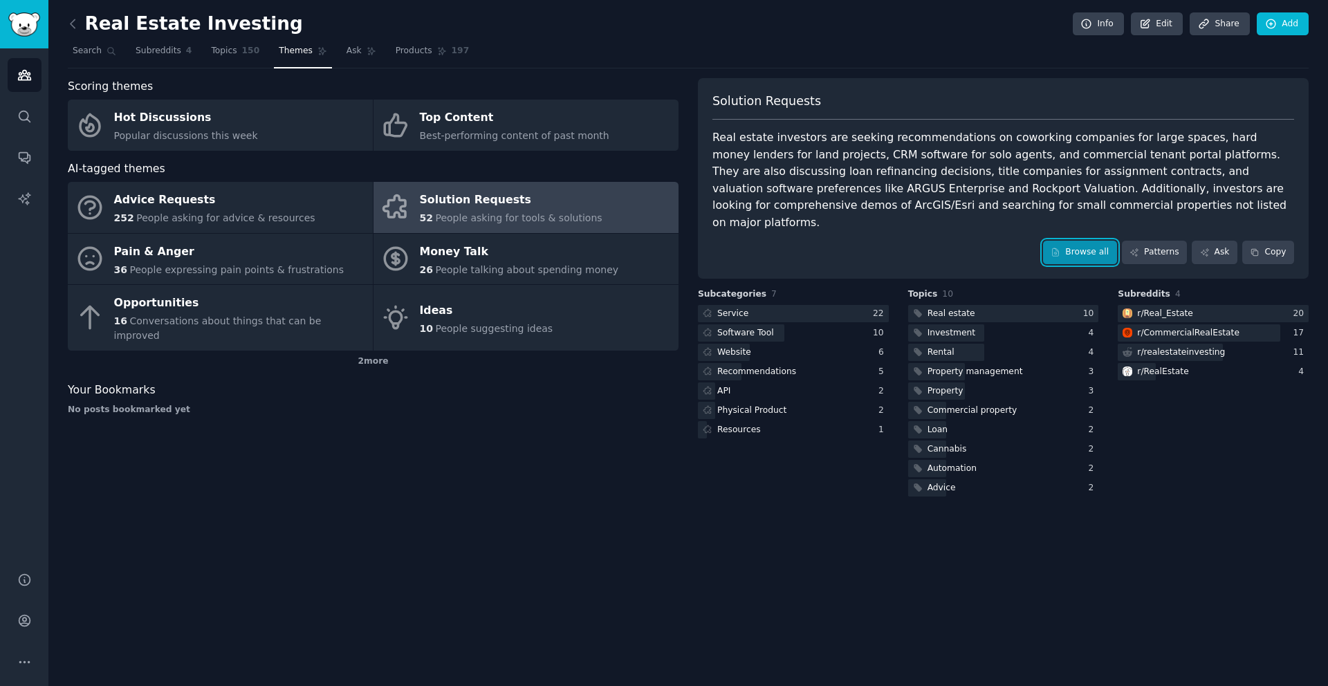
click at [1081, 241] on link "Browse all" at bounding box center [1080, 253] width 74 height 24
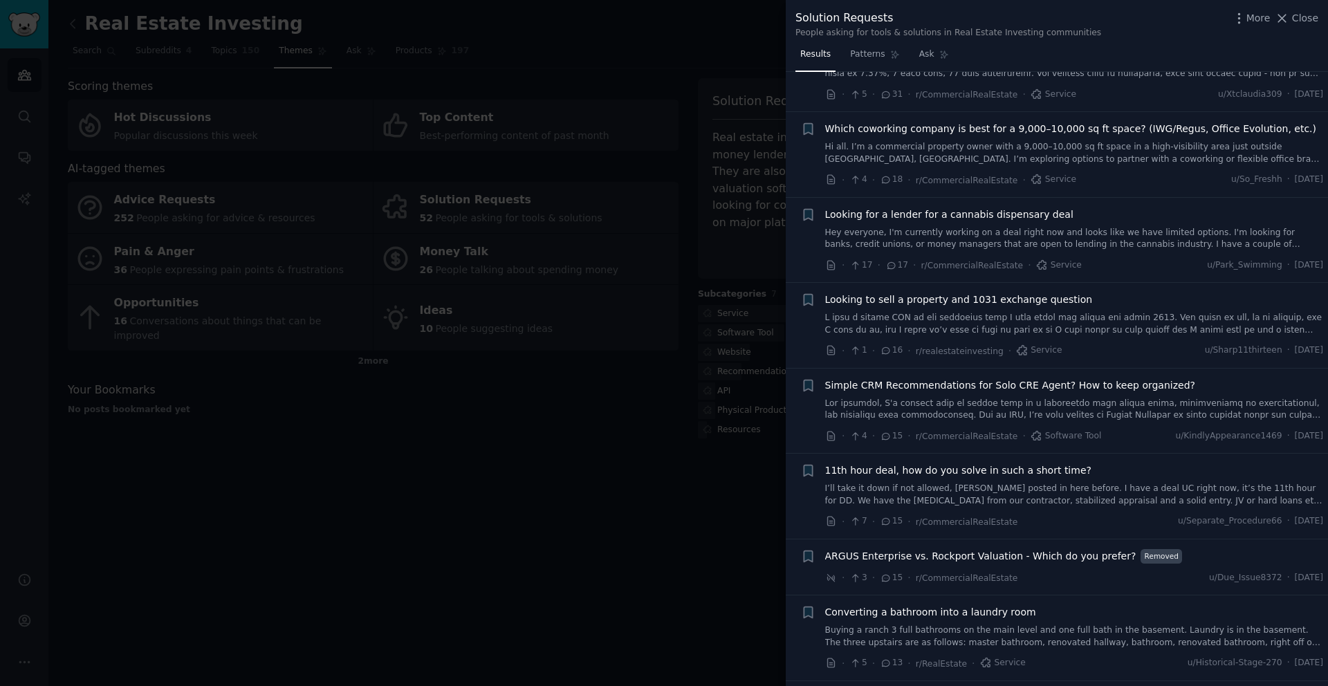
scroll to position [339, 0]
click at [1033, 291] on span "Looking to sell a property and 1031 exchange question" at bounding box center [959, 298] width 268 height 15
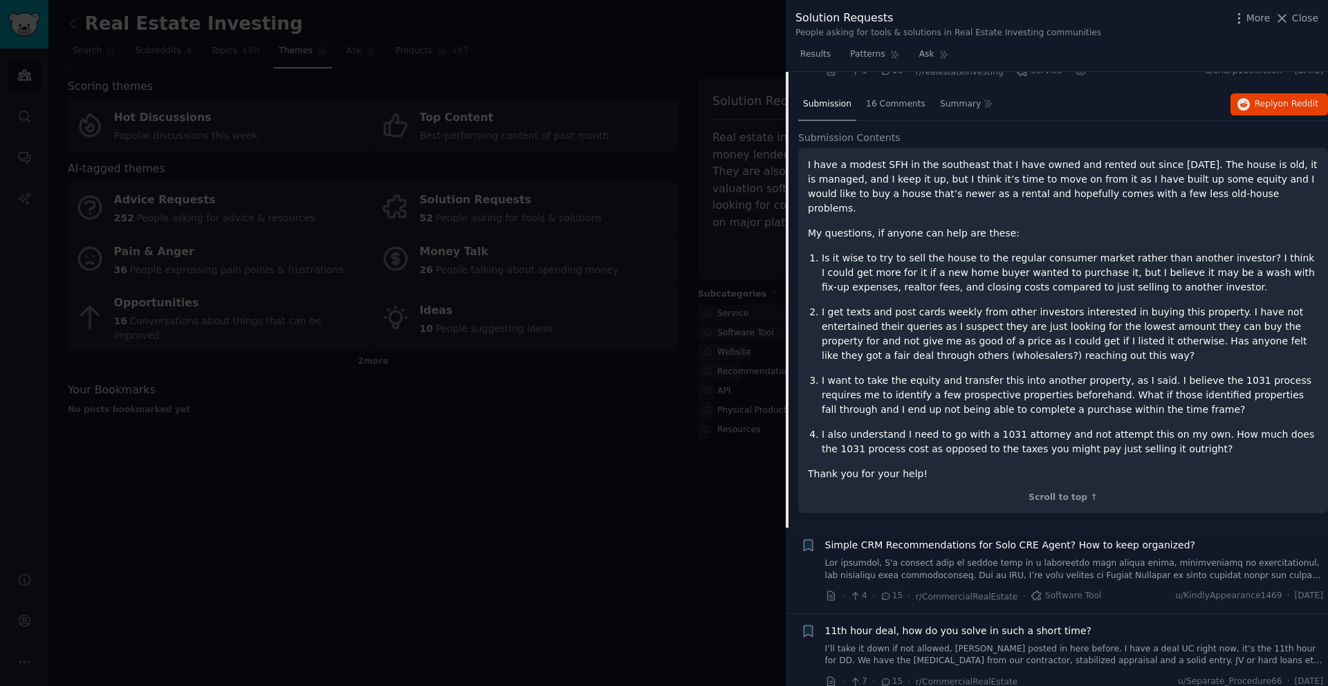
scroll to position [598, 0]
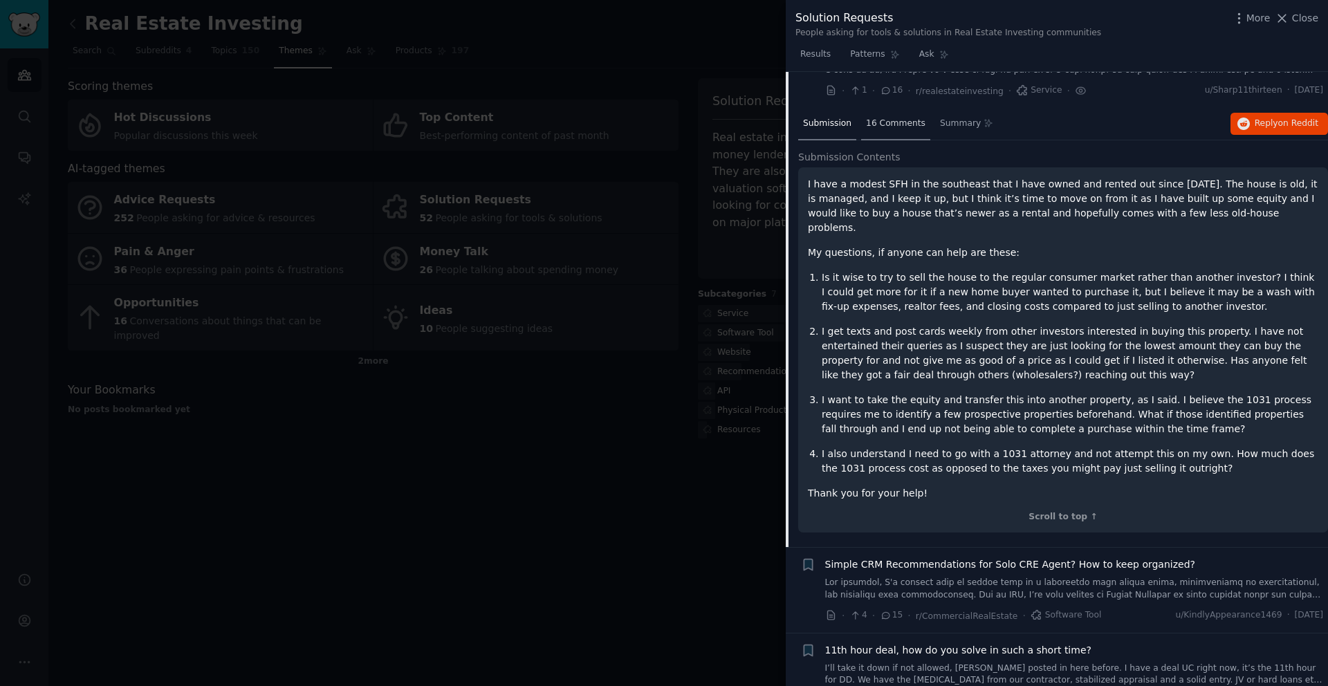
click at [899, 118] on span "16 Comments" at bounding box center [895, 124] width 59 height 12
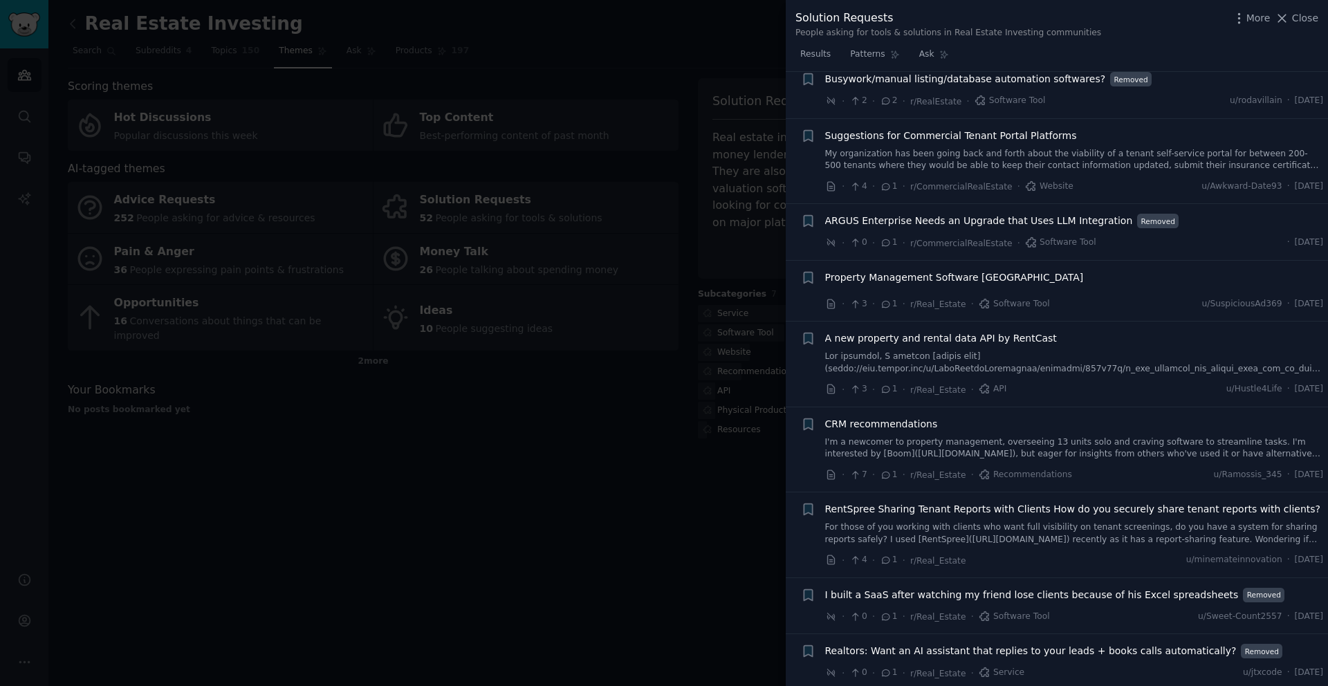
scroll to position [2742, 0]
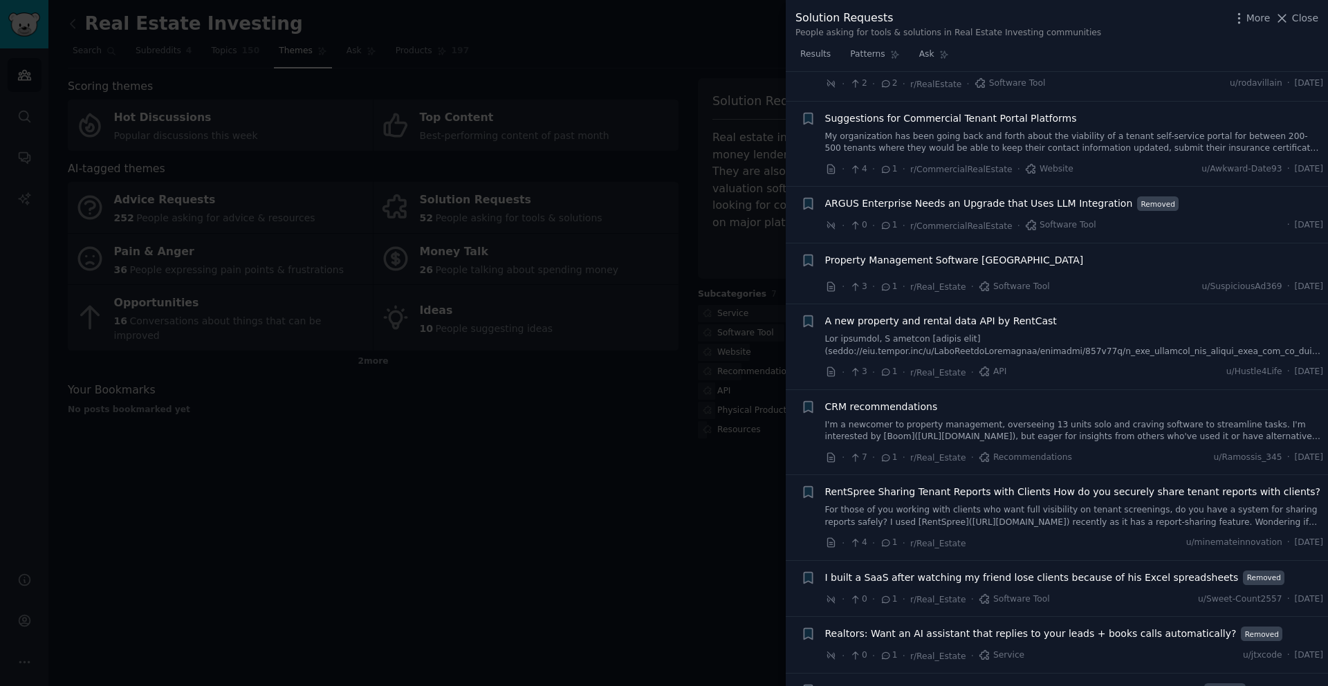
click at [344, 499] on div at bounding box center [664, 343] width 1328 height 686
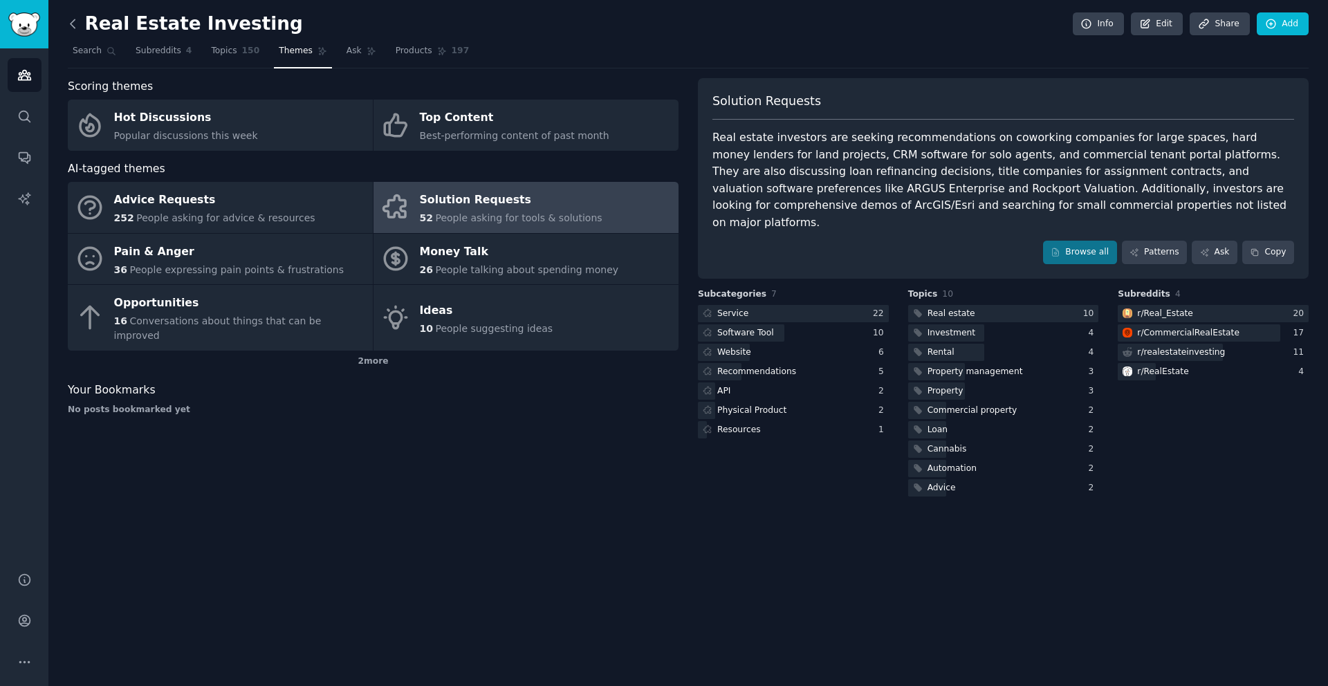
click at [70, 19] on icon at bounding box center [73, 24] width 15 height 15
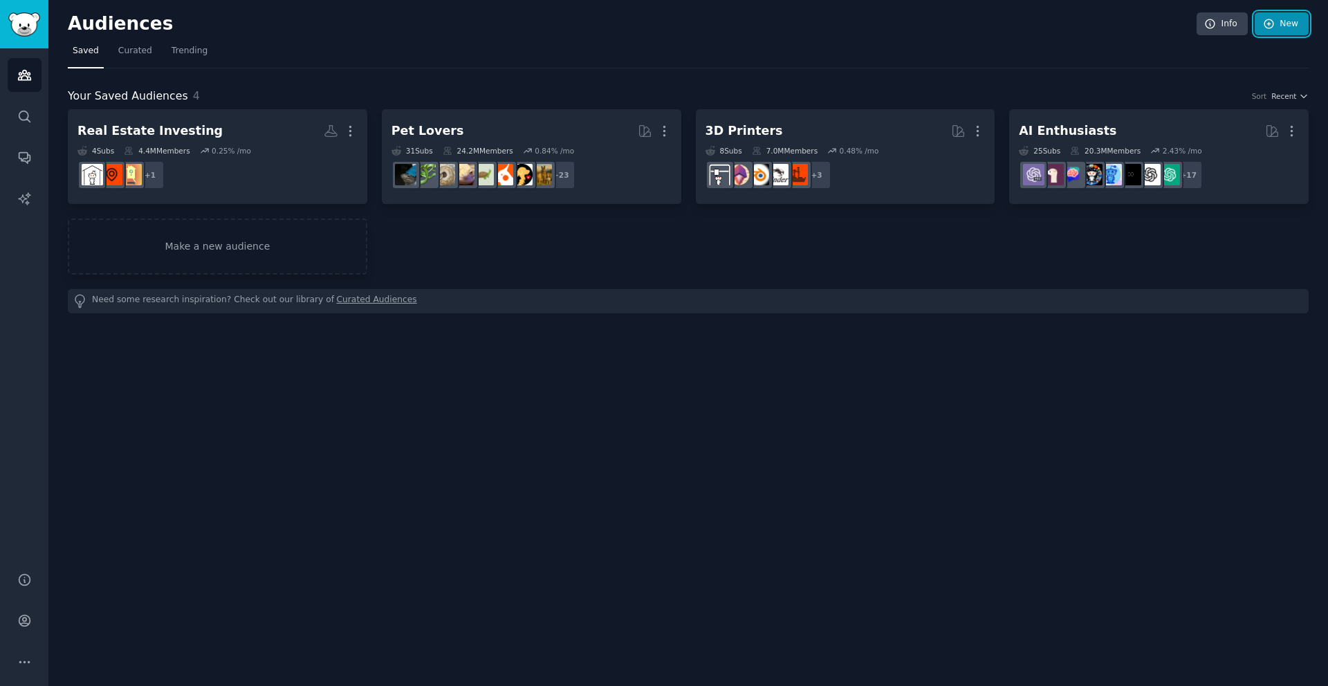
click at [1260, 24] on link "New" at bounding box center [1282, 24] width 54 height 24
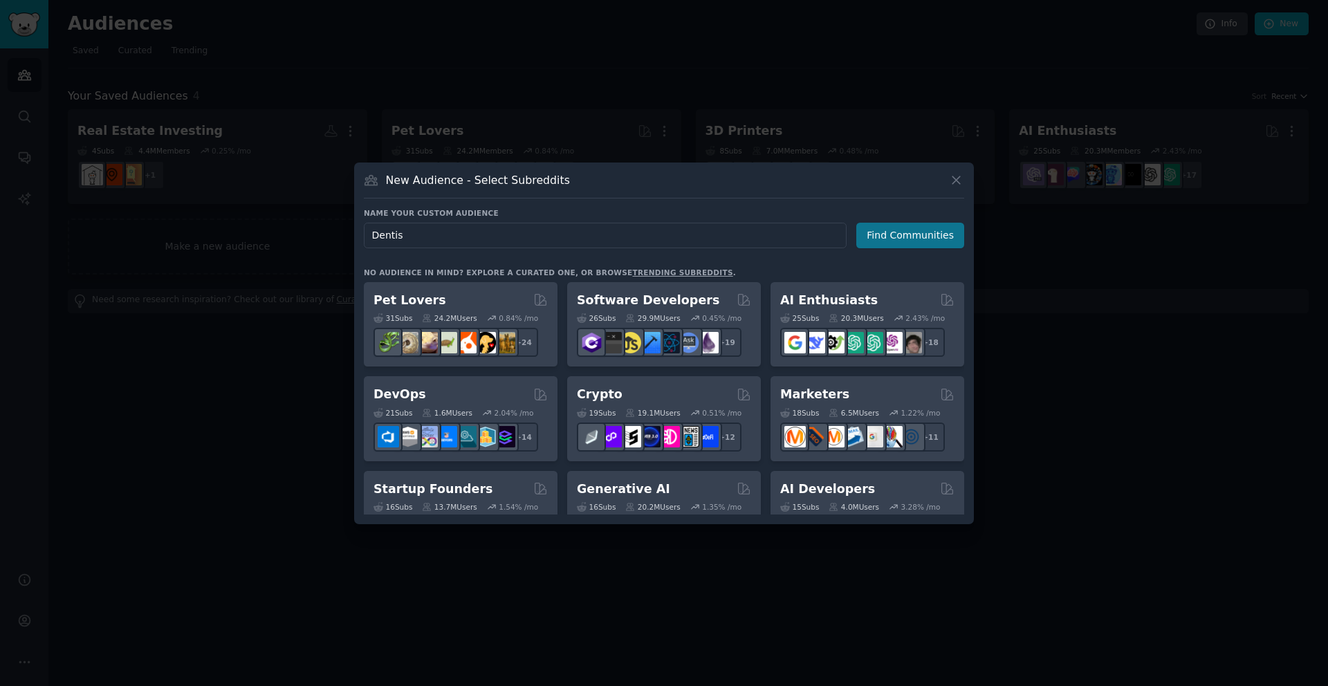
type input "Dentist"
click button "Find Communities" at bounding box center [910, 236] width 108 height 26
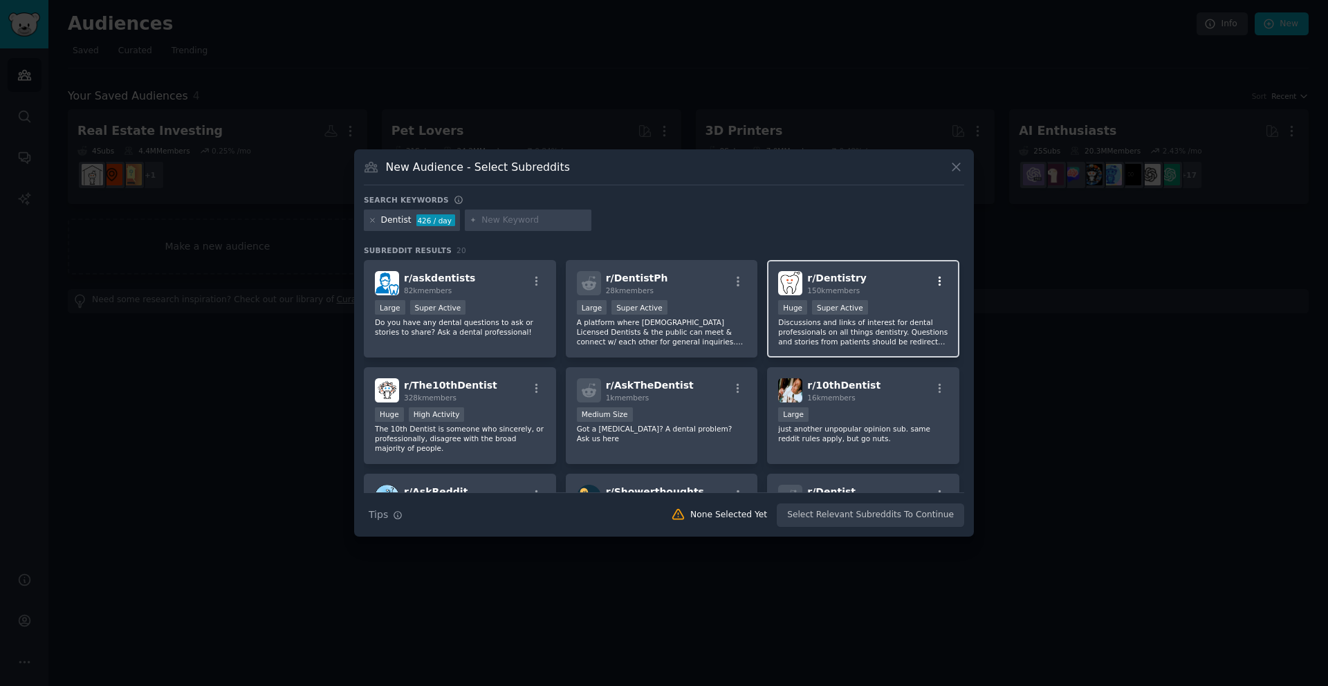
click at [943, 281] on button "button" at bounding box center [939, 281] width 17 height 12
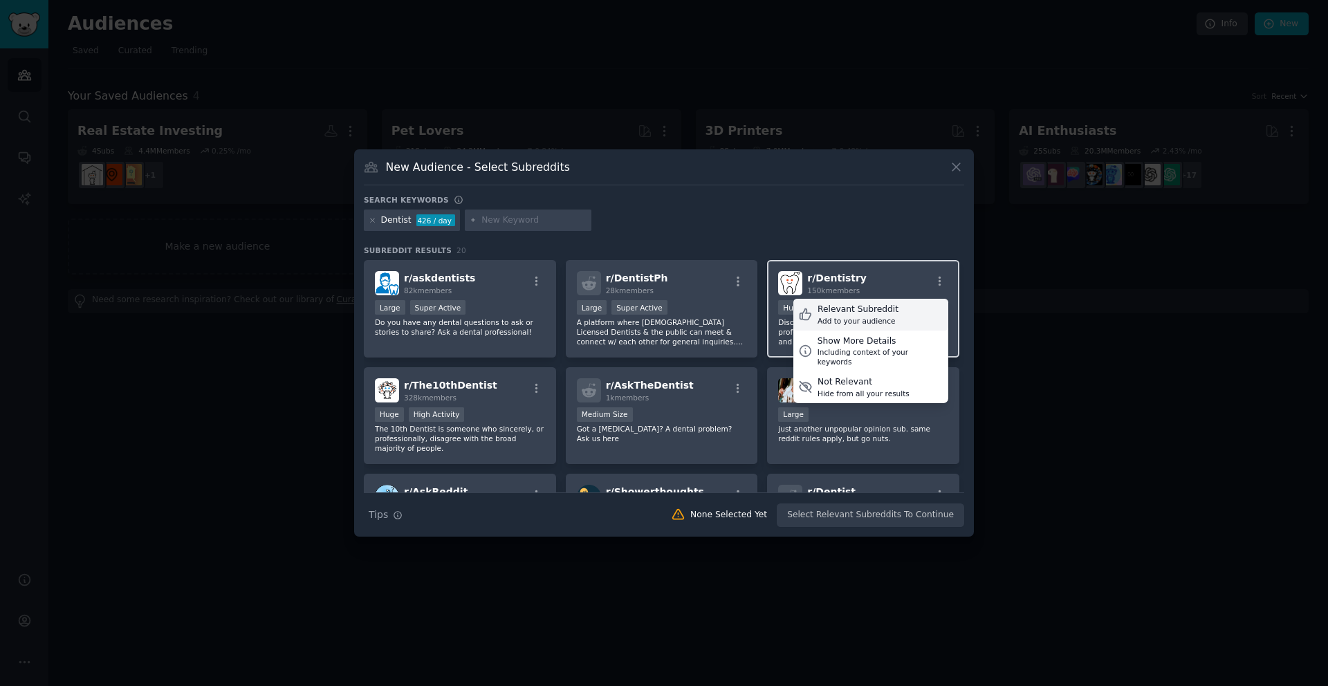
click at [896, 320] on div "Relevant Subreddit Add to your audience" at bounding box center [870, 315] width 155 height 32
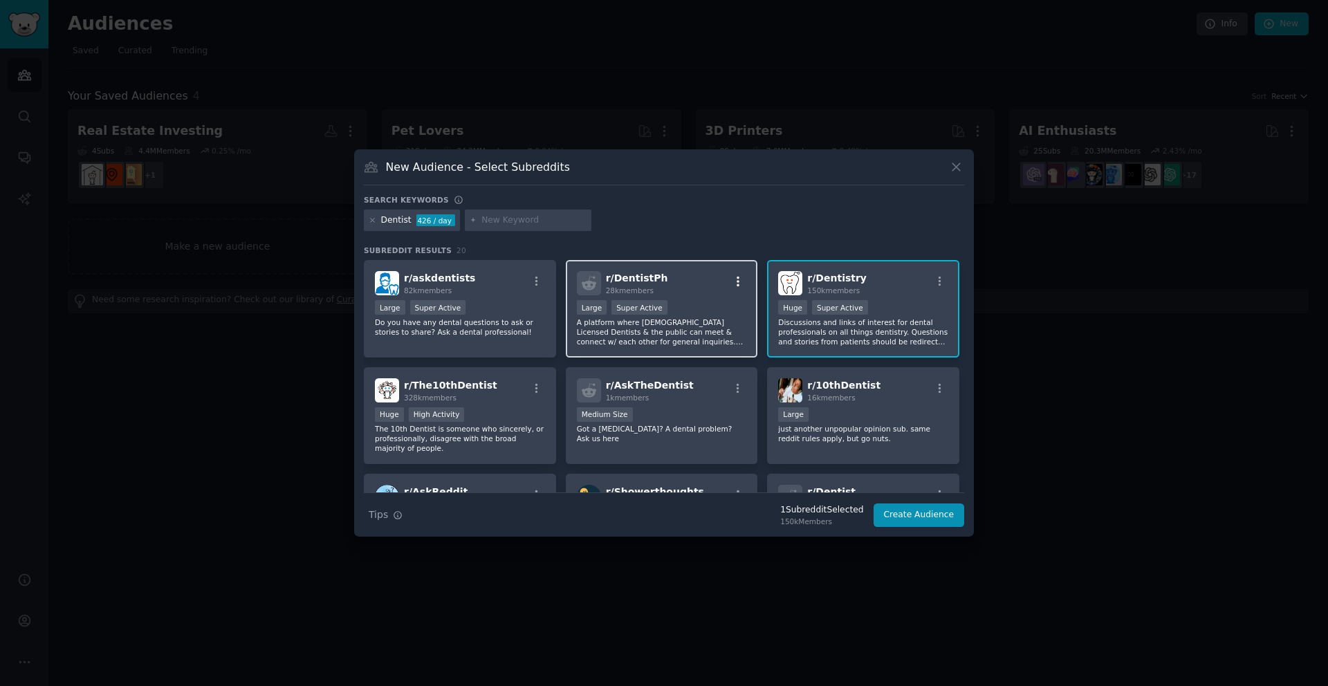
click at [739, 278] on icon "button" at bounding box center [738, 281] width 12 height 12
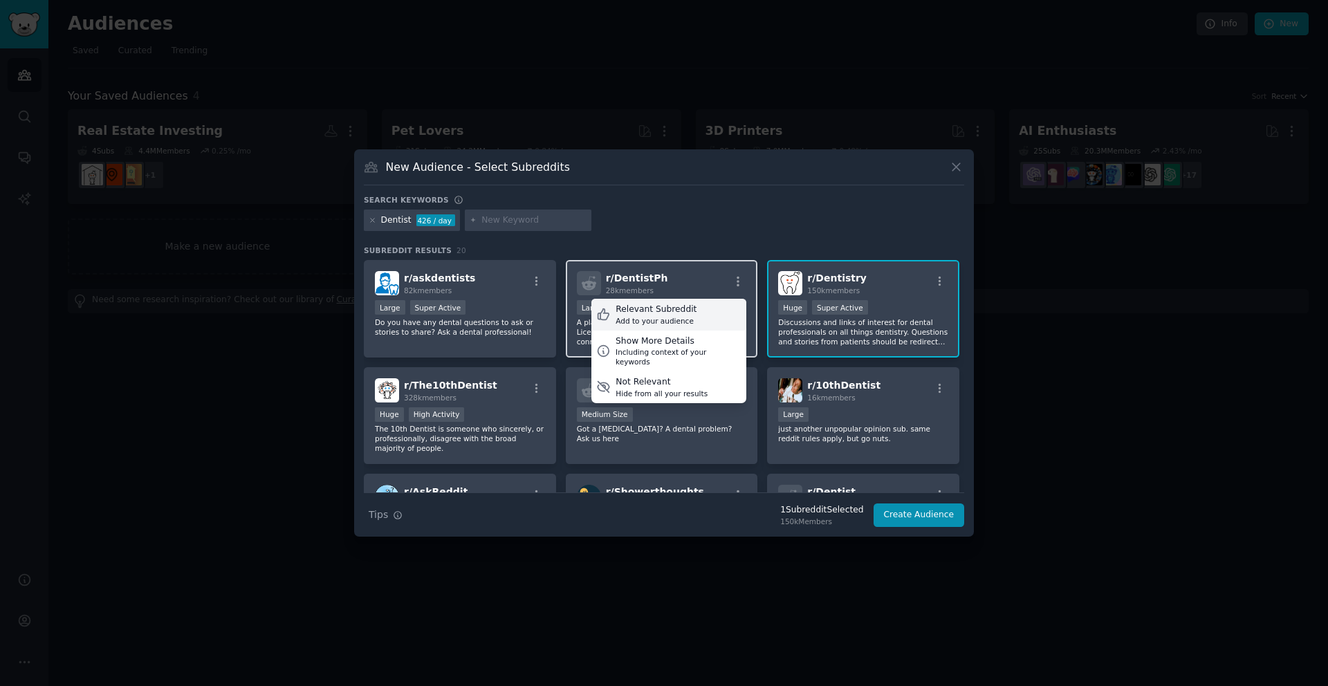
click at [723, 303] on div "Relevant Subreddit Add to your audience" at bounding box center [668, 315] width 155 height 32
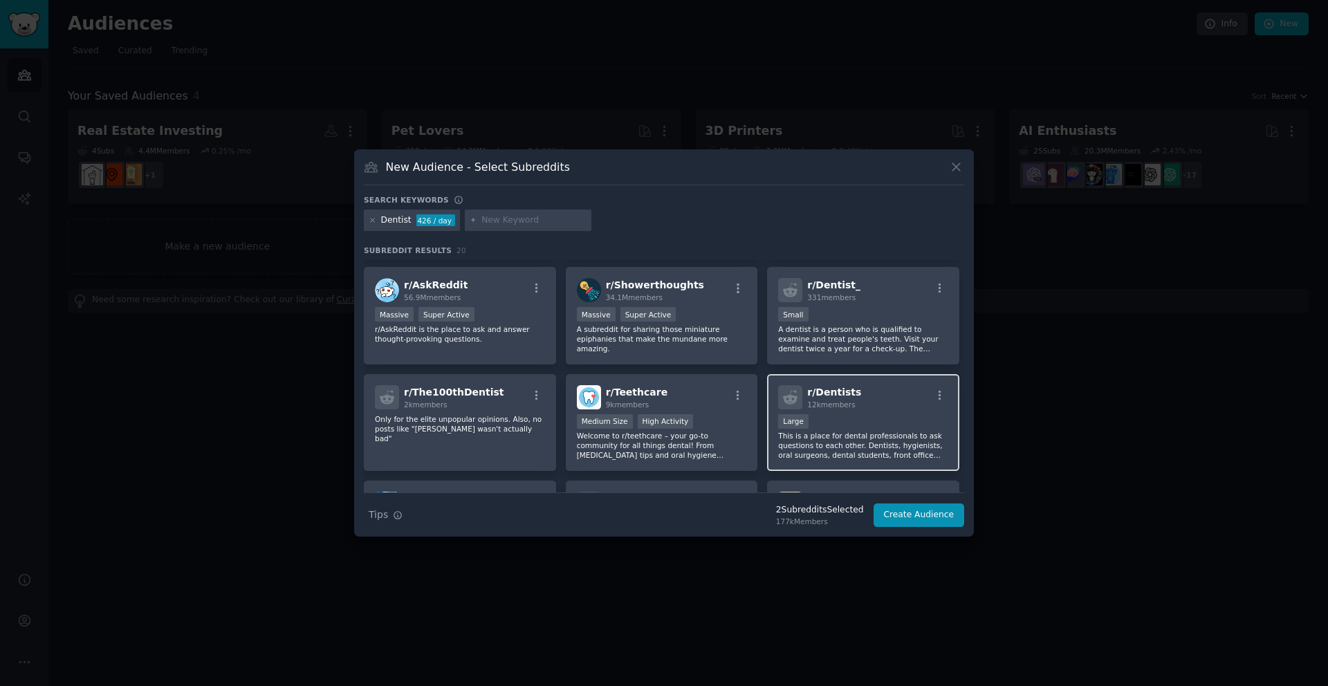
scroll to position [208, 0]
click at [941, 393] on icon "button" at bounding box center [940, 394] width 12 height 12
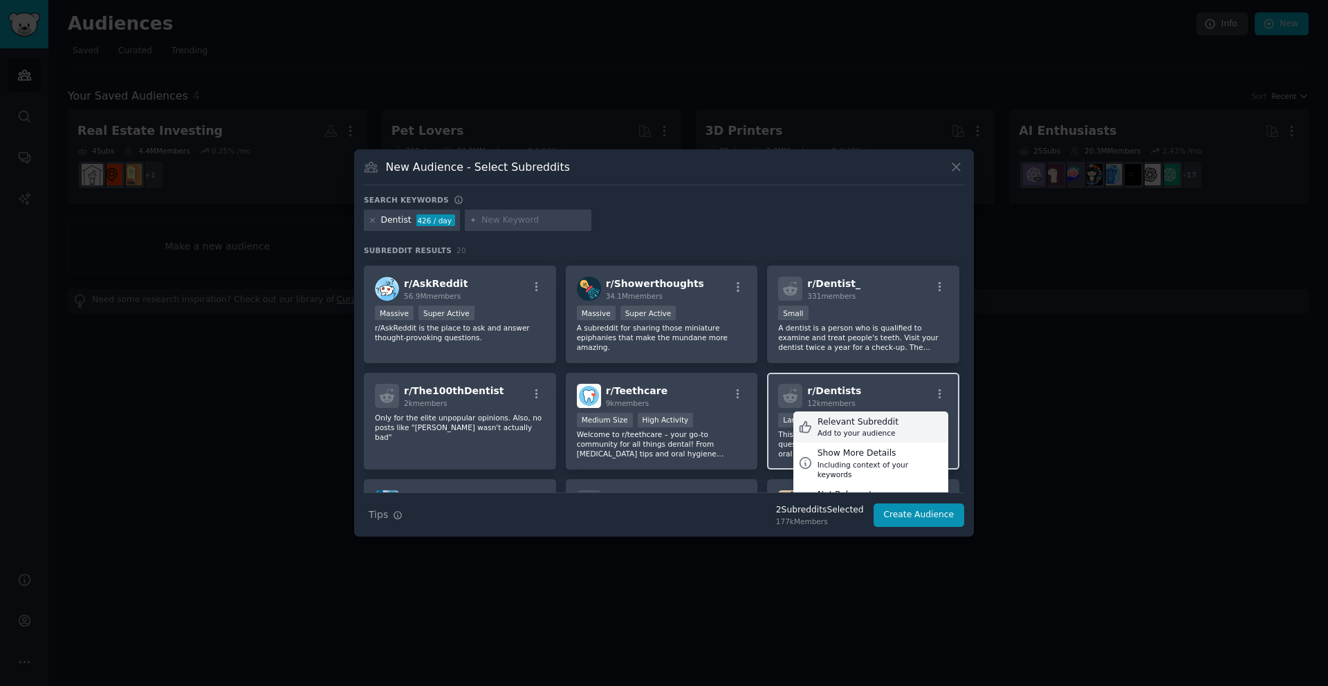
click at [898, 418] on div "Relevant Subreddit Add to your audience" at bounding box center [870, 428] width 155 height 32
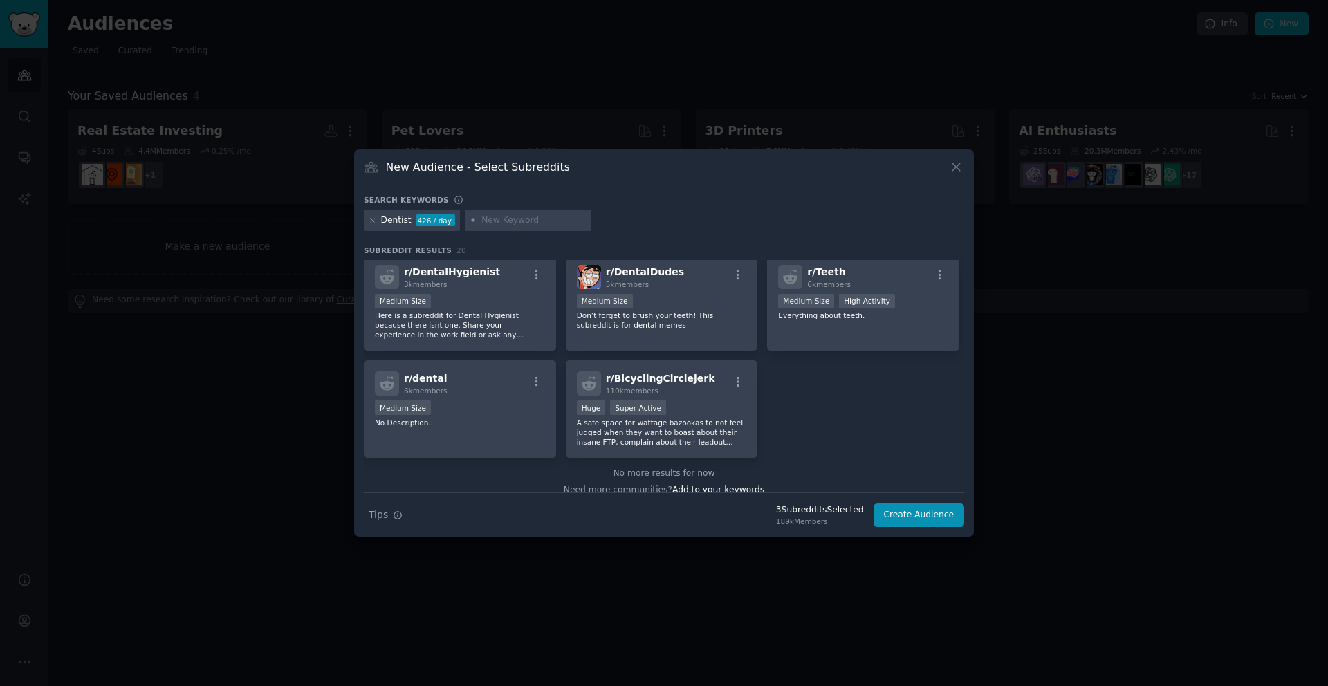
scroll to position [555, 0]
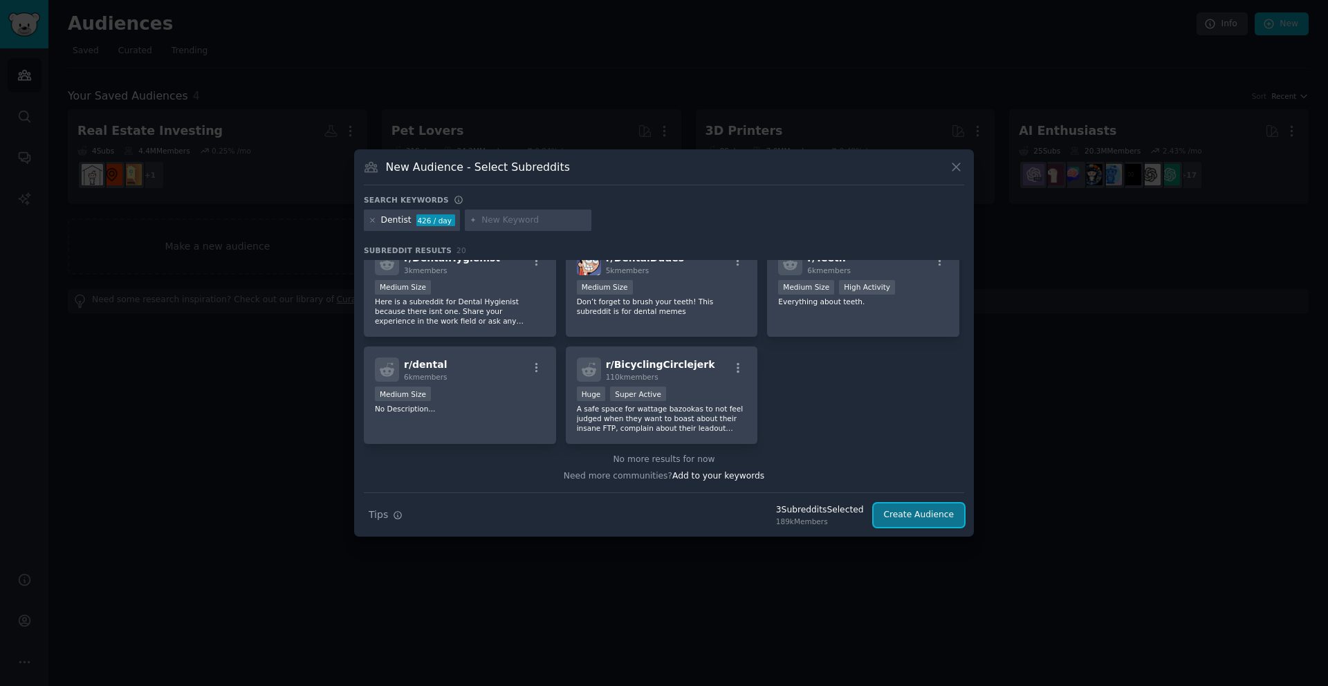
click at [932, 514] on button "Create Audience" at bounding box center [919, 516] width 91 height 24
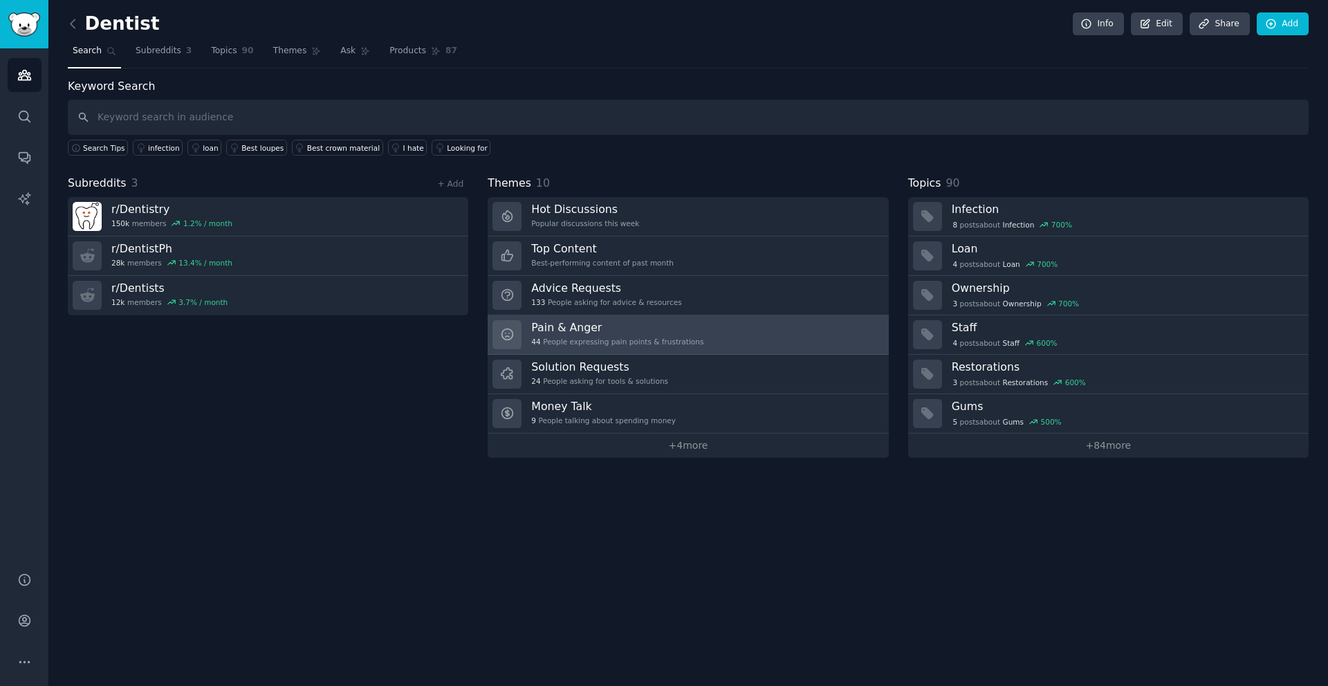
click at [569, 326] on h3 "Pain & Anger" at bounding box center [617, 327] width 172 height 15
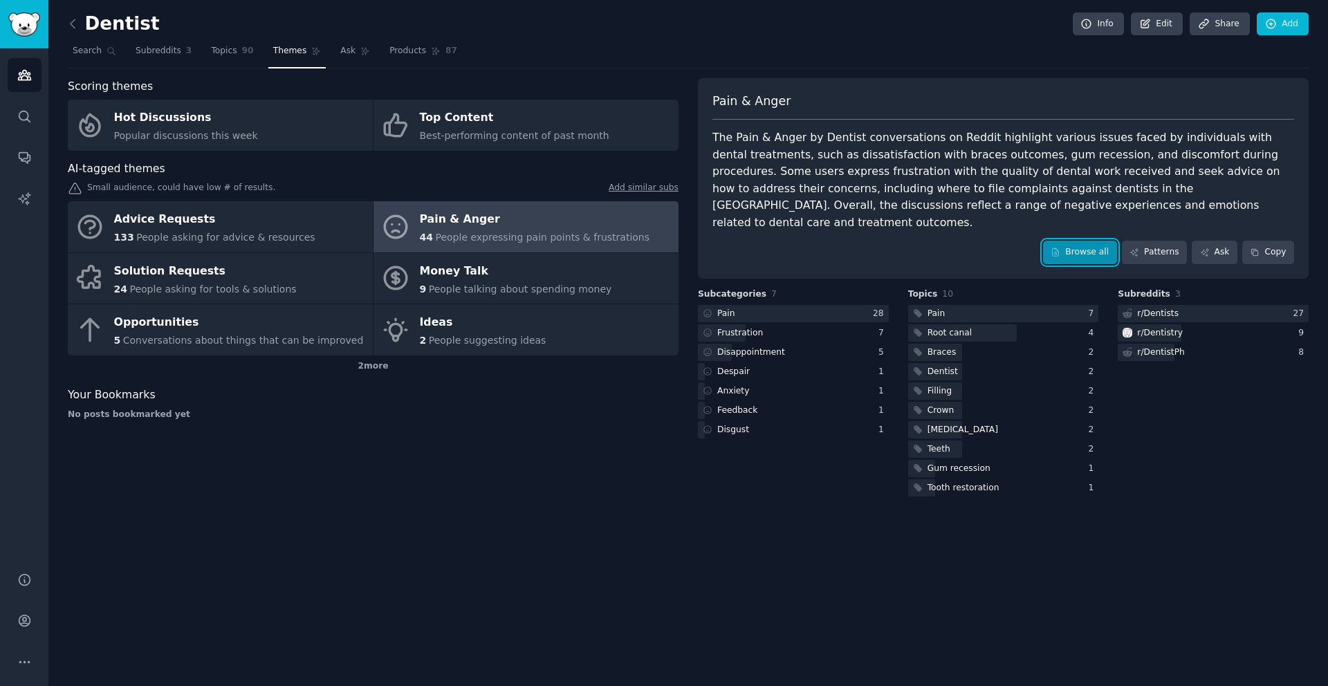
click at [1080, 241] on link "Browse all" at bounding box center [1080, 253] width 74 height 24
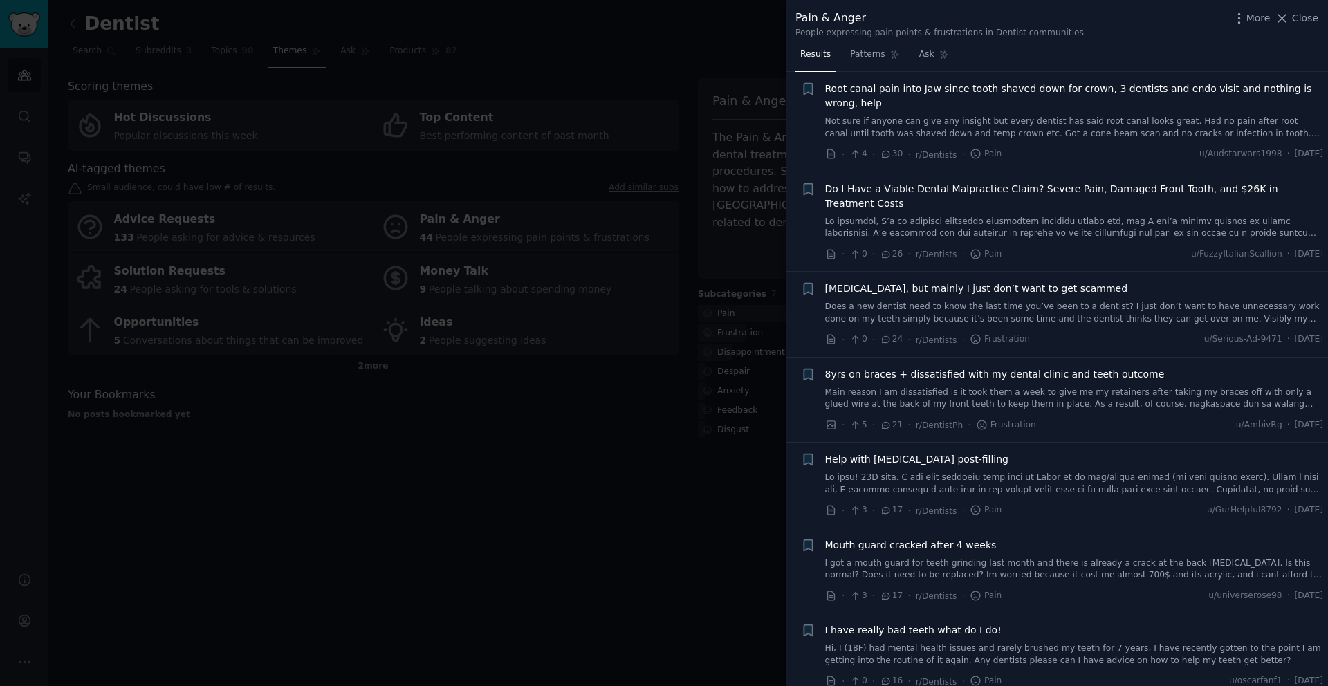
scroll to position [524, 0]
